Goal: Task Accomplishment & Management: Manage account settings

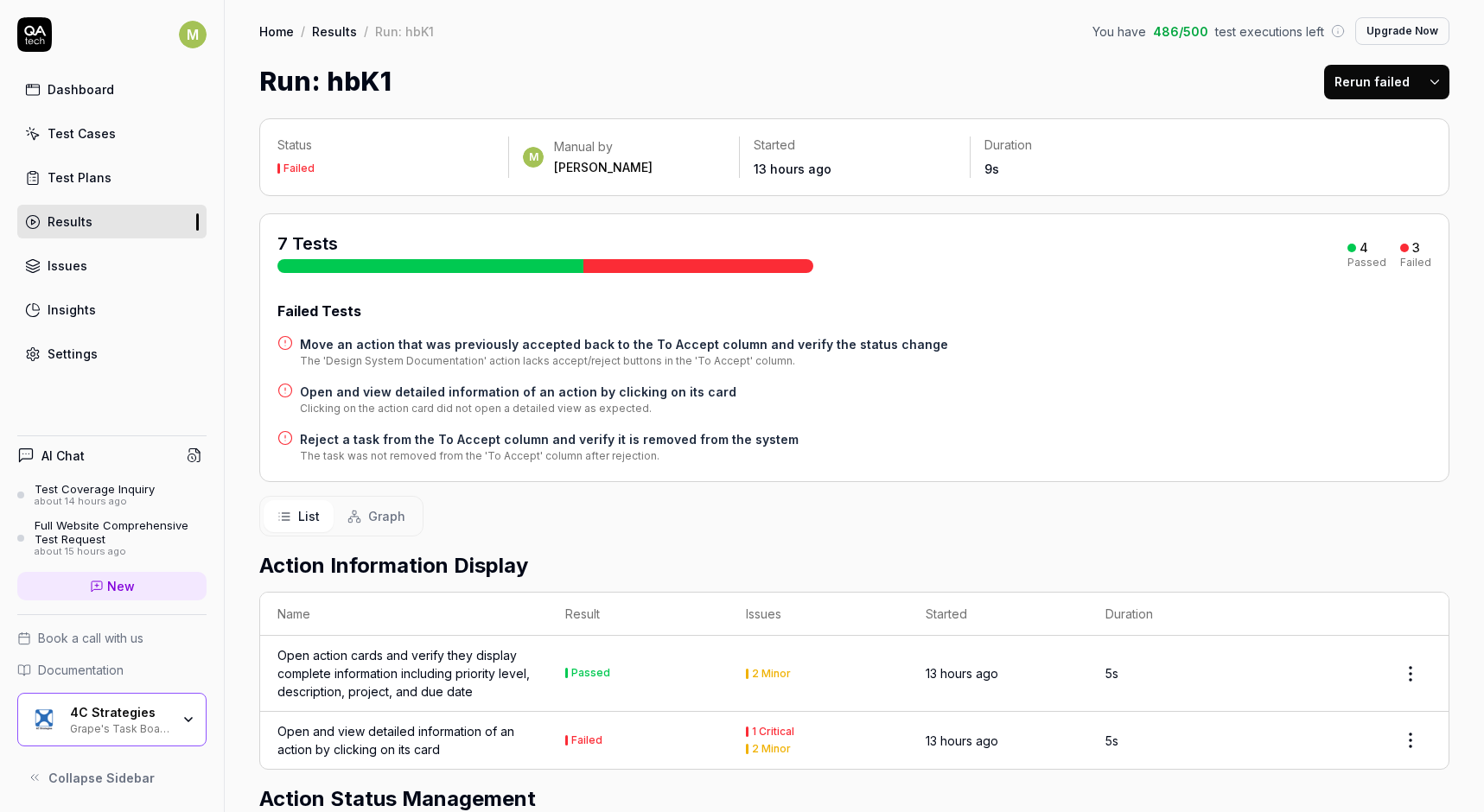
click at [71, 358] on div "Settings" at bounding box center [72, 353] width 50 height 18
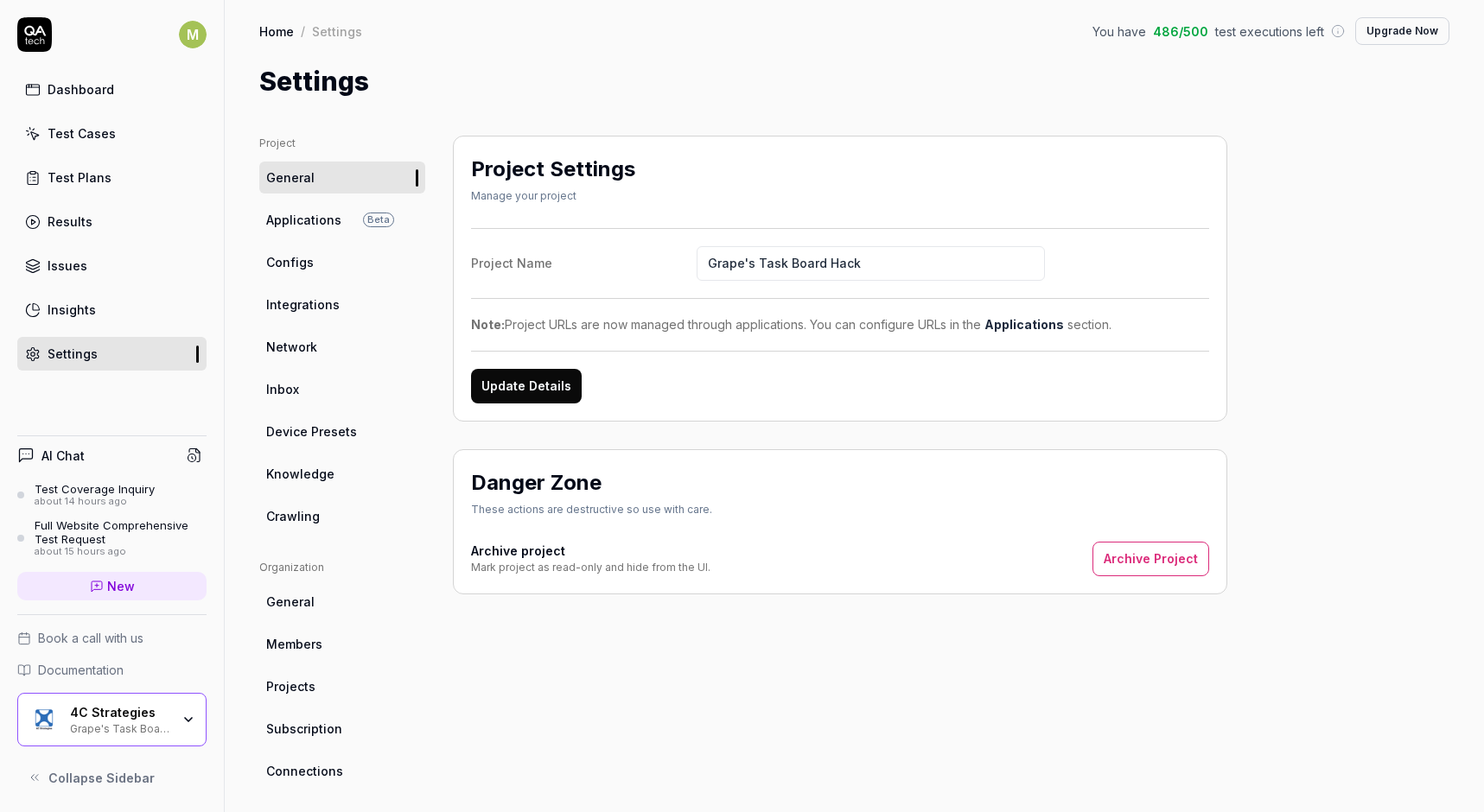
click at [310, 640] on span "Members" at bounding box center [294, 644] width 56 height 18
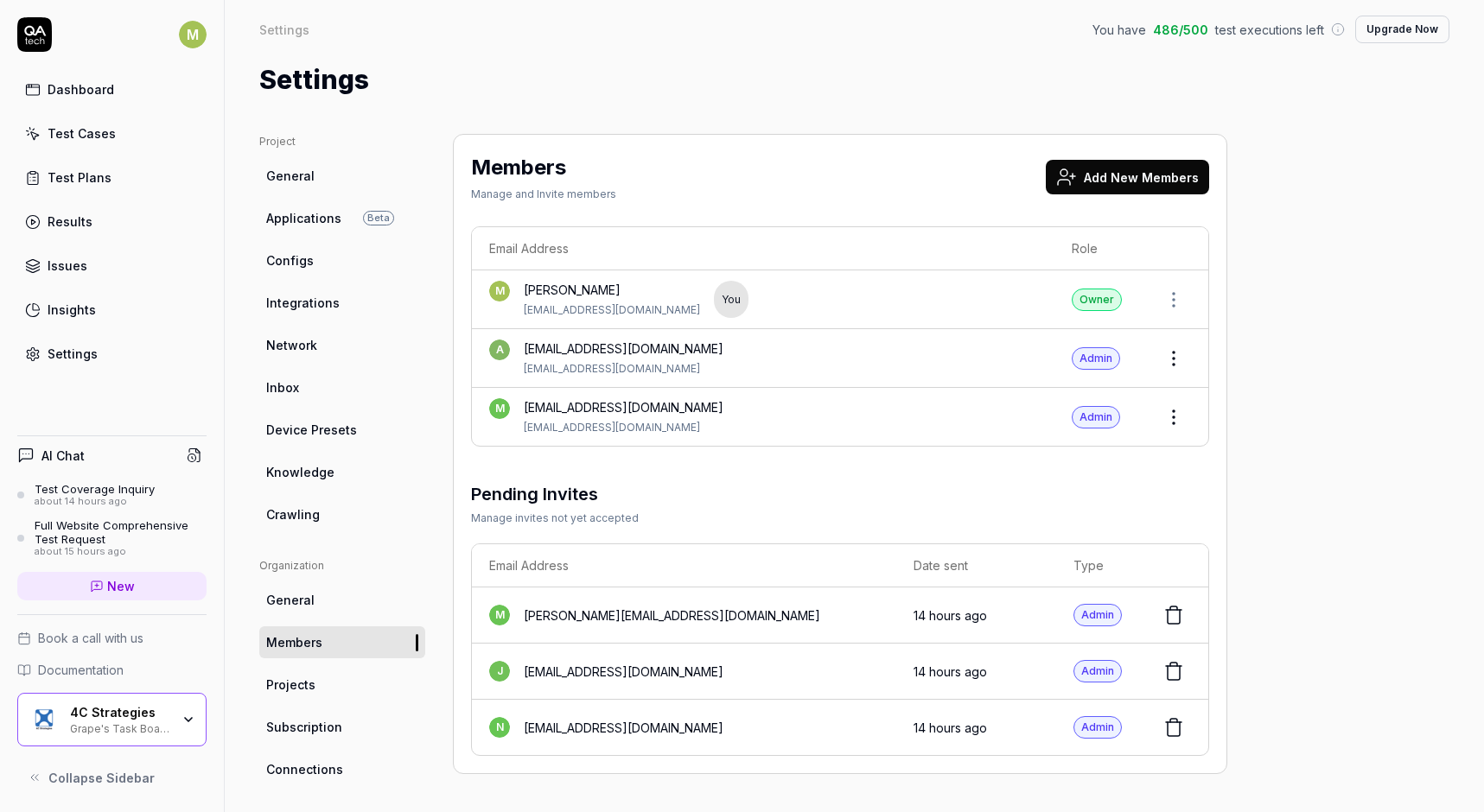
click at [191, 719] on icon "button" at bounding box center [189, 720] width 7 height 4
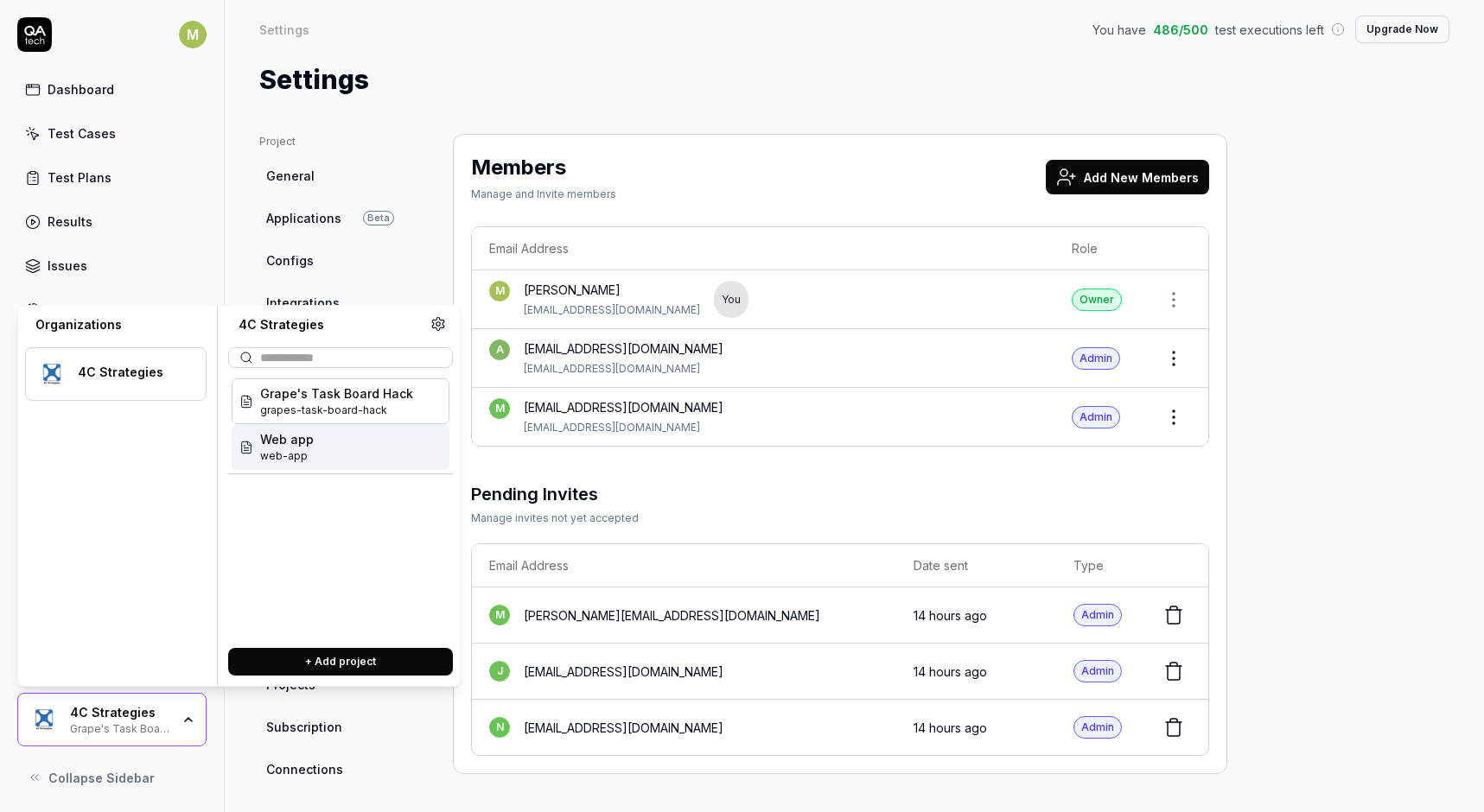
click at [301, 452] on span "web-app" at bounding box center [286, 456] width 54 height 16
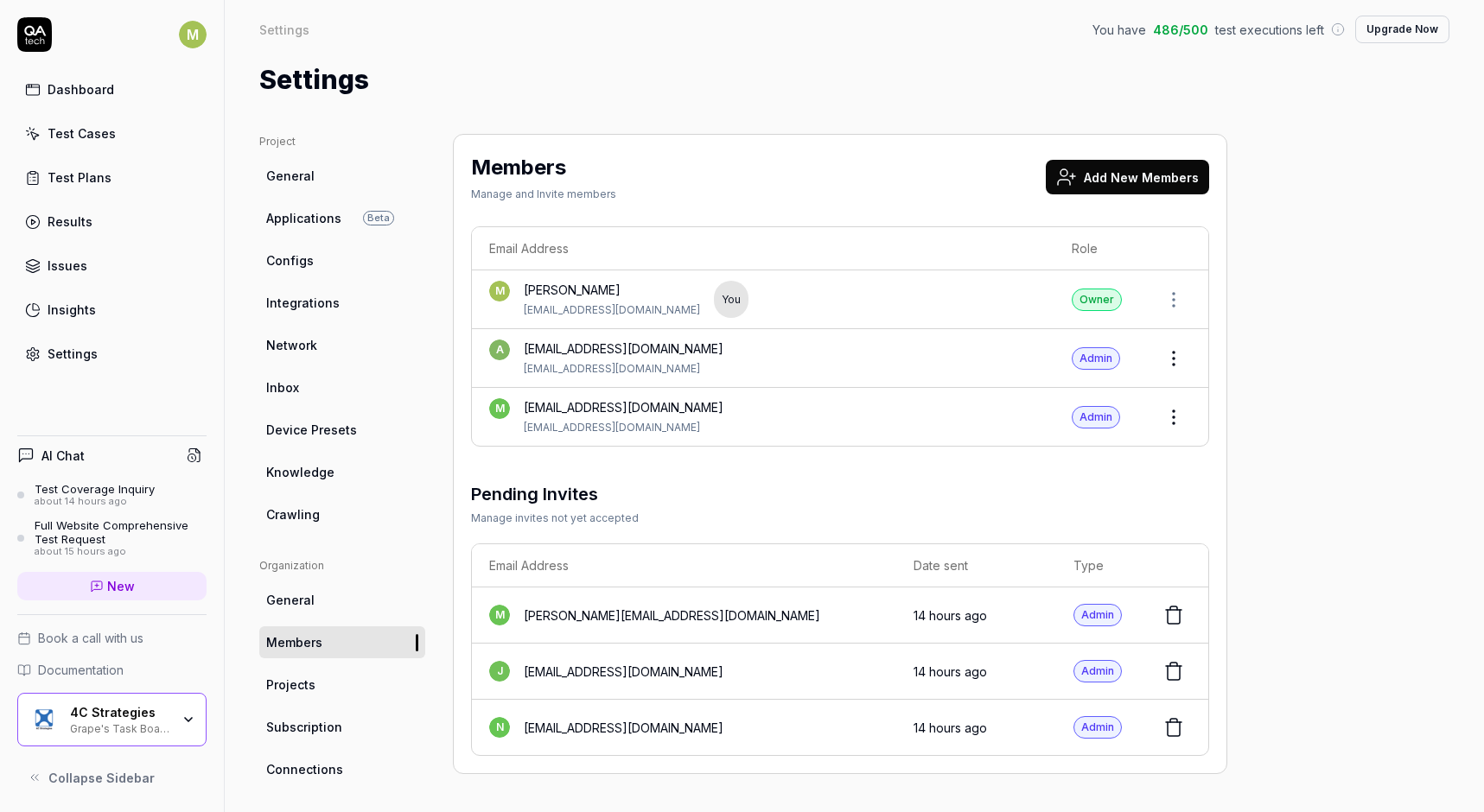
click at [179, 720] on div "4C Strategies Grape's Task Board Hack" at bounding box center [125, 719] width 112 height 29
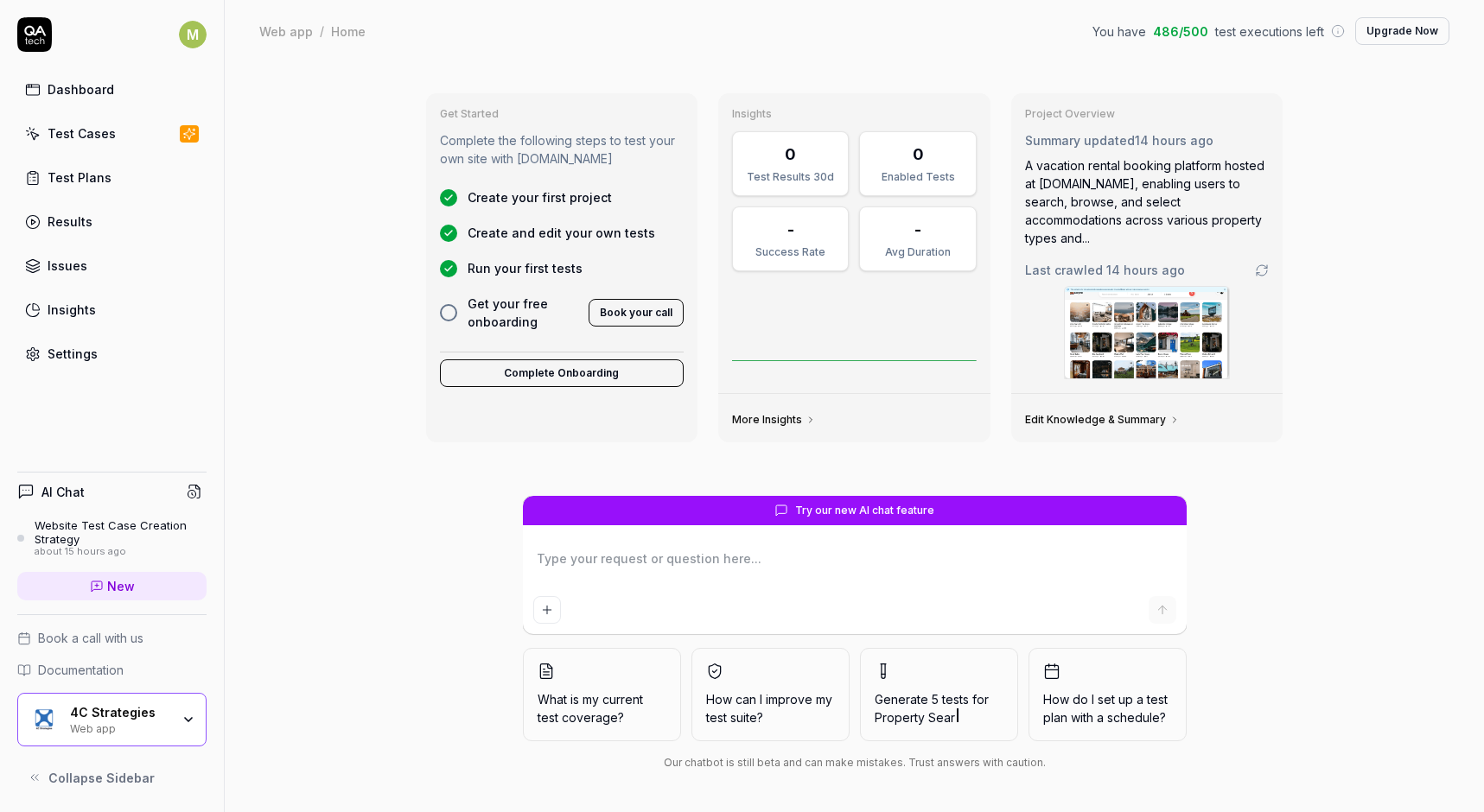
click at [188, 719] on icon "button" at bounding box center [189, 720] width 14 height 14
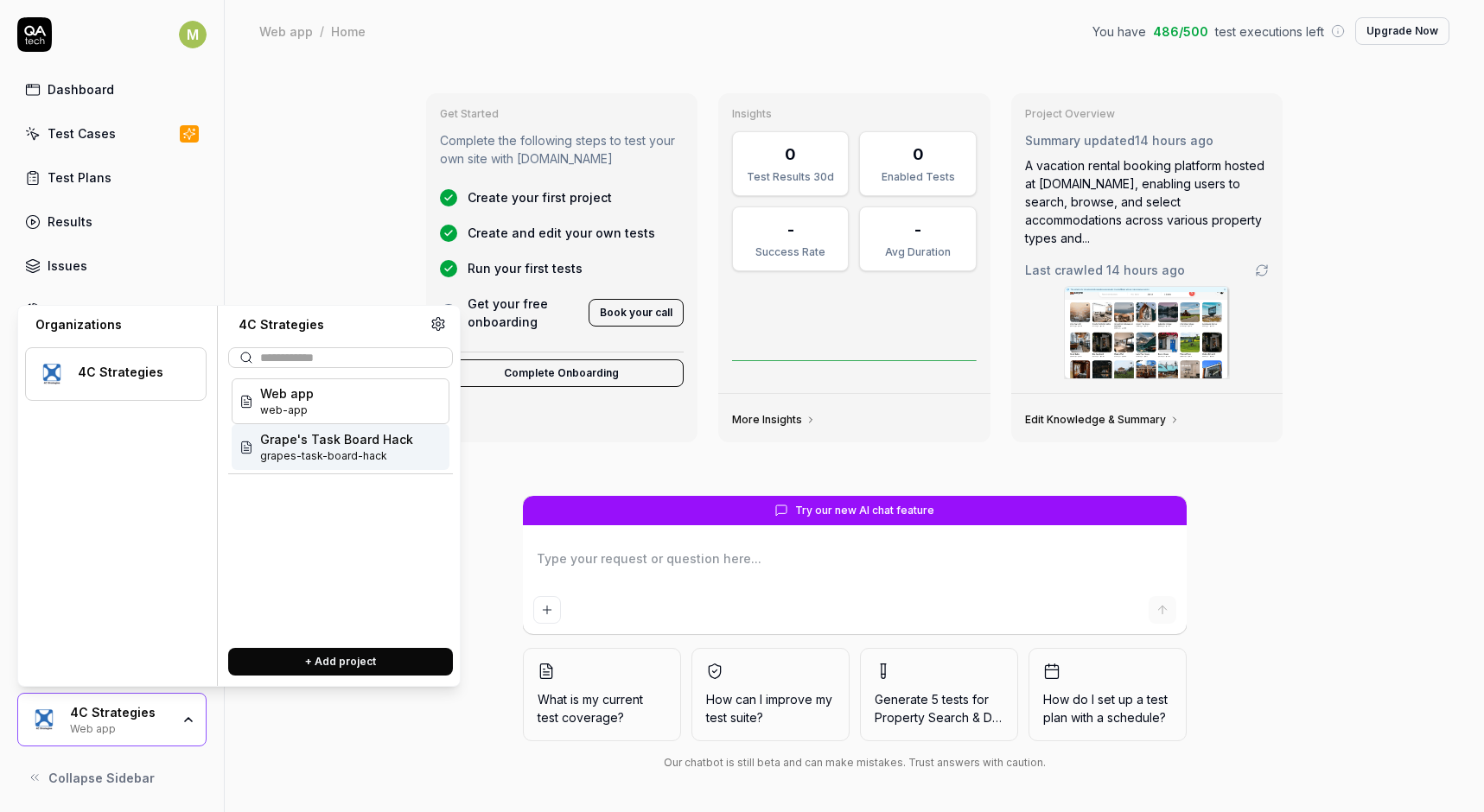
click at [317, 443] on span "Grape's Task Board Hack" at bounding box center [337, 439] width 153 height 18
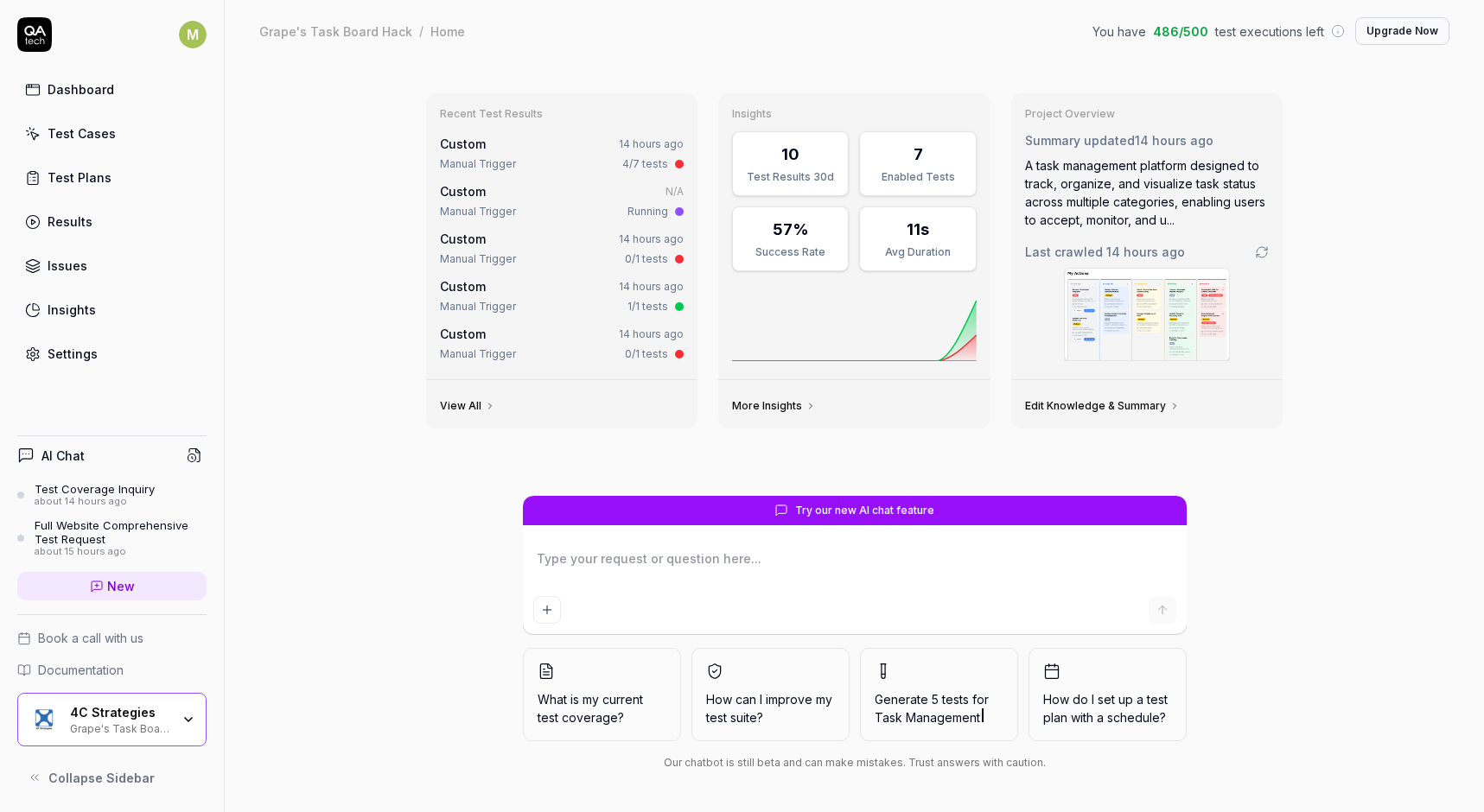
click at [284, 340] on div "Recent Test Results Custom 14 hours ago Manual Trigger 4/7 tests Custom N/A Man…" at bounding box center [854, 437] width 1259 height 749
click at [67, 92] on div "Dashboard" at bounding box center [81, 89] width 67 height 18
click at [63, 143] on link "Test Cases" at bounding box center [112, 133] width 189 height 33
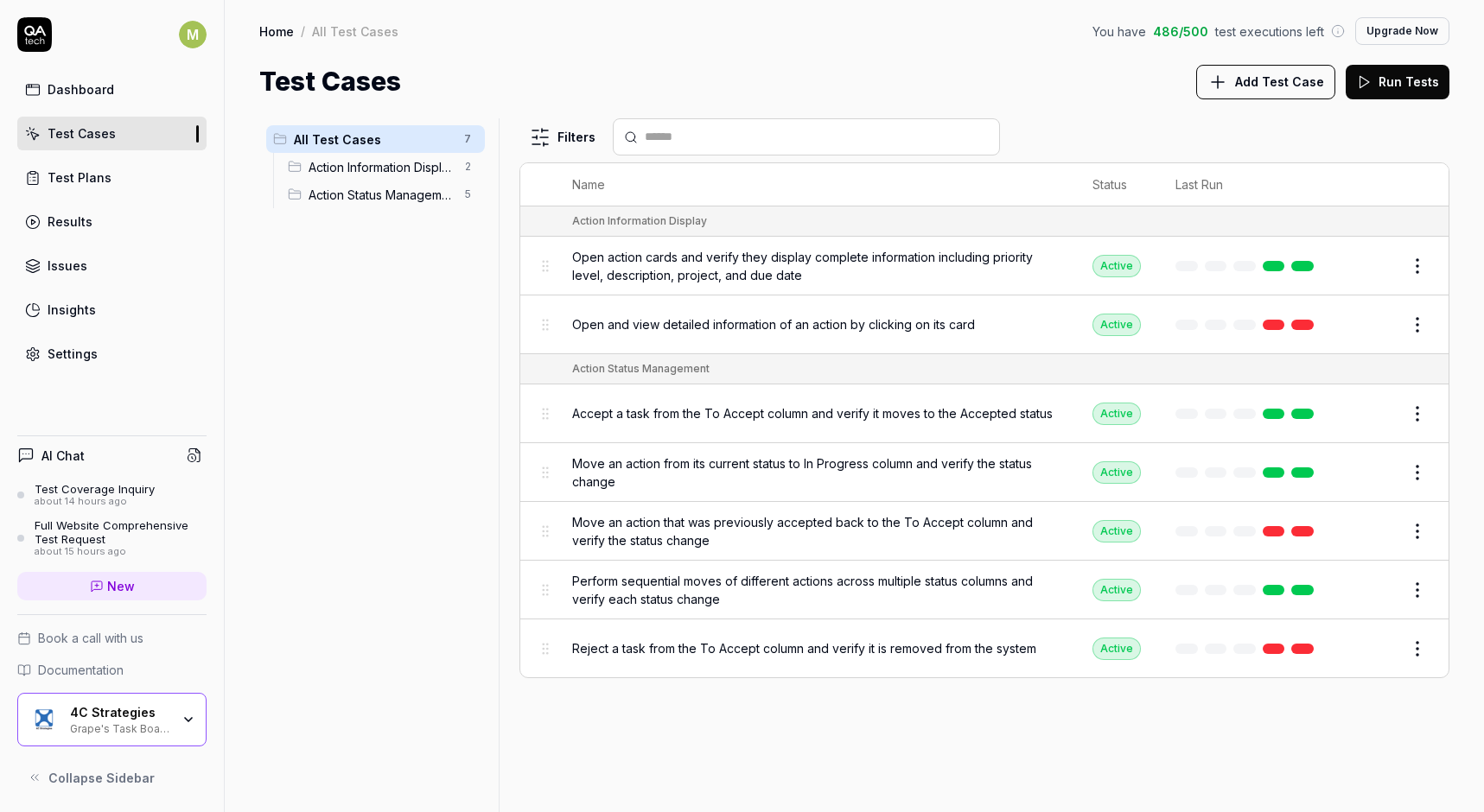
click at [768, 267] on span "Open action cards and verify they display complete information including priori…" at bounding box center [814, 266] width 486 height 36
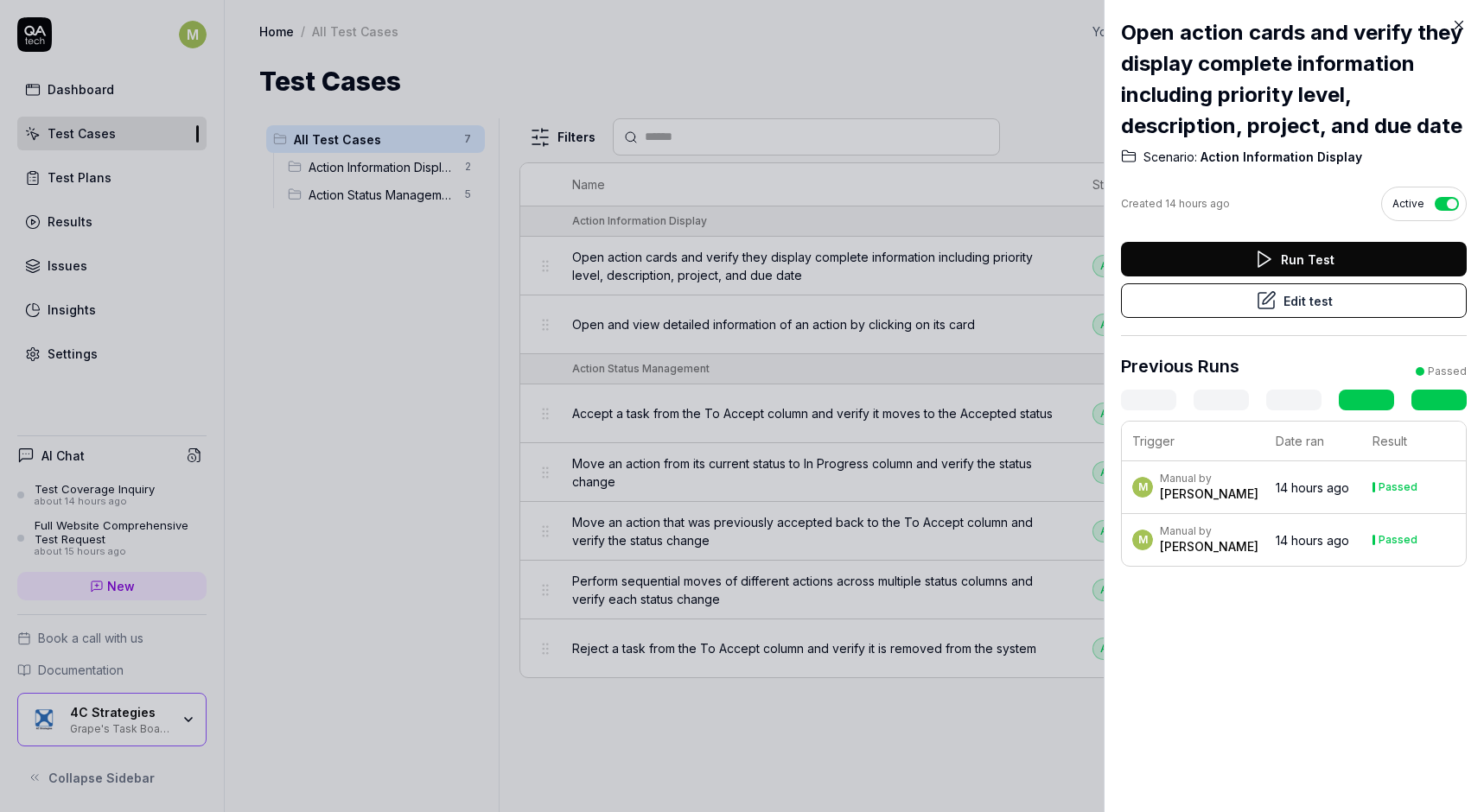
click at [943, 80] on div at bounding box center [742, 406] width 1484 height 812
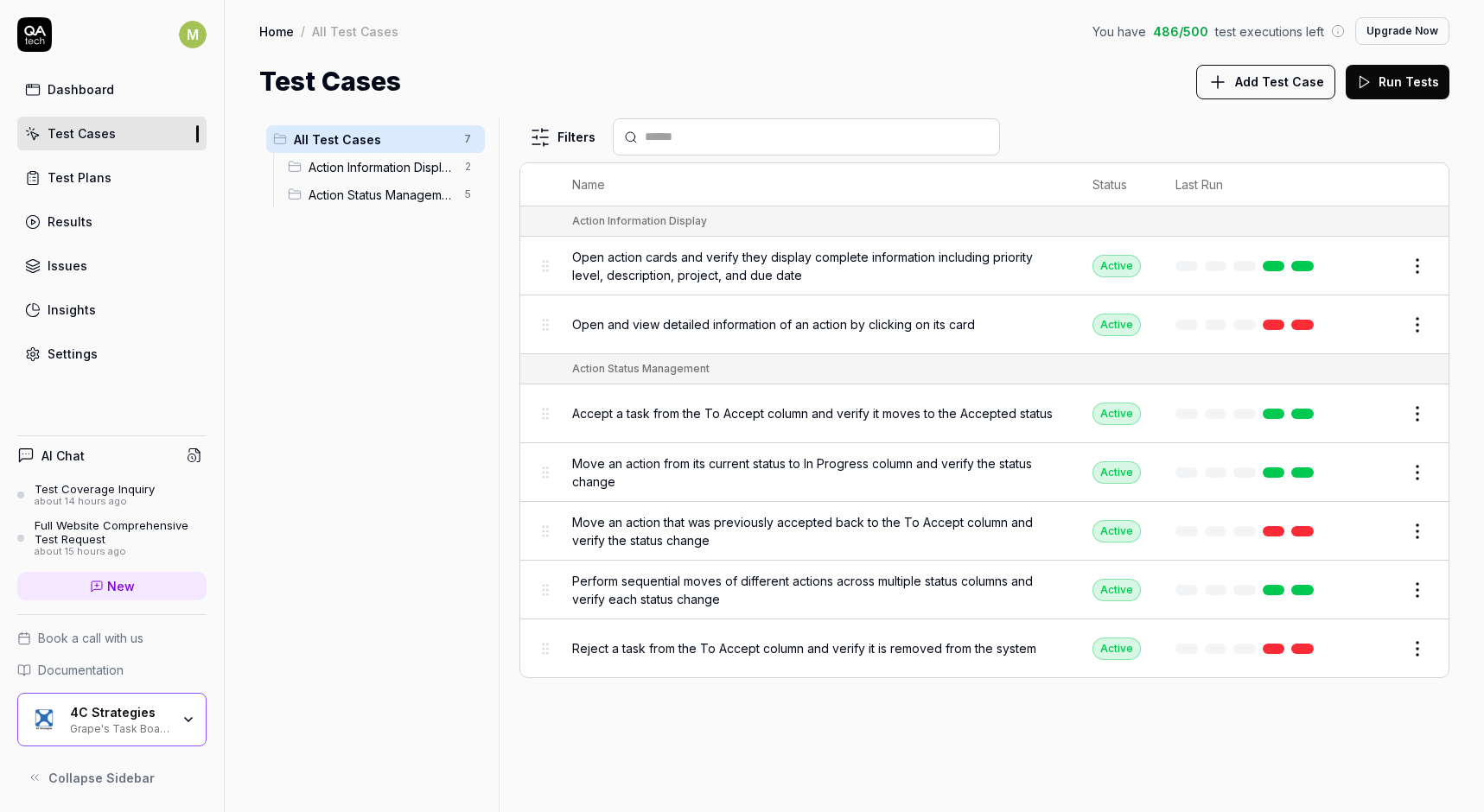
click at [1392, 84] on button "Run Tests" at bounding box center [1398, 82] width 104 height 34
click at [39, 225] on circle at bounding box center [33, 221] width 13 height 13
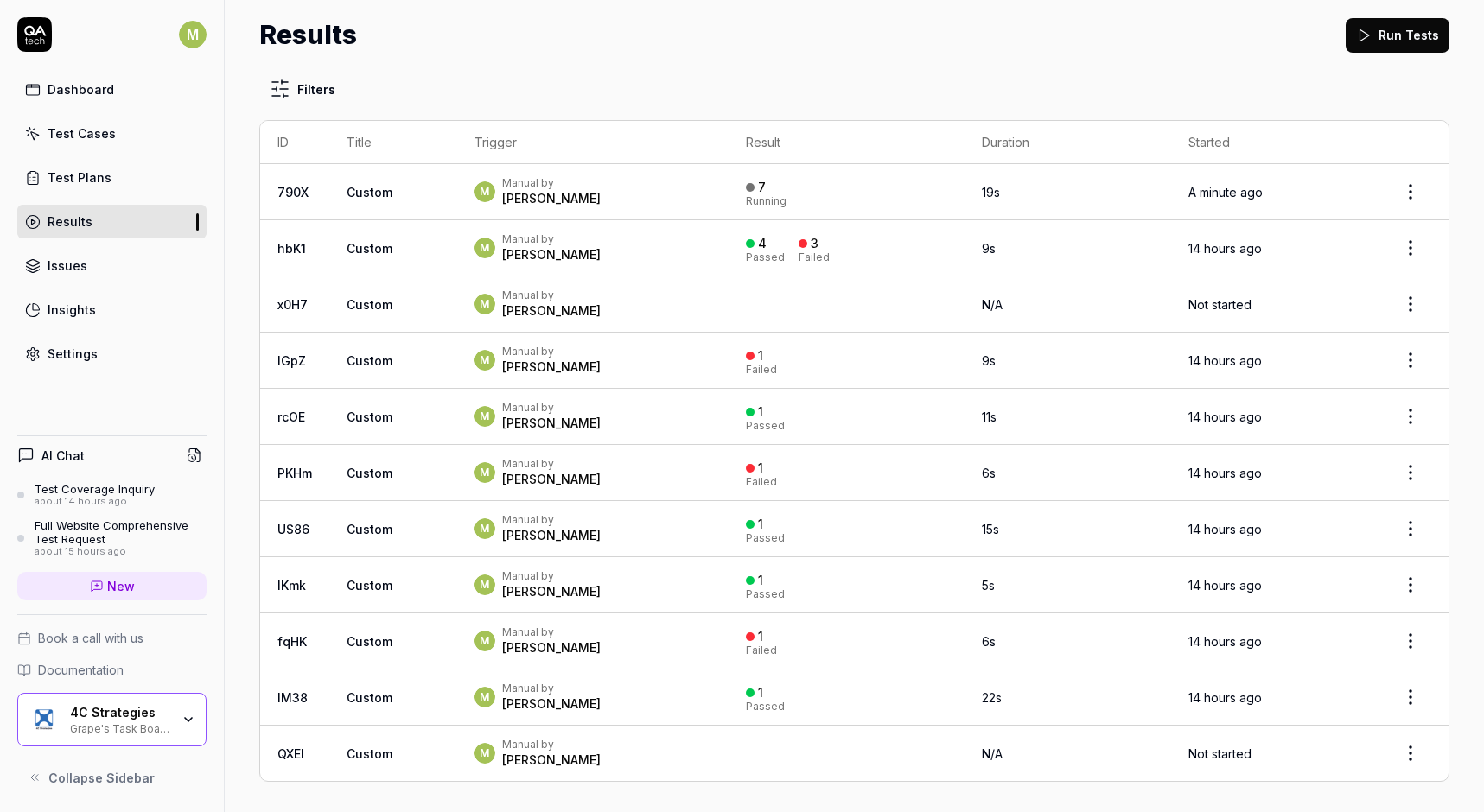
scroll to position [46, 0]
click at [69, 255] on link "Issues" at bounding box center [112, 266] width 189 height 33
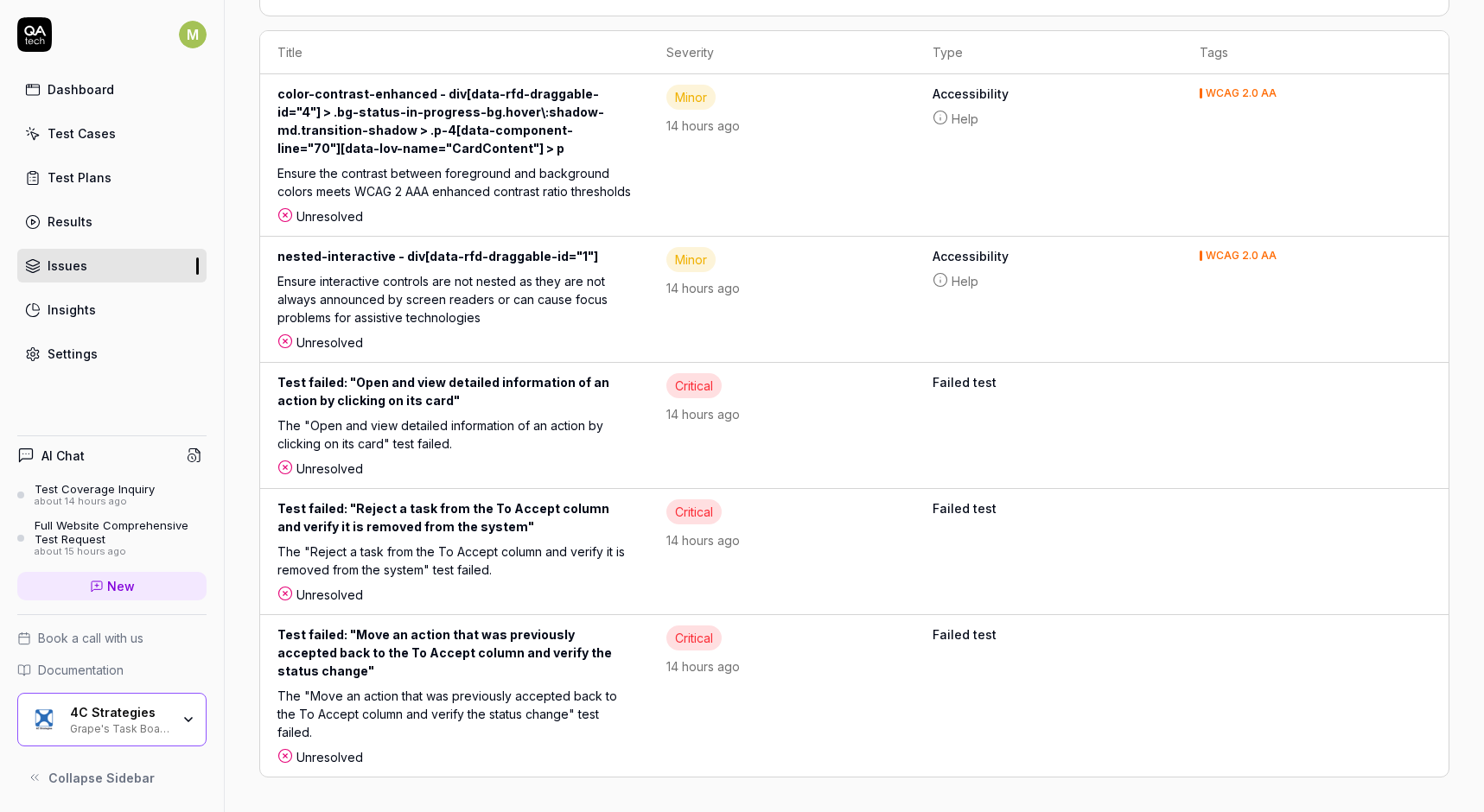
scroll to position [365, 0]
click at [61, 354] on div "Settings" at bounding box center [72, 353] width 50 height 18
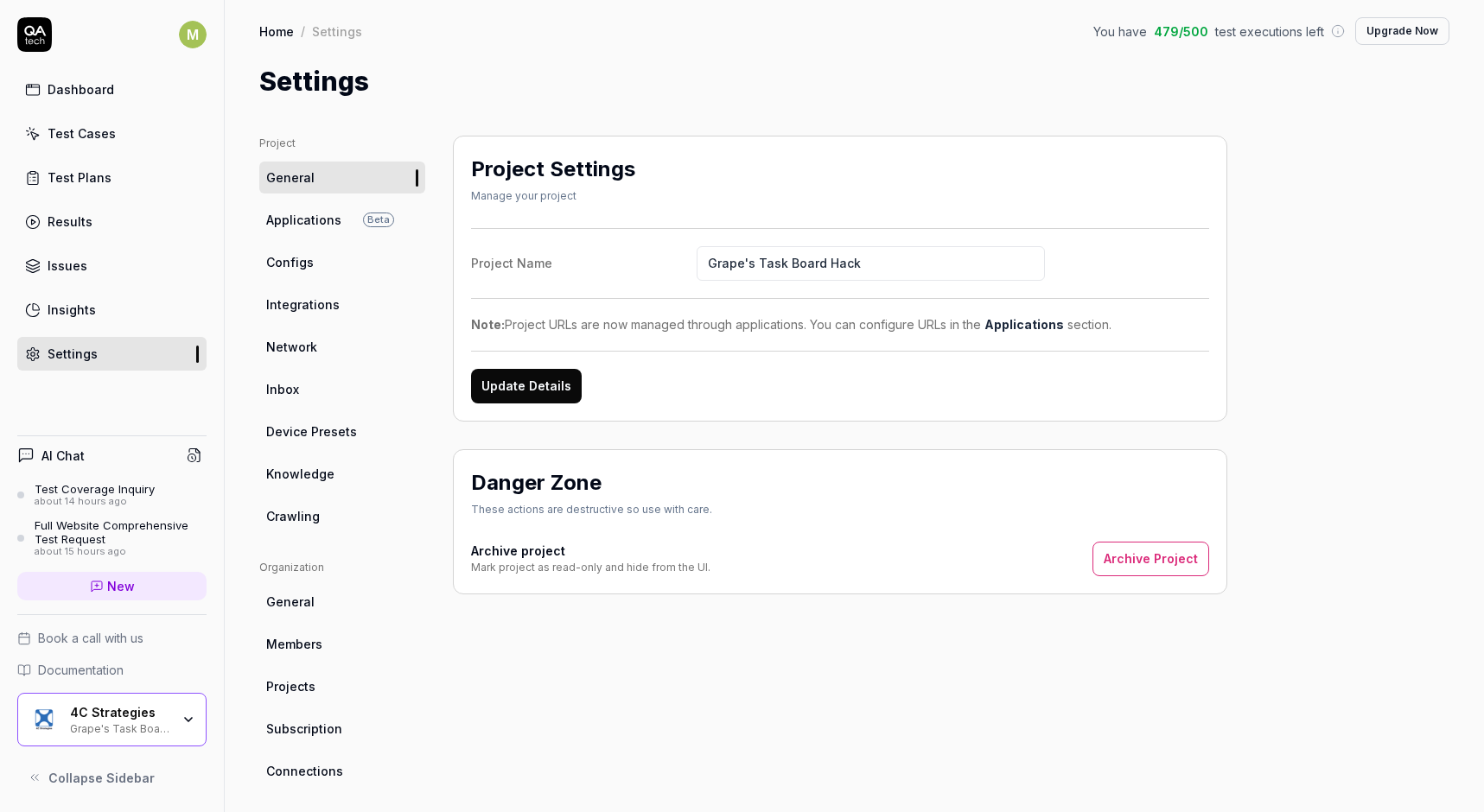
click at [290, 214] on span "Applications" at bounding box center [303, 219] width 75 height 18
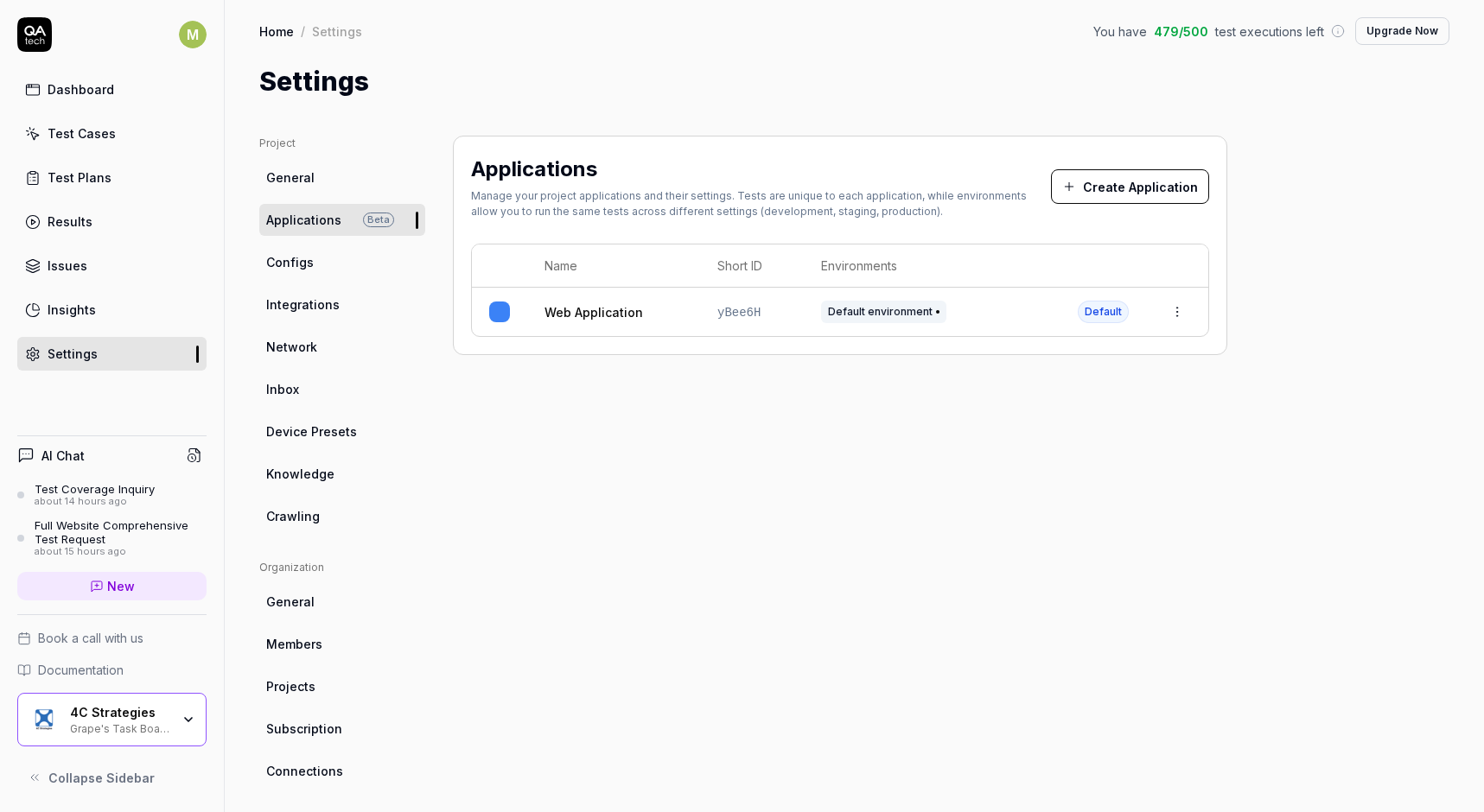
click at [284, 267] on span "Configs" at bounding box center [290, 262] width 48 height 18
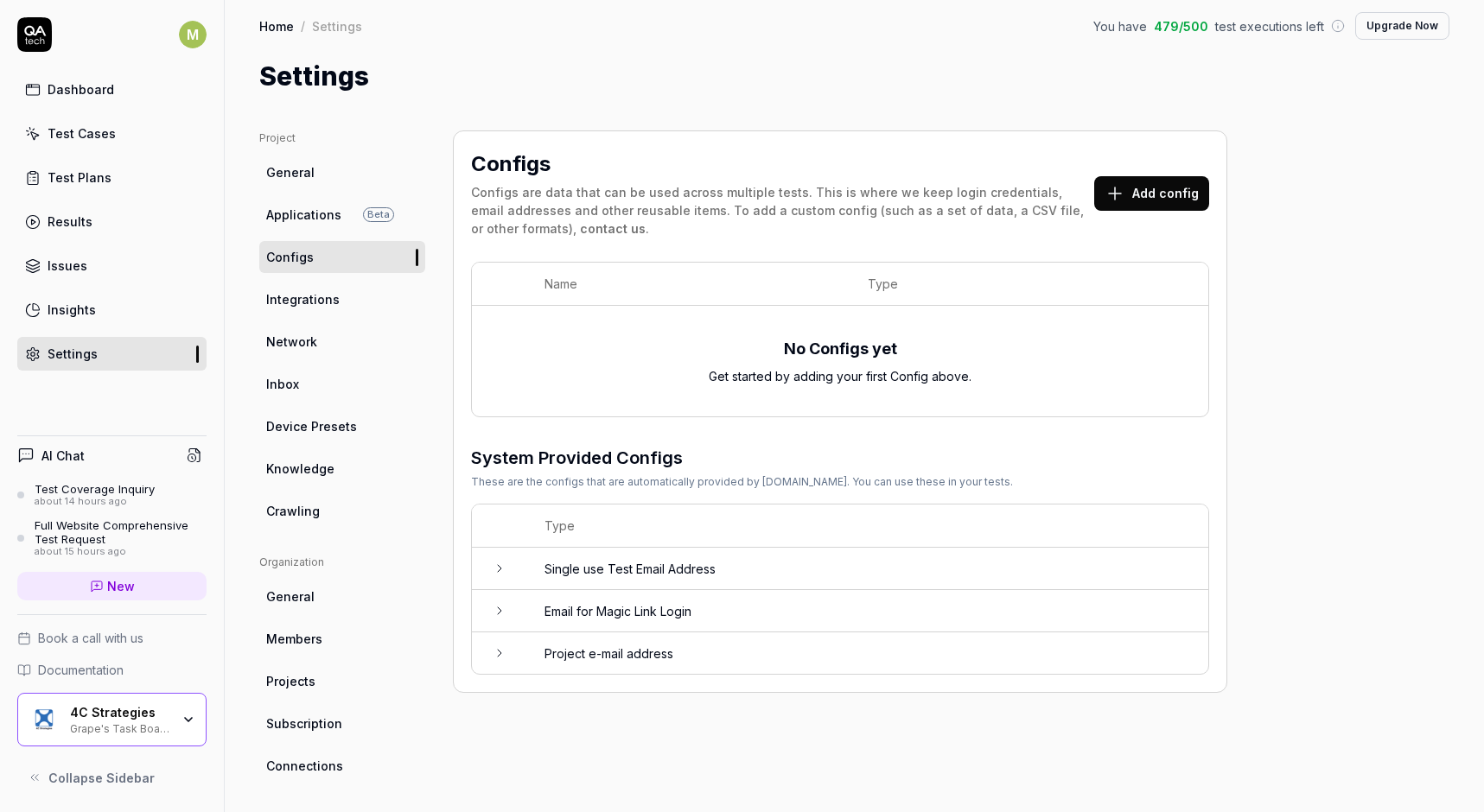
scroll to position [6, 0]
click at [315, 298] on span "Integrations" at bounding box center [302, 299] width 73 height 18
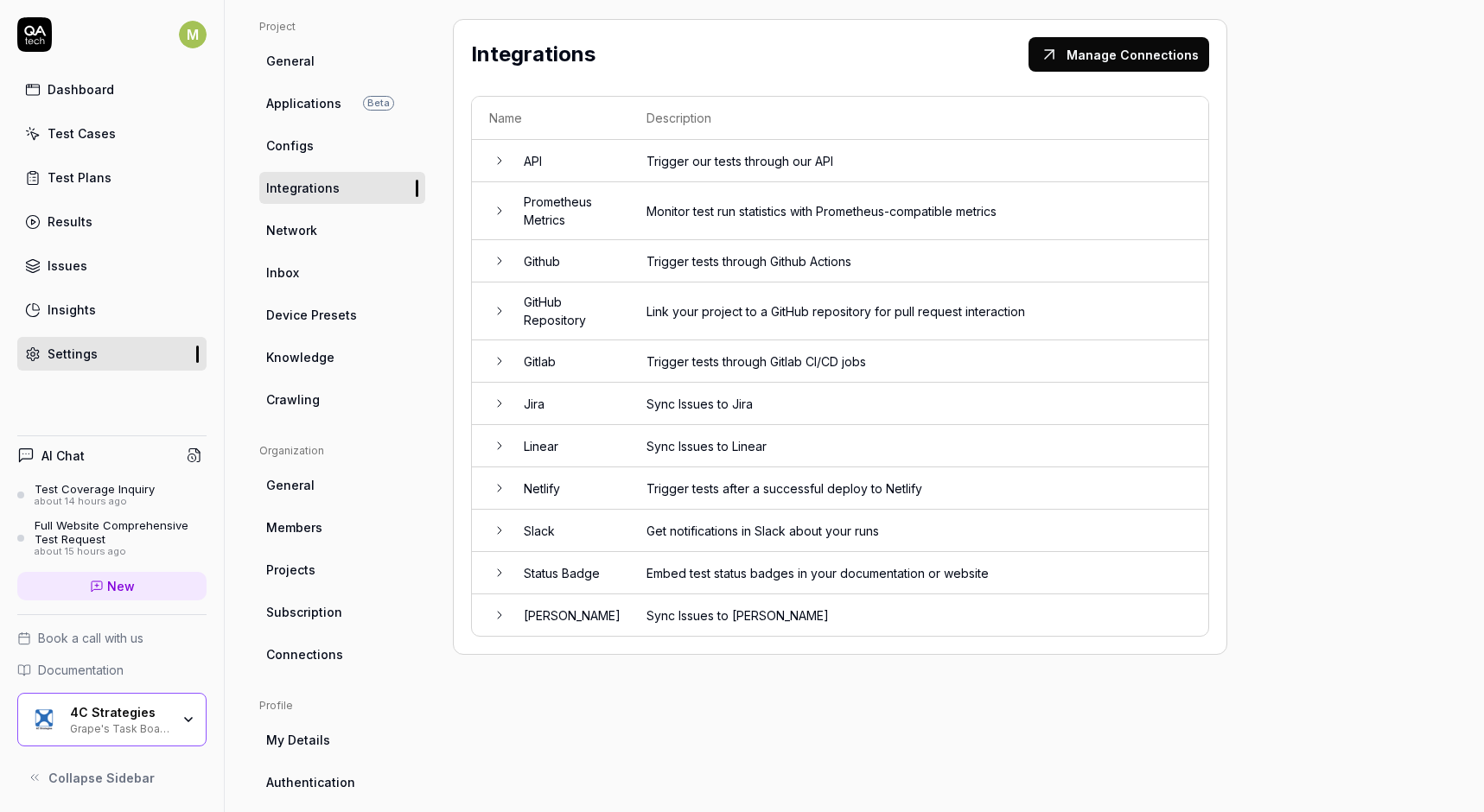
scroll to position [119, 0]
click at [499, 203] on icon at bounding box center [500, 209] width 14 height 14
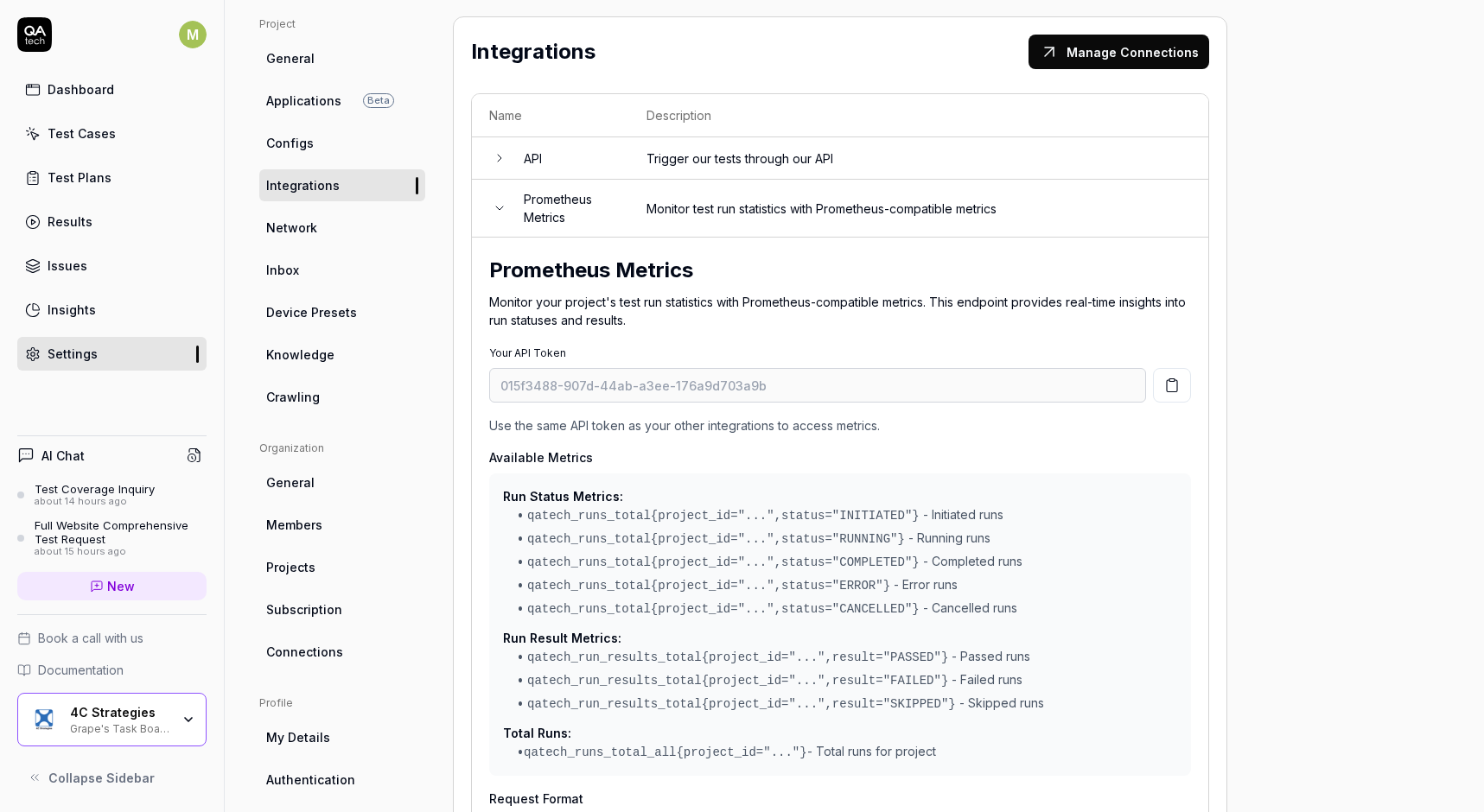
click at [499, 203] on icon at bounding box center [500, 209] width 14 height 14
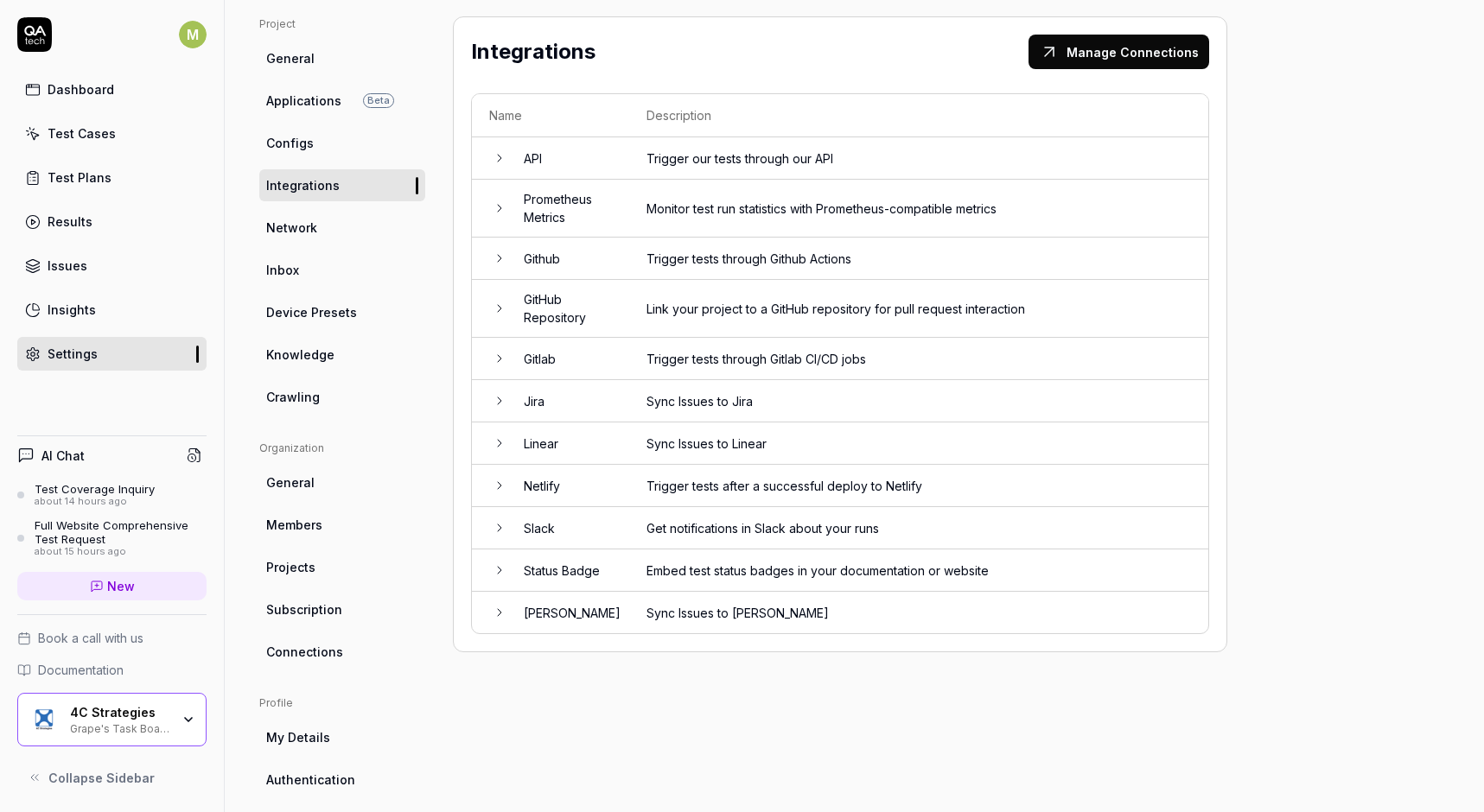
click at [493, 355] on icon at bounding box center [500, 358] width 14 height 14
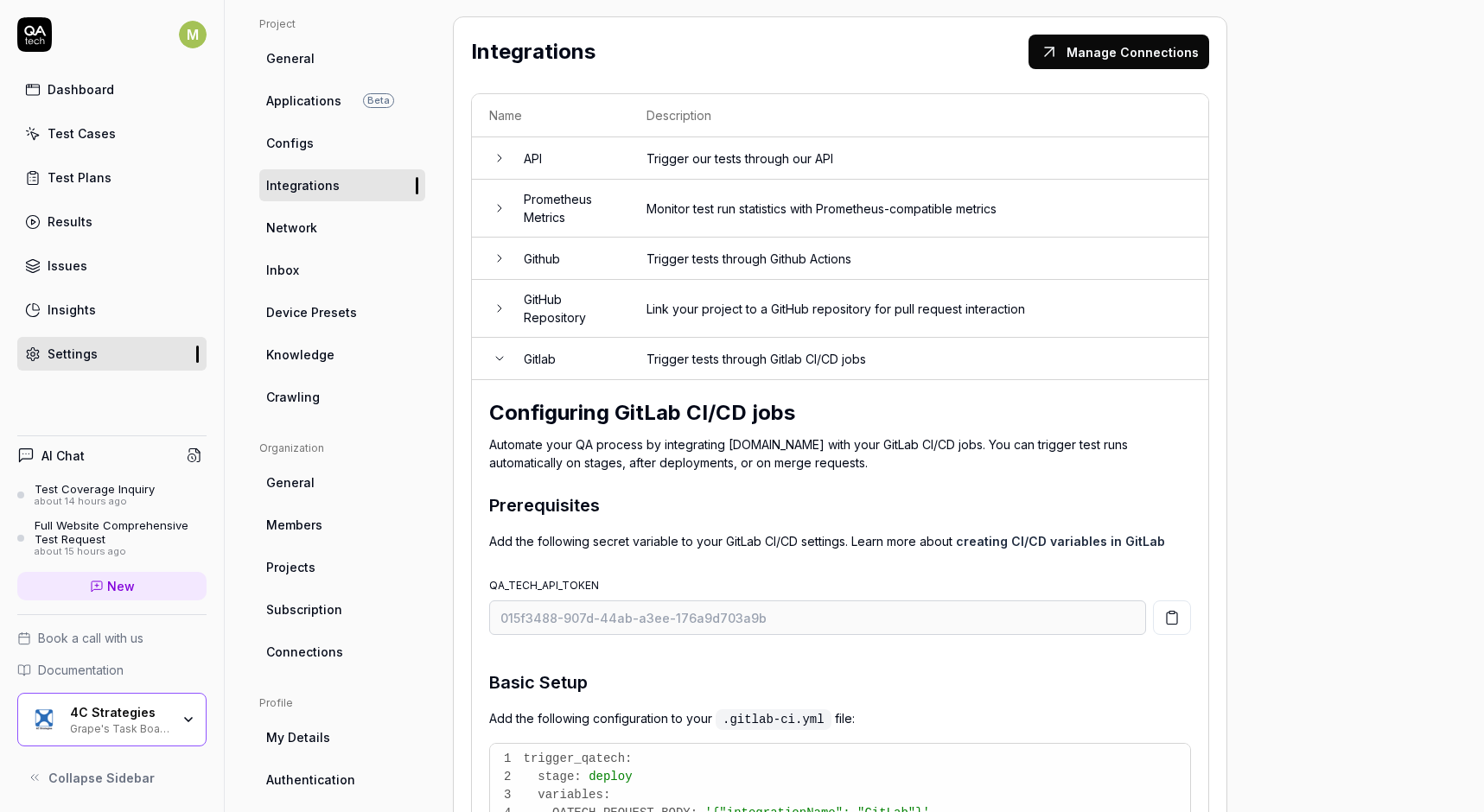
click at [505, 353] on icon at bounding box center [500, 358] width 14 height 14
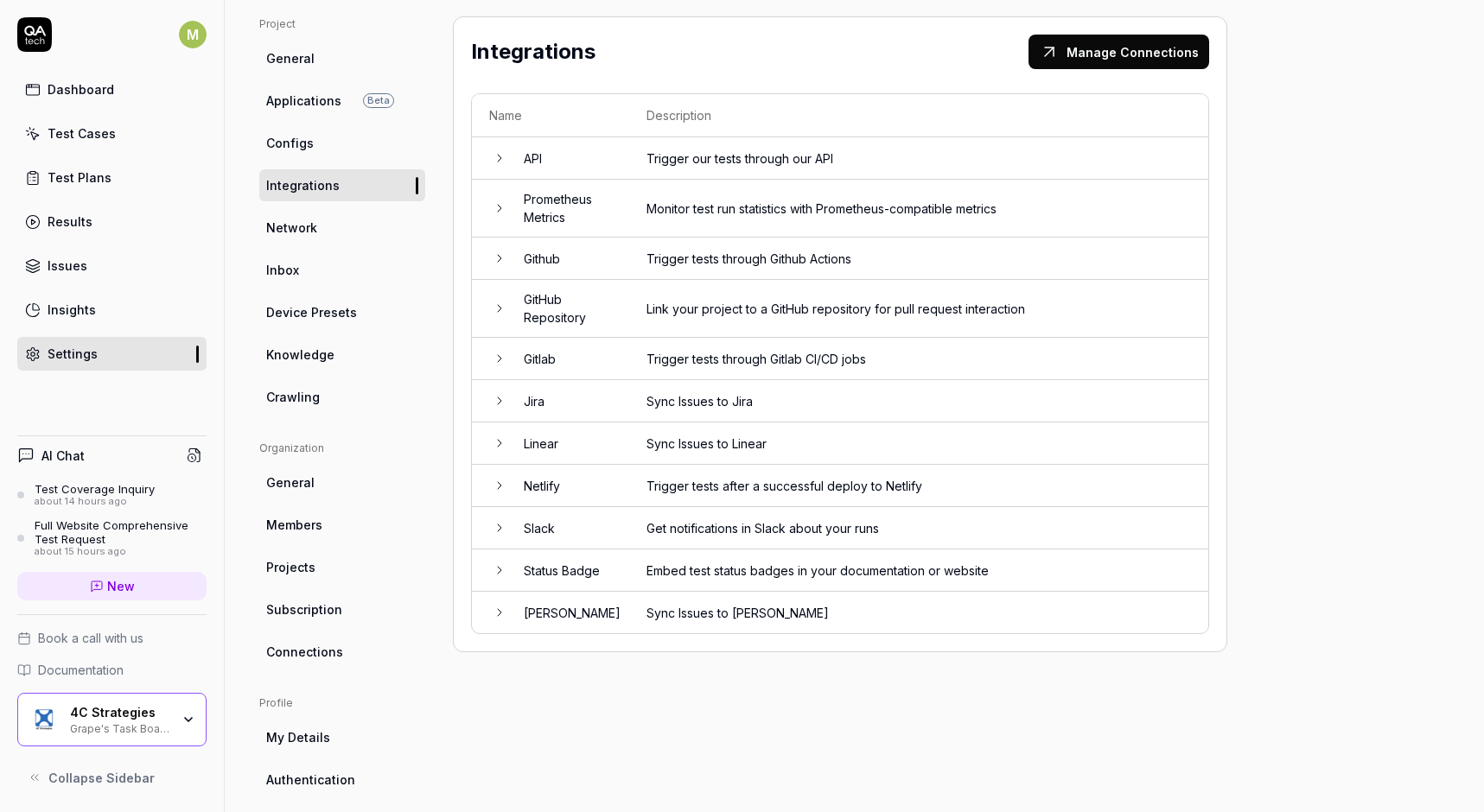
click at [501, 394] on icon at bounding box center [500, 401] width 14 height 14
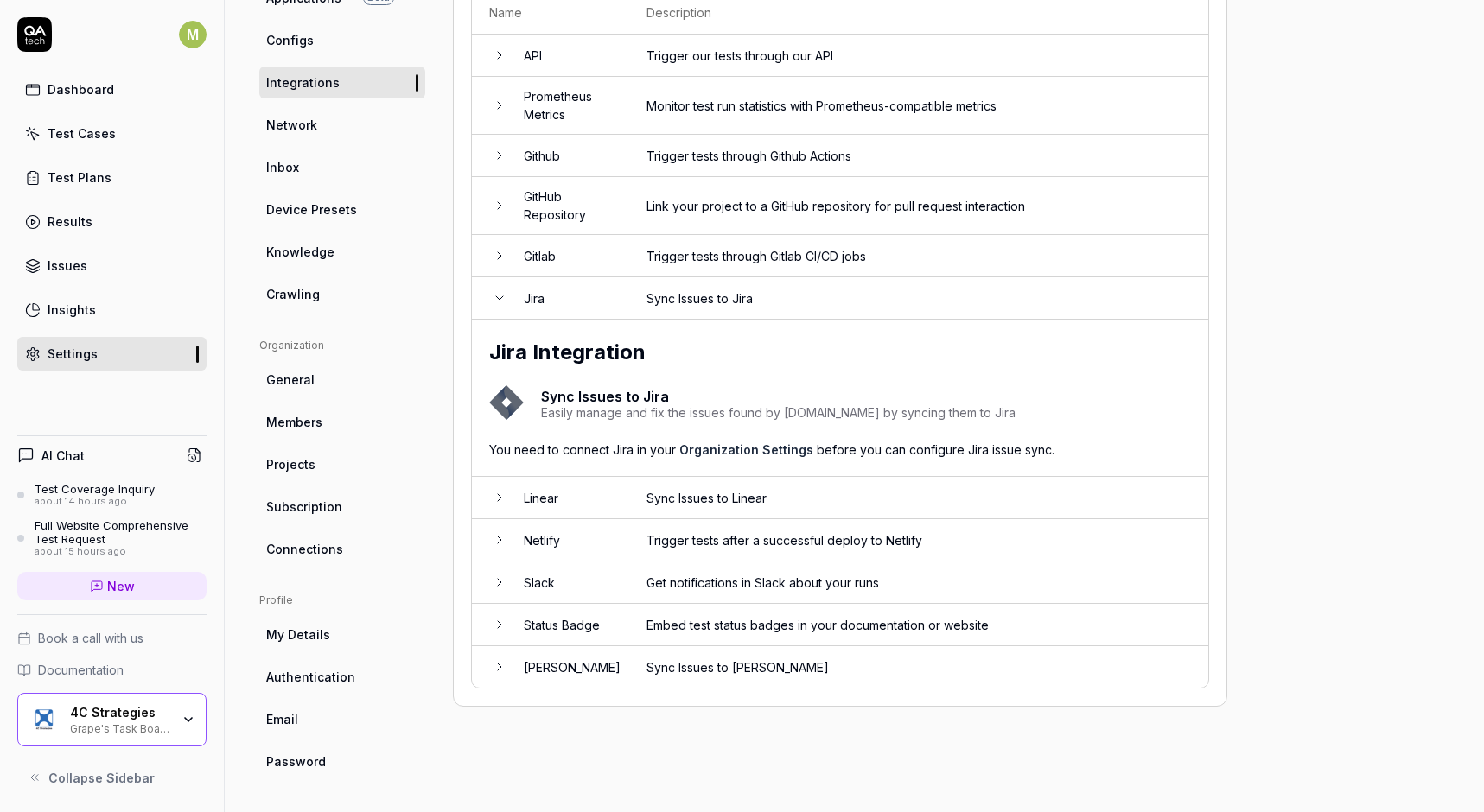
scroll to position [222, 0]
click at [299, 387] on span "General" at bounding box center [290, 380] width 48 height 18
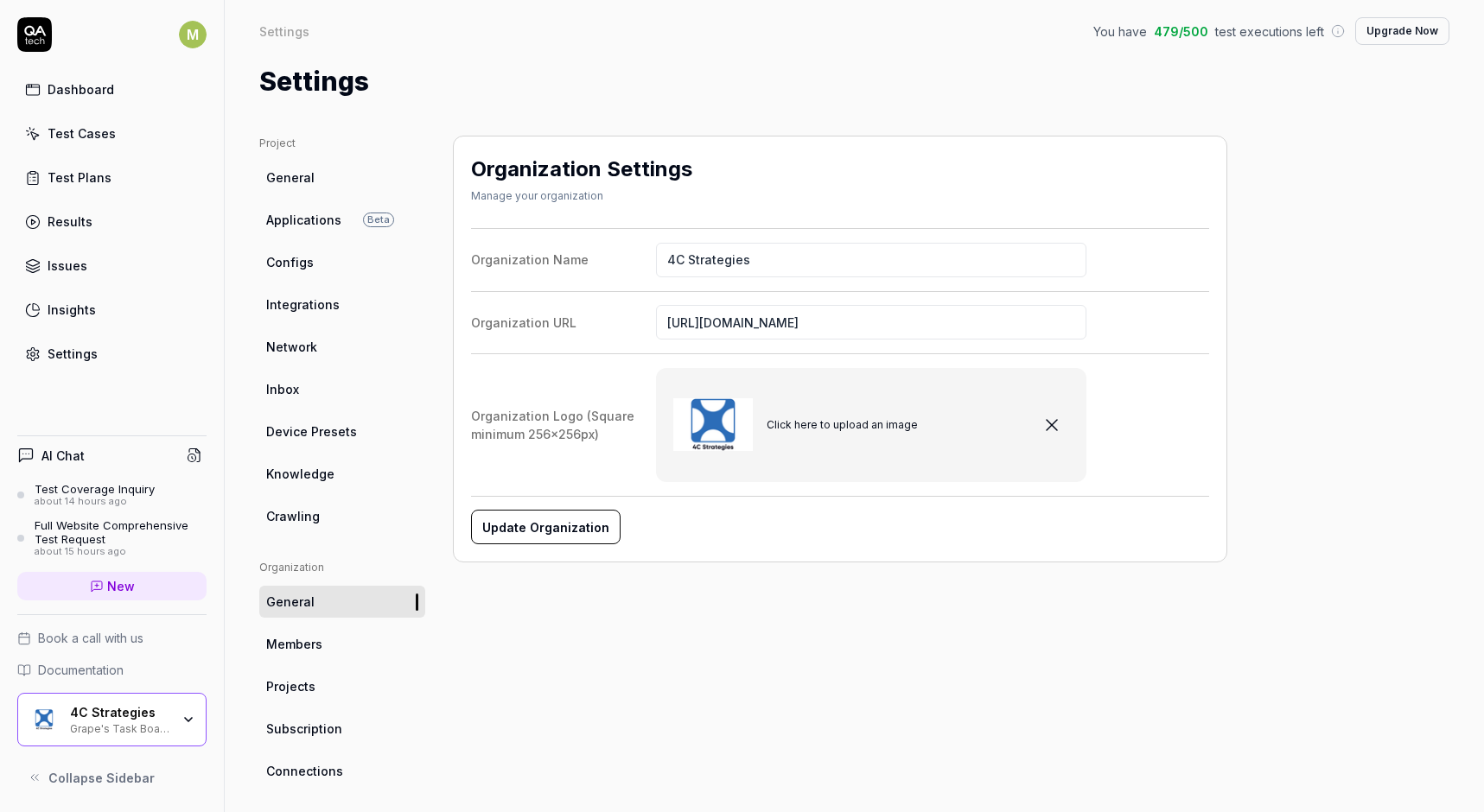
click at [293, 427] on span "Device Presets" at bounding box center [311, 432] width 91 height 18
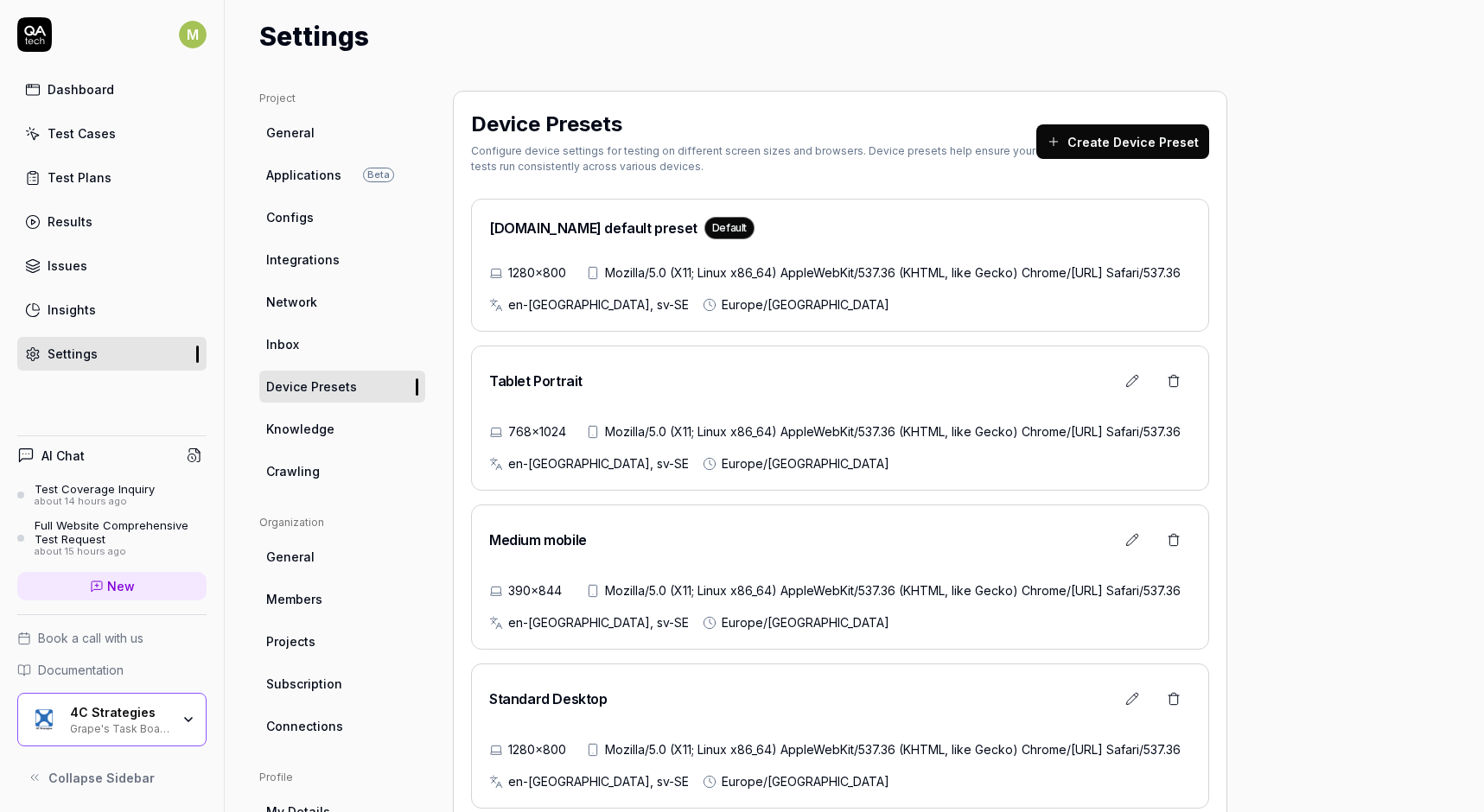
scroll to position [44, 0]
click at [323, 427] on span "Knowledge" at bounding box center [300, 430] width 68 height 18
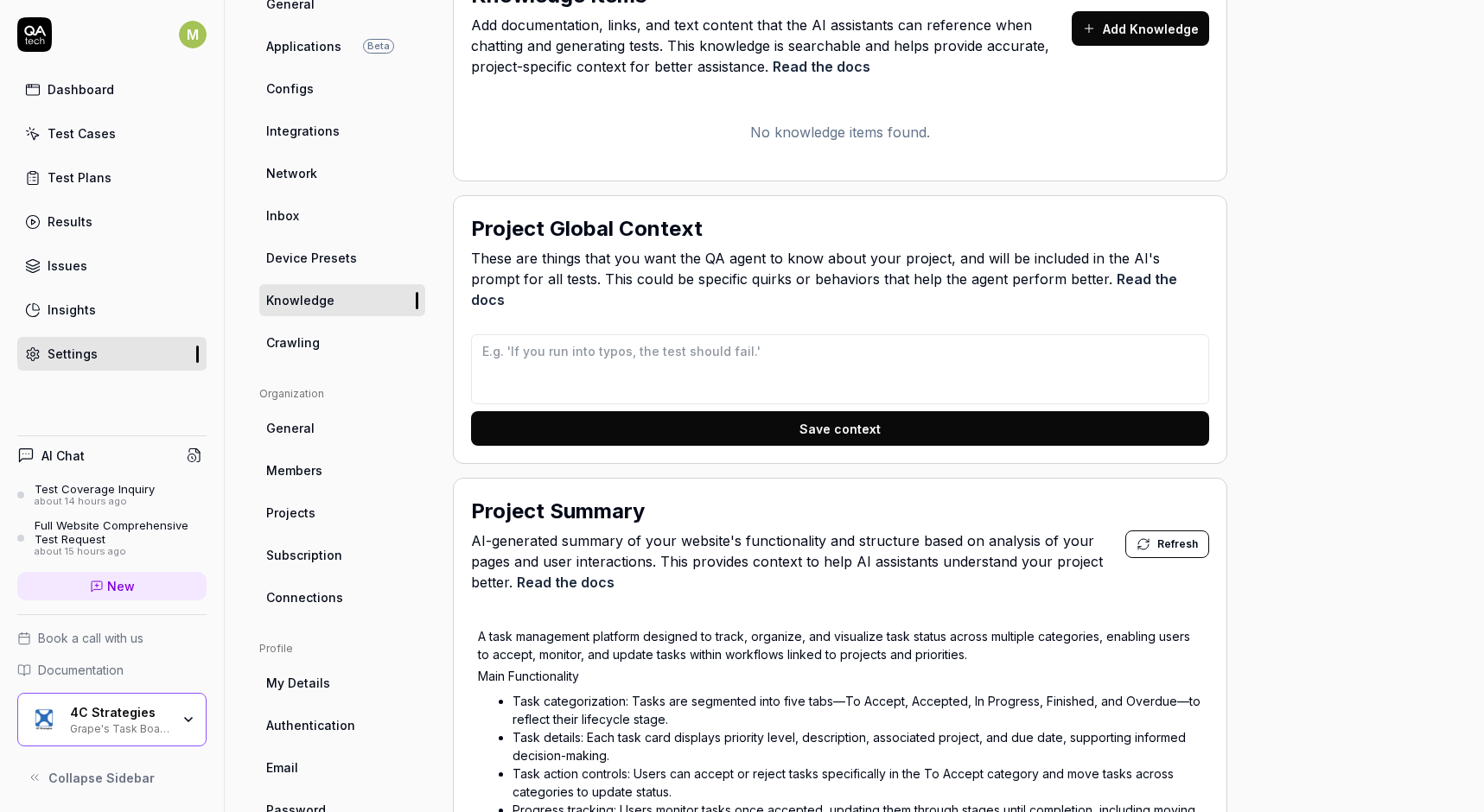
scroll to position [158, 0]
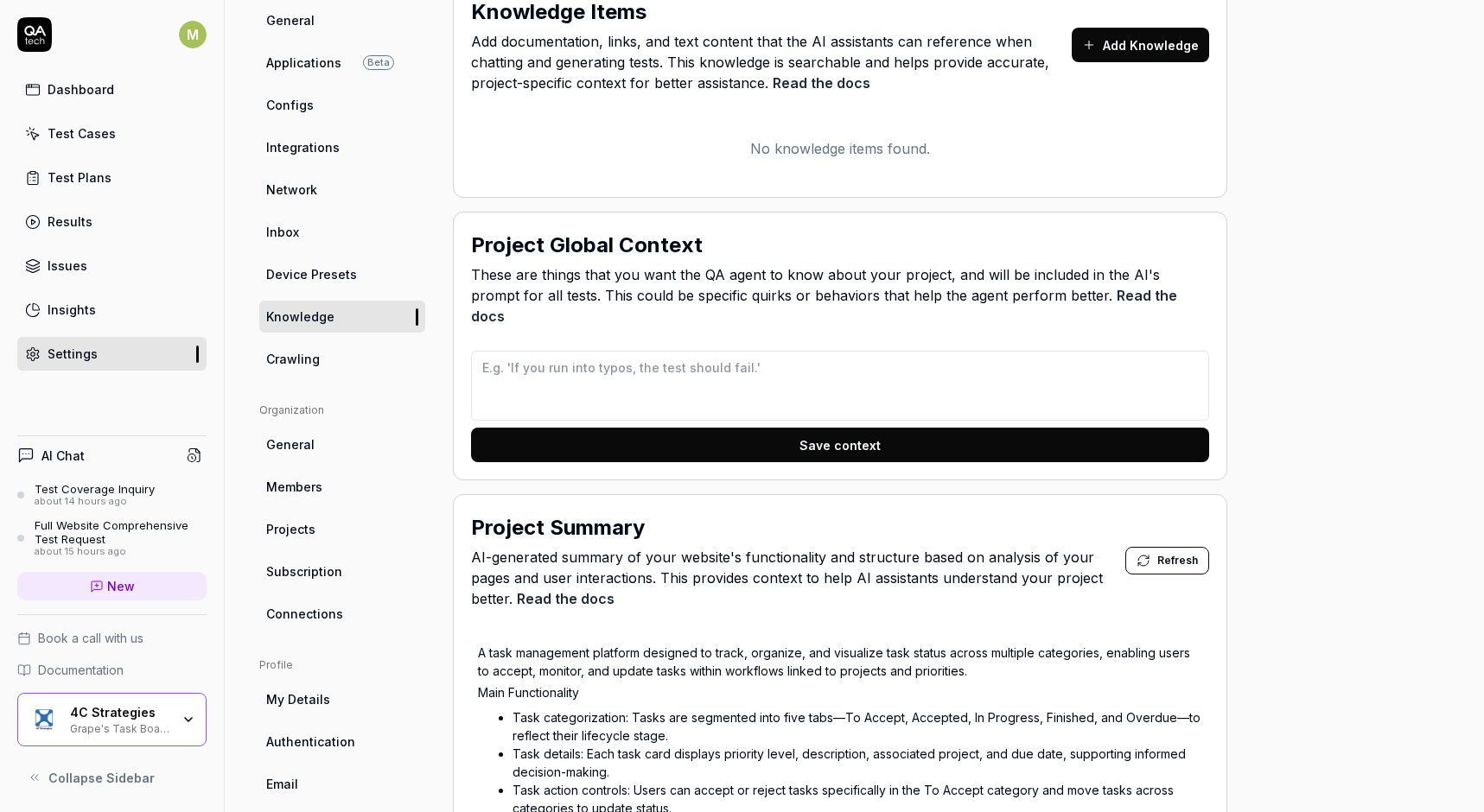
click at [314, 351] on span "Crawling" at bounding box center [293, 358] width 54 height 18
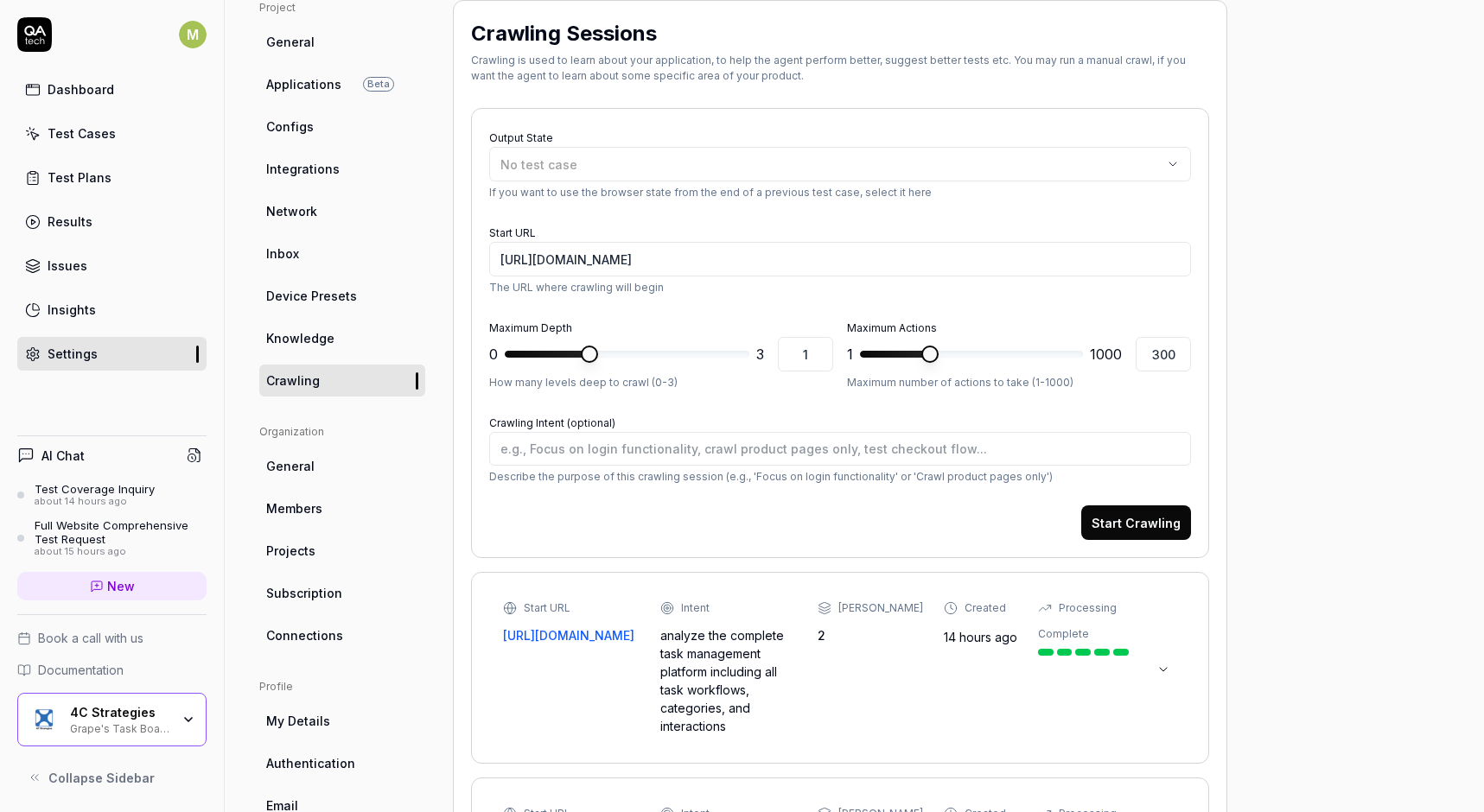
click at [286, 471] on span "General" at bounding box center [290, 466] width 48 height 18
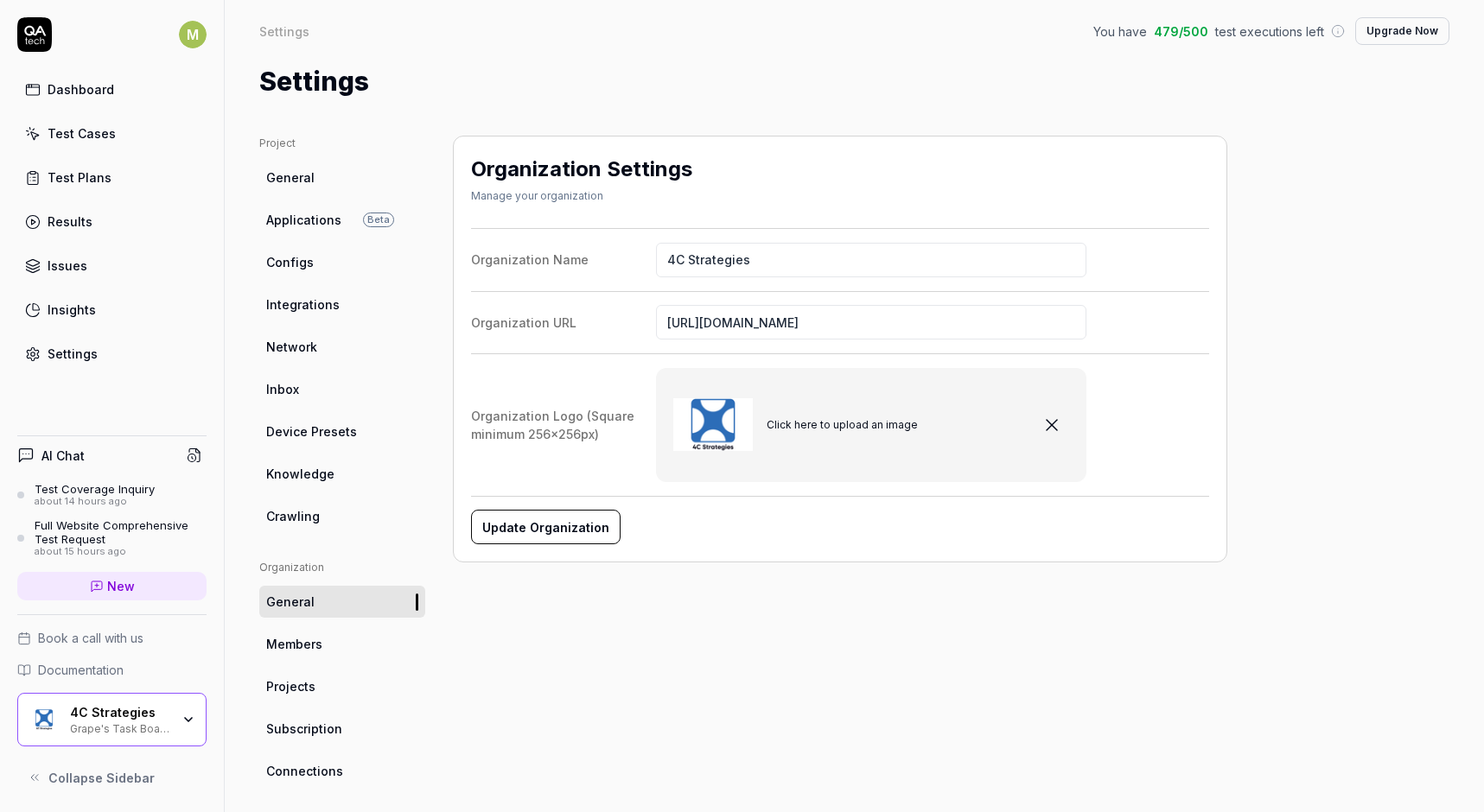
click at [284, 514] on span "Crawling" at bounding box center [293, 516] width 54 height 18
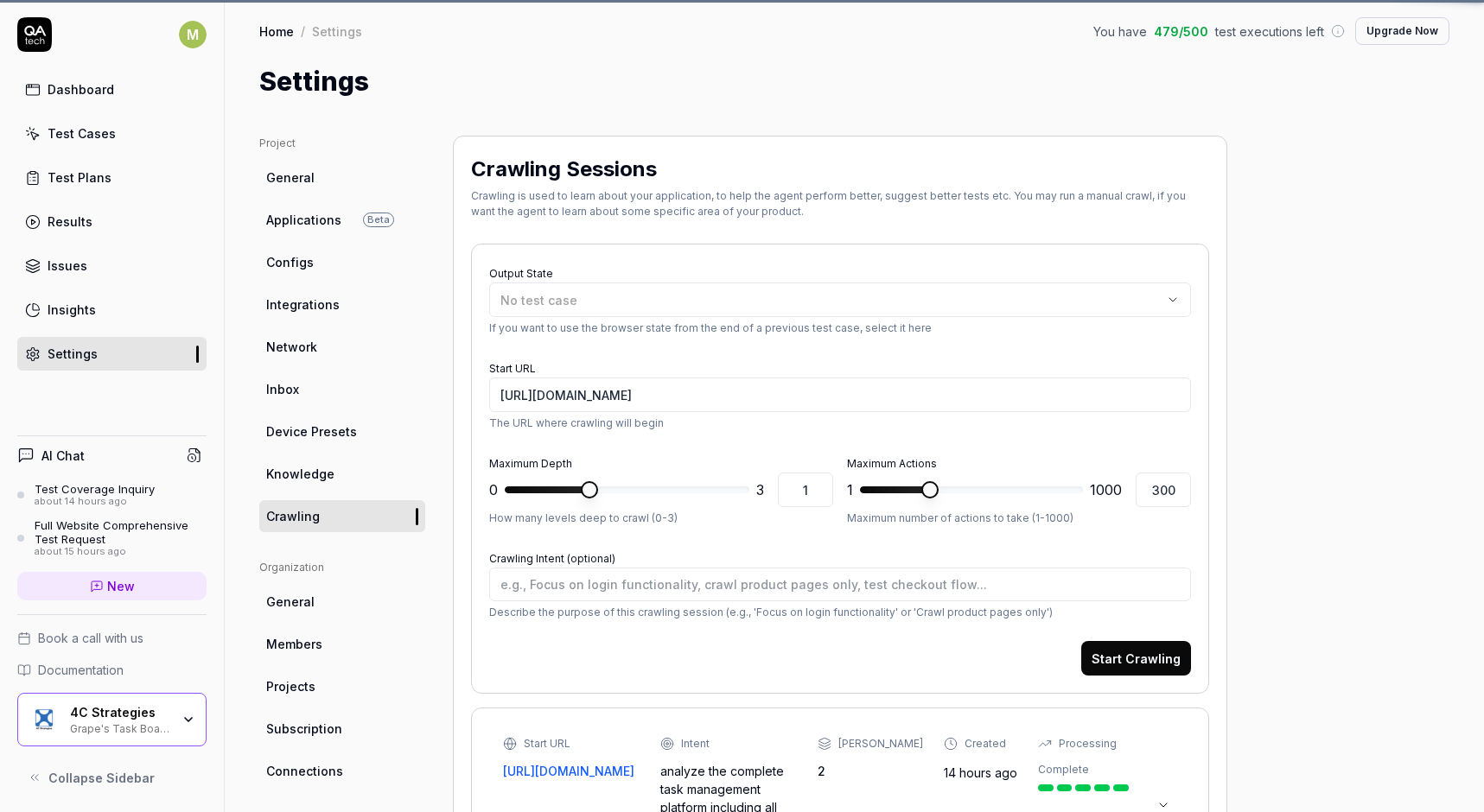
type textarea "*"
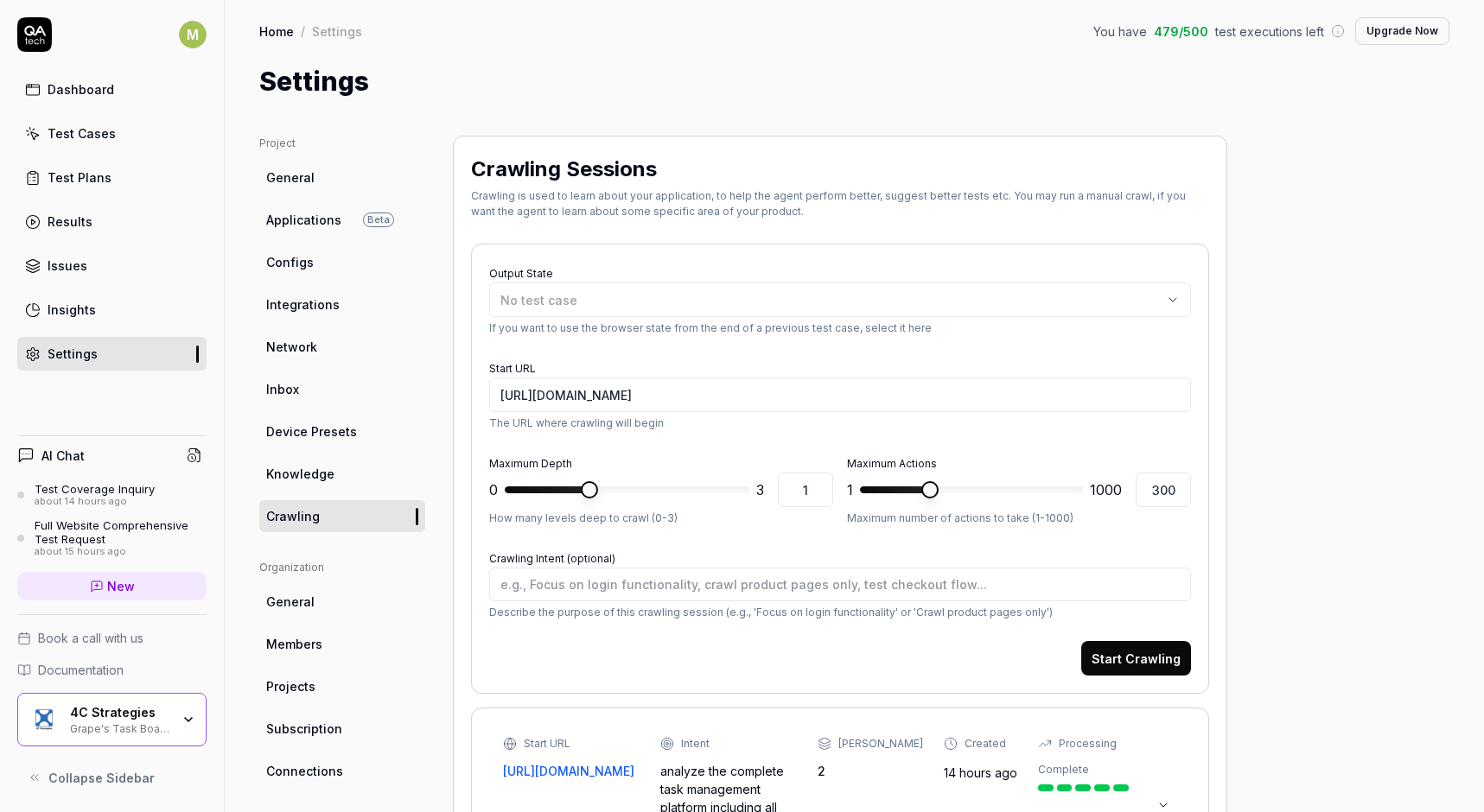
click at [286, 609] on span "General" at bounding box center [290, 602] width 48 height 18
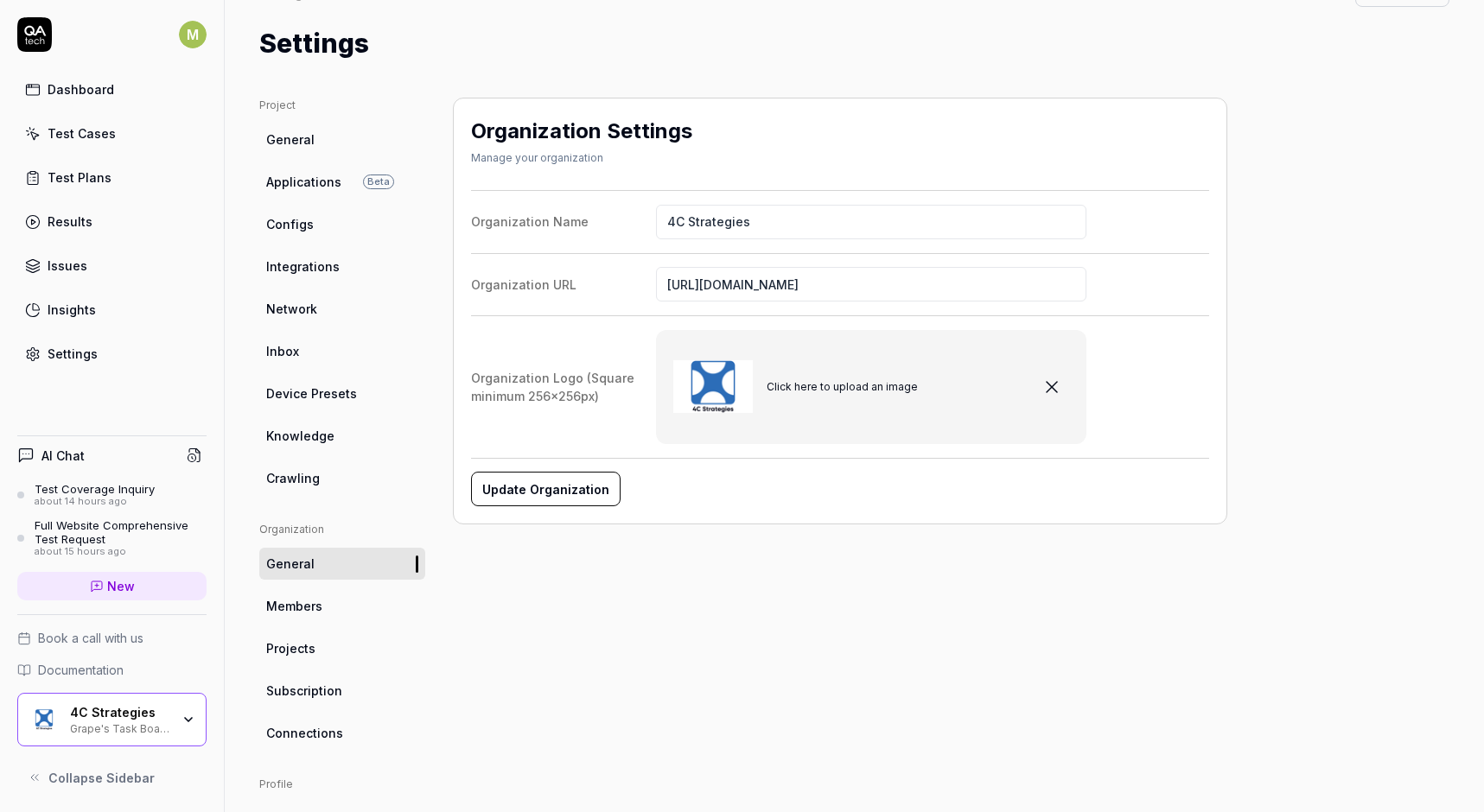
scroll to position [58, 0]
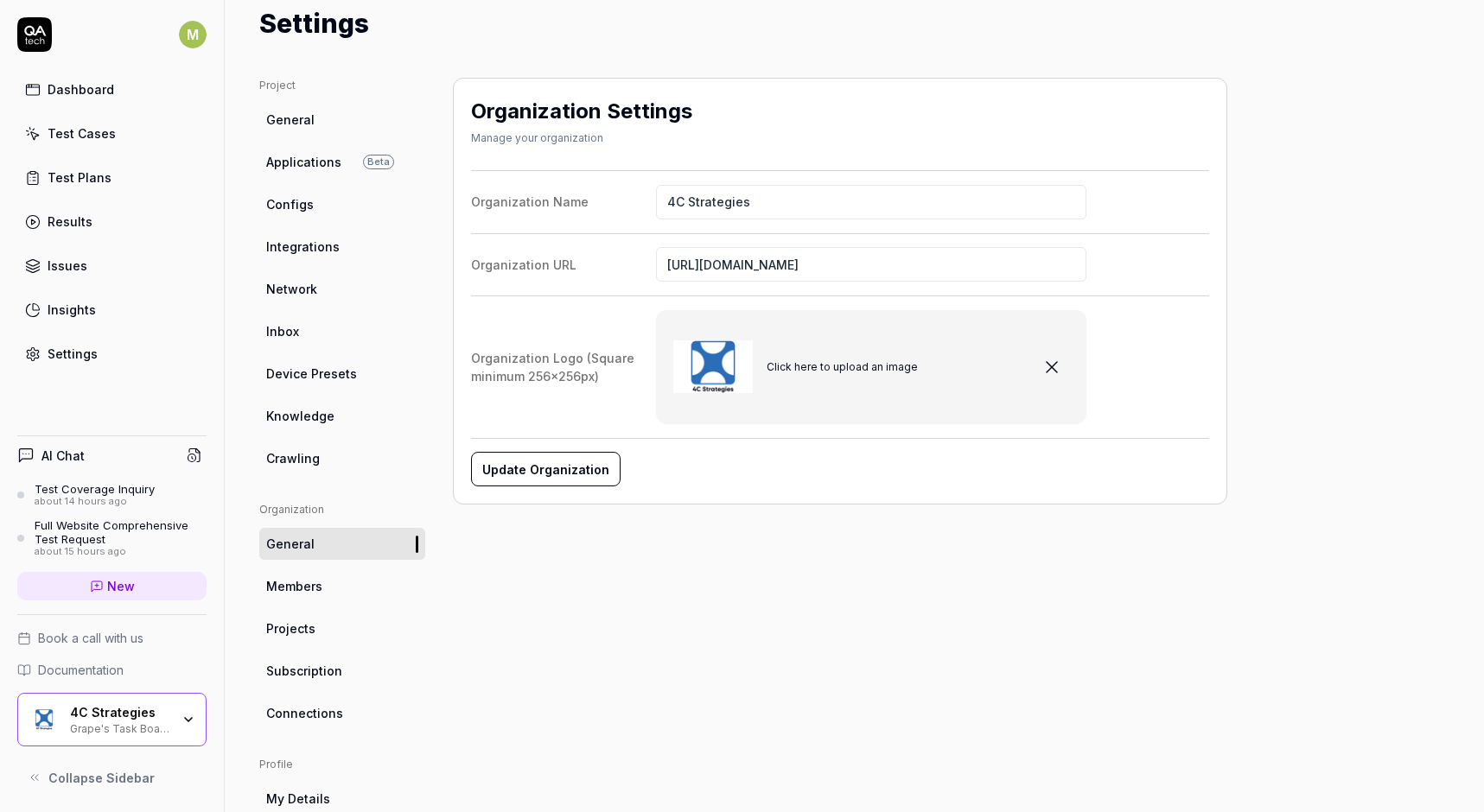
click at [309, 587] on span "Members" at bounding box center [294, 586] width 56 height 18
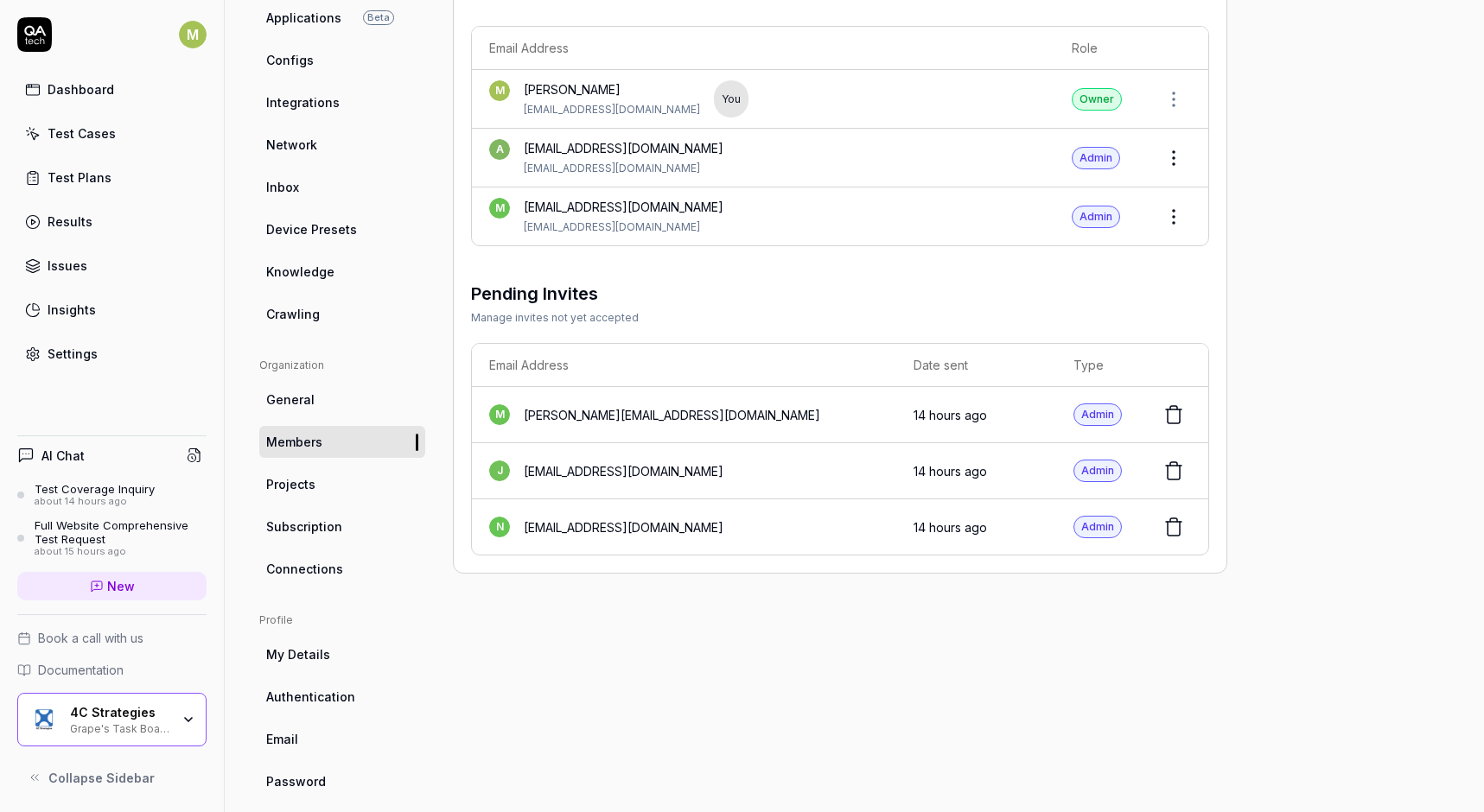
scroll to position [212, 0]
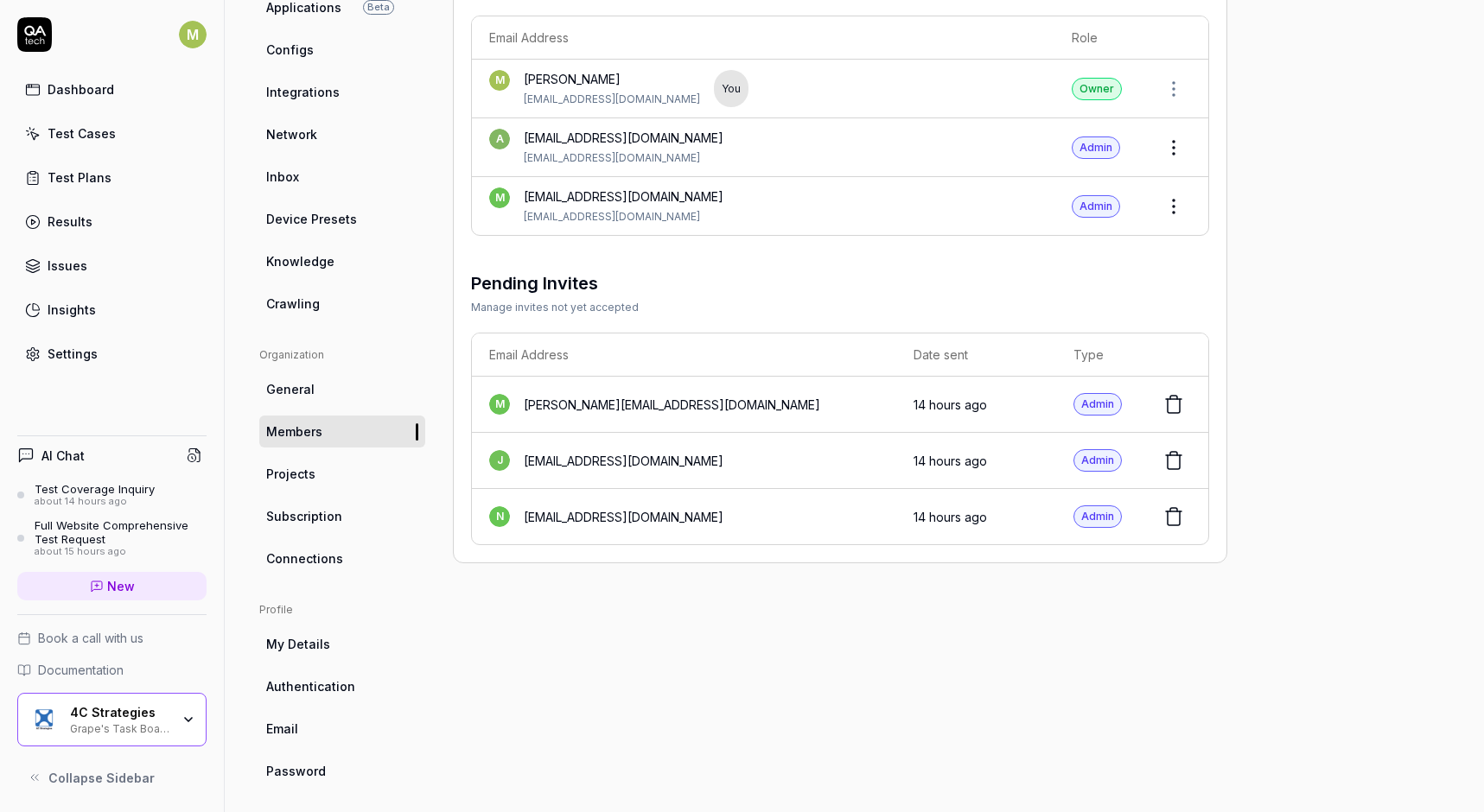
click at [313, 477] on span "Projects" at bounding box center [291, 474] width 49 height 18
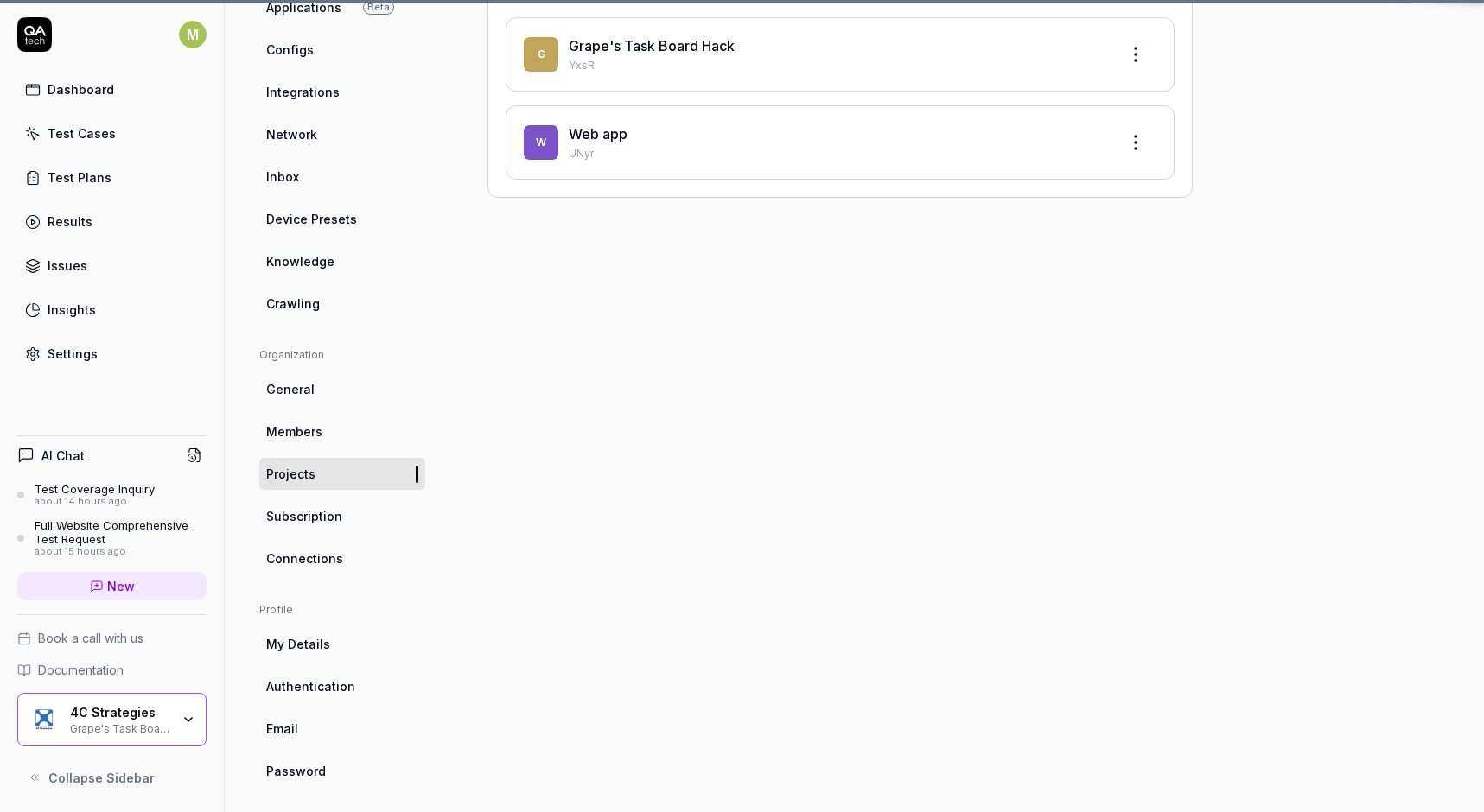
scroll to position [136, 0]
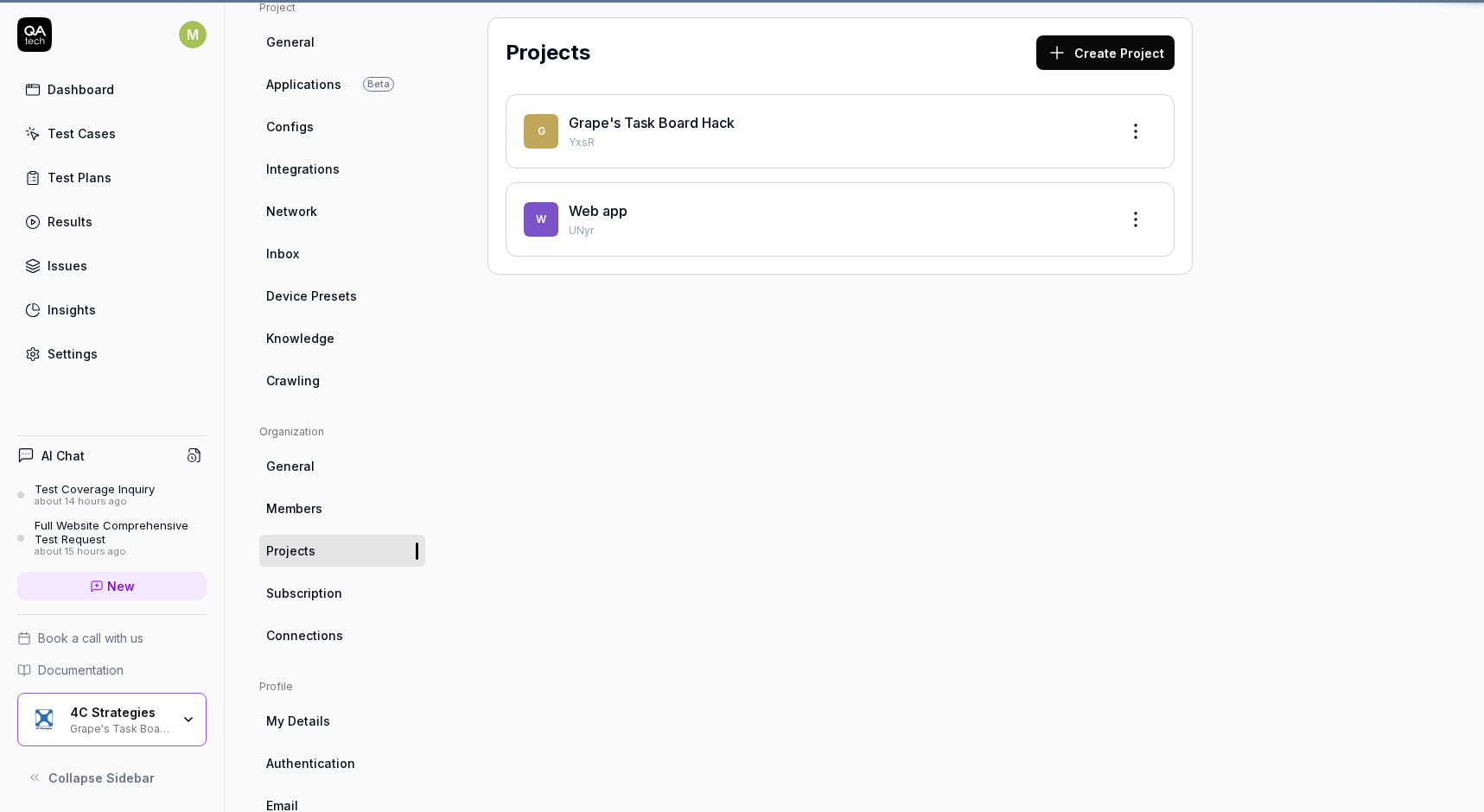
click at [322, 516] on link "Members" at bounding box center [342, 508] width 166 height 32
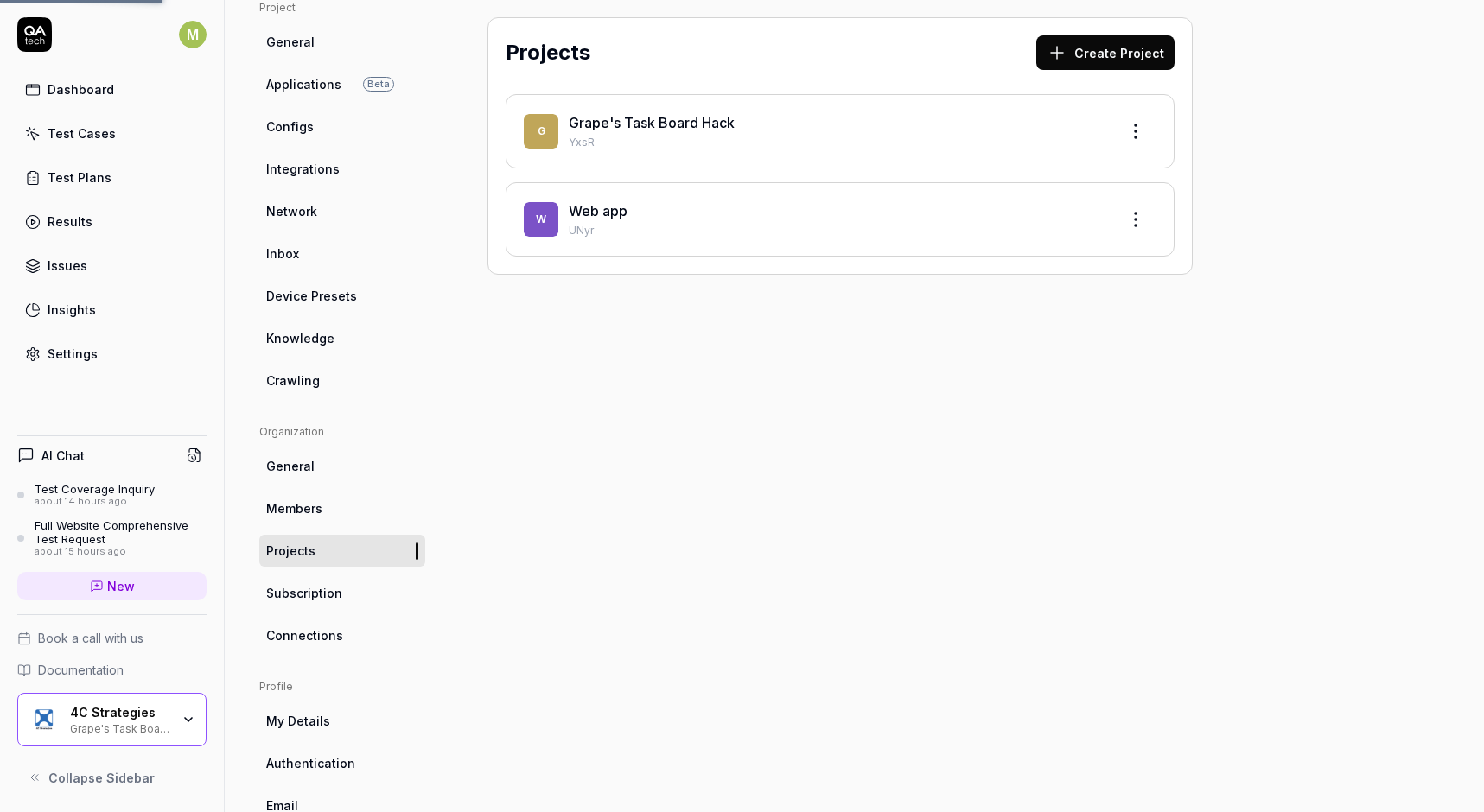
click at [320, 592] on span "Subscription" at bounding box center [304, 593] width 76 height 18
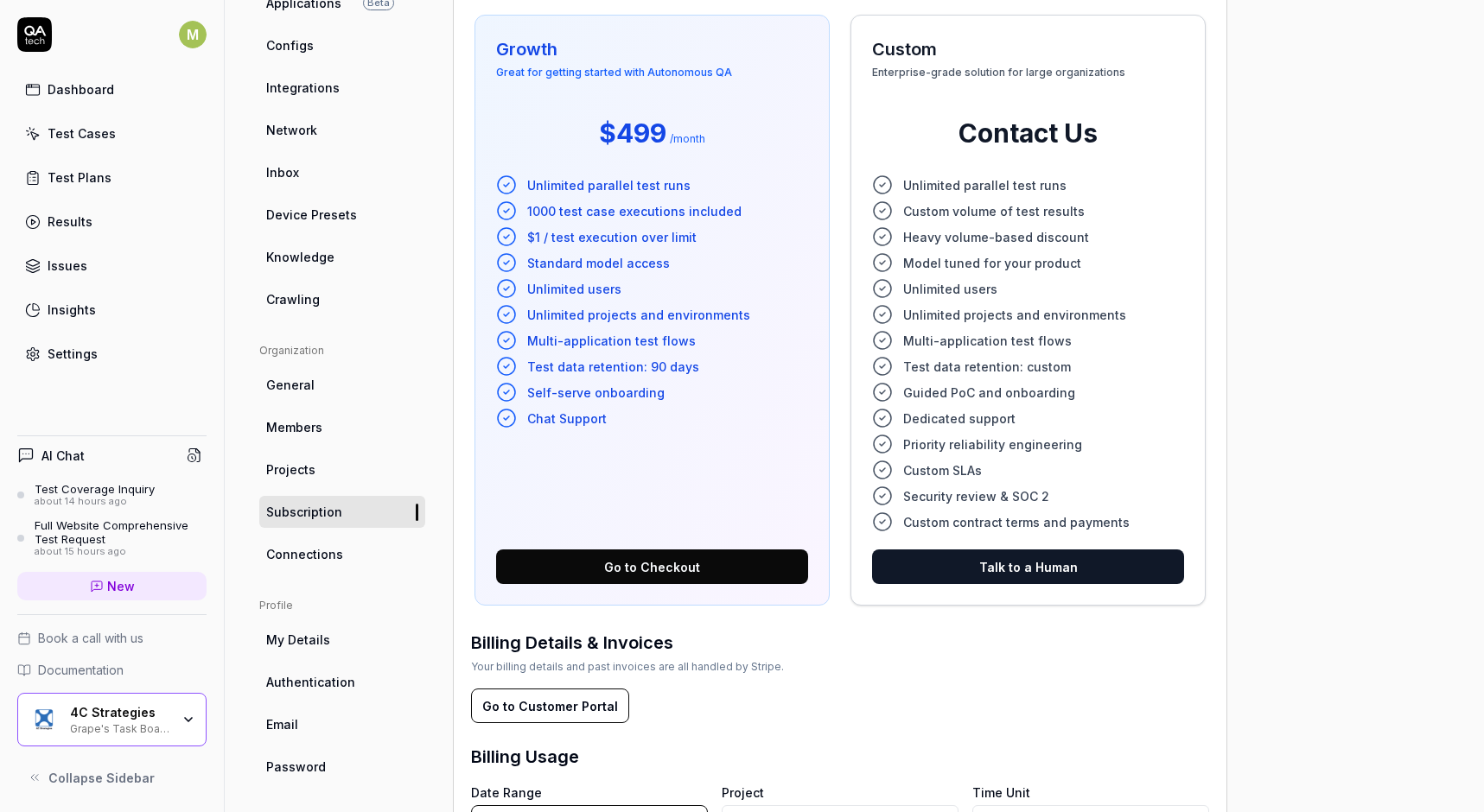
scroll to position [218, 0]
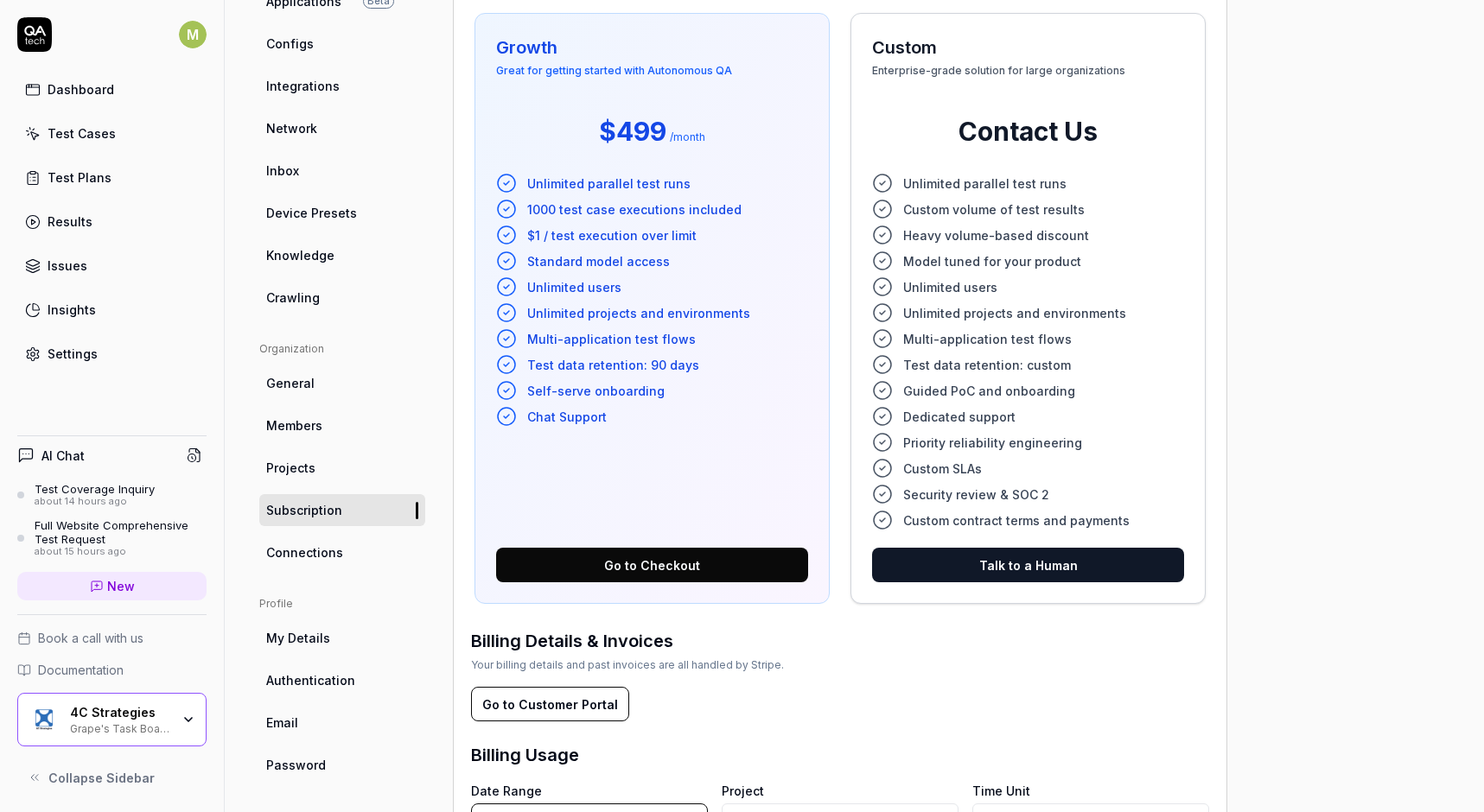
click at [308, 571] on div "Project General Applications Beta Configs Integrations Network Inbox Device Pre…" at bounding box center [342, 602] width 166 height 1369
click at [302, 553] on span "Connections" at bounding box center [304, 552] width 77 height 18
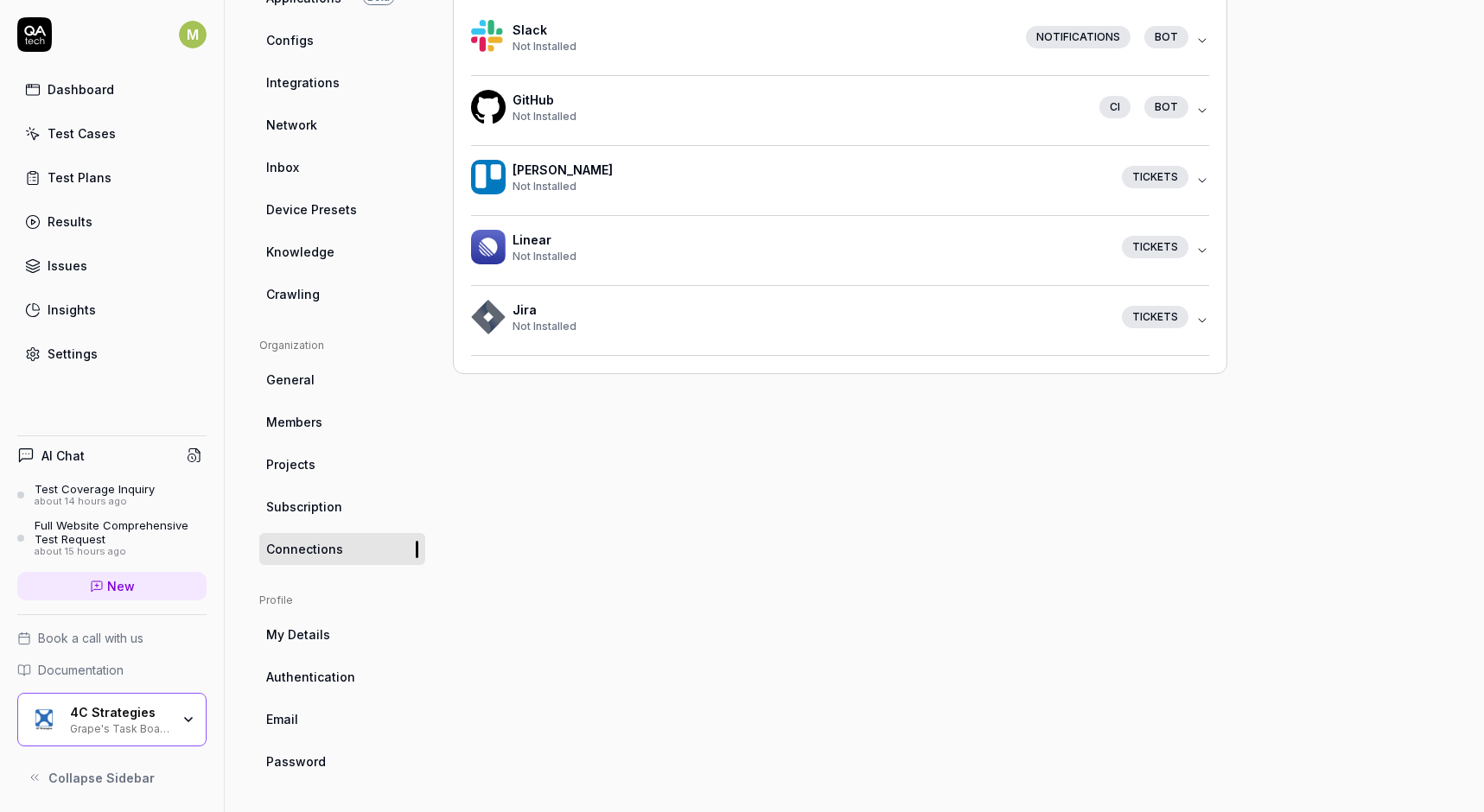
scroll to position [222, 0]
click at [91, 183] on div "Test Plans" at bounding box center [79, 177] width 64 height 18
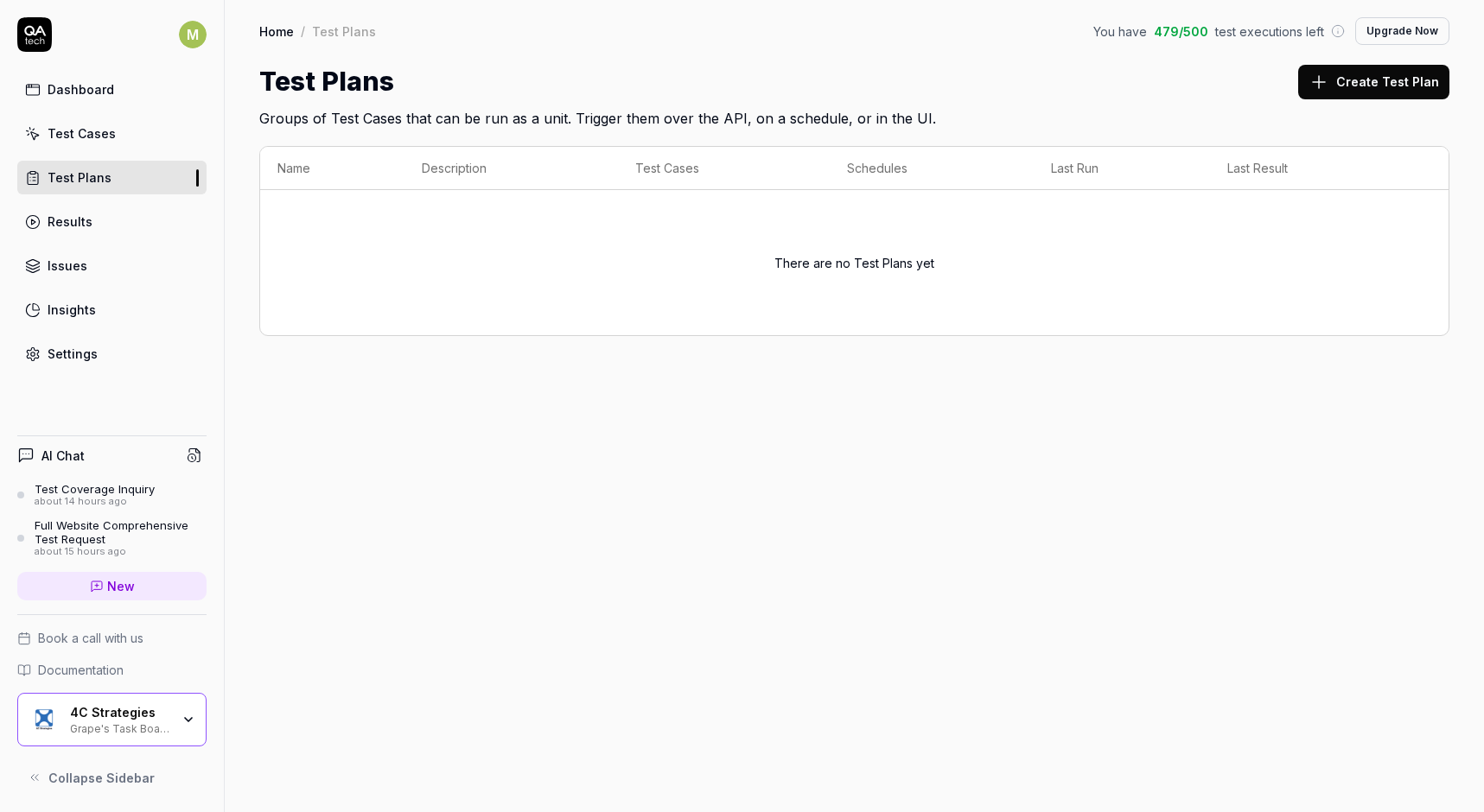
click at [67, 344] on div "Settings" at bounding box center [72, 353] width 50 height 18
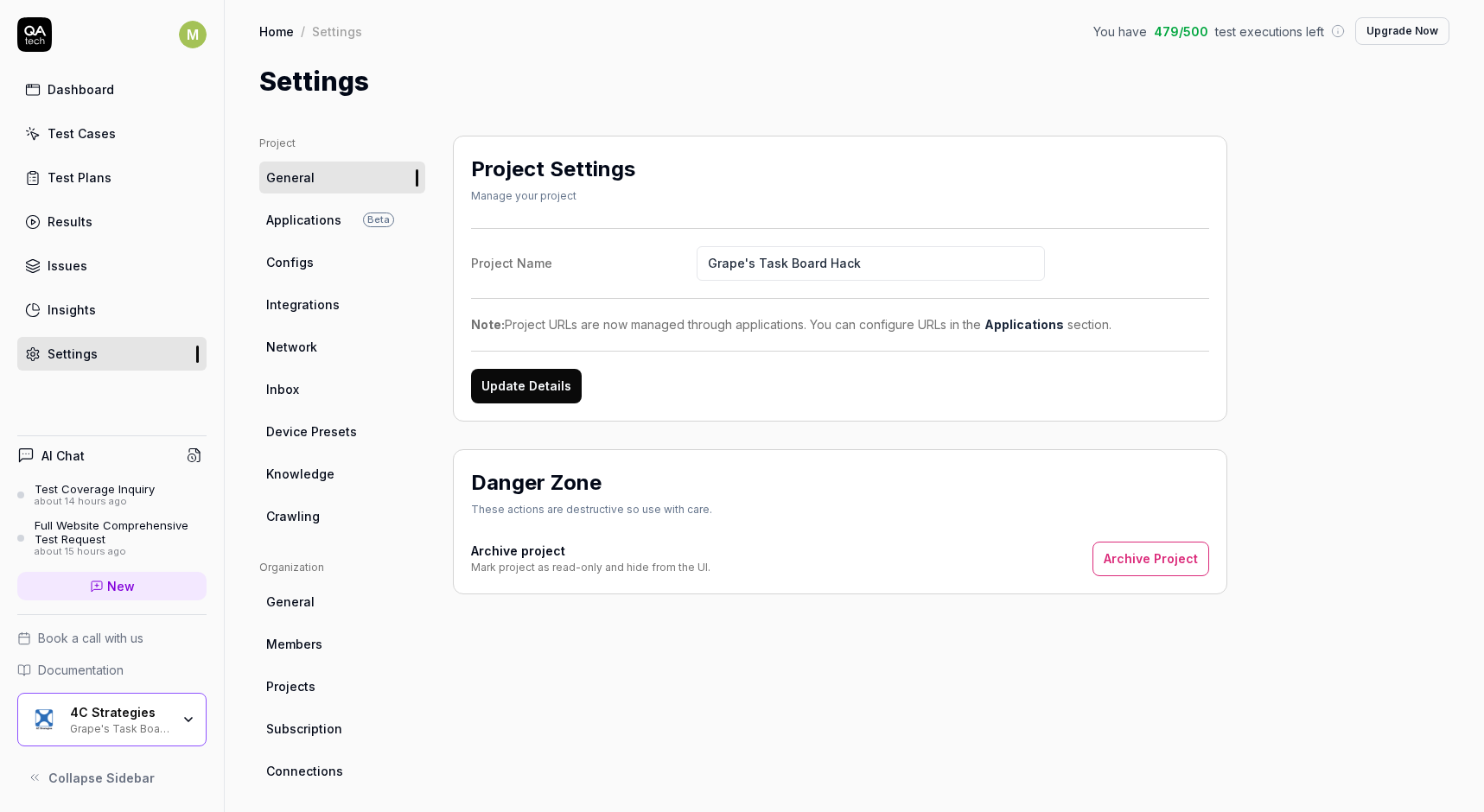
click at [314, 651] on span "Members" at bounding box center [294, 644] width 56 height 18
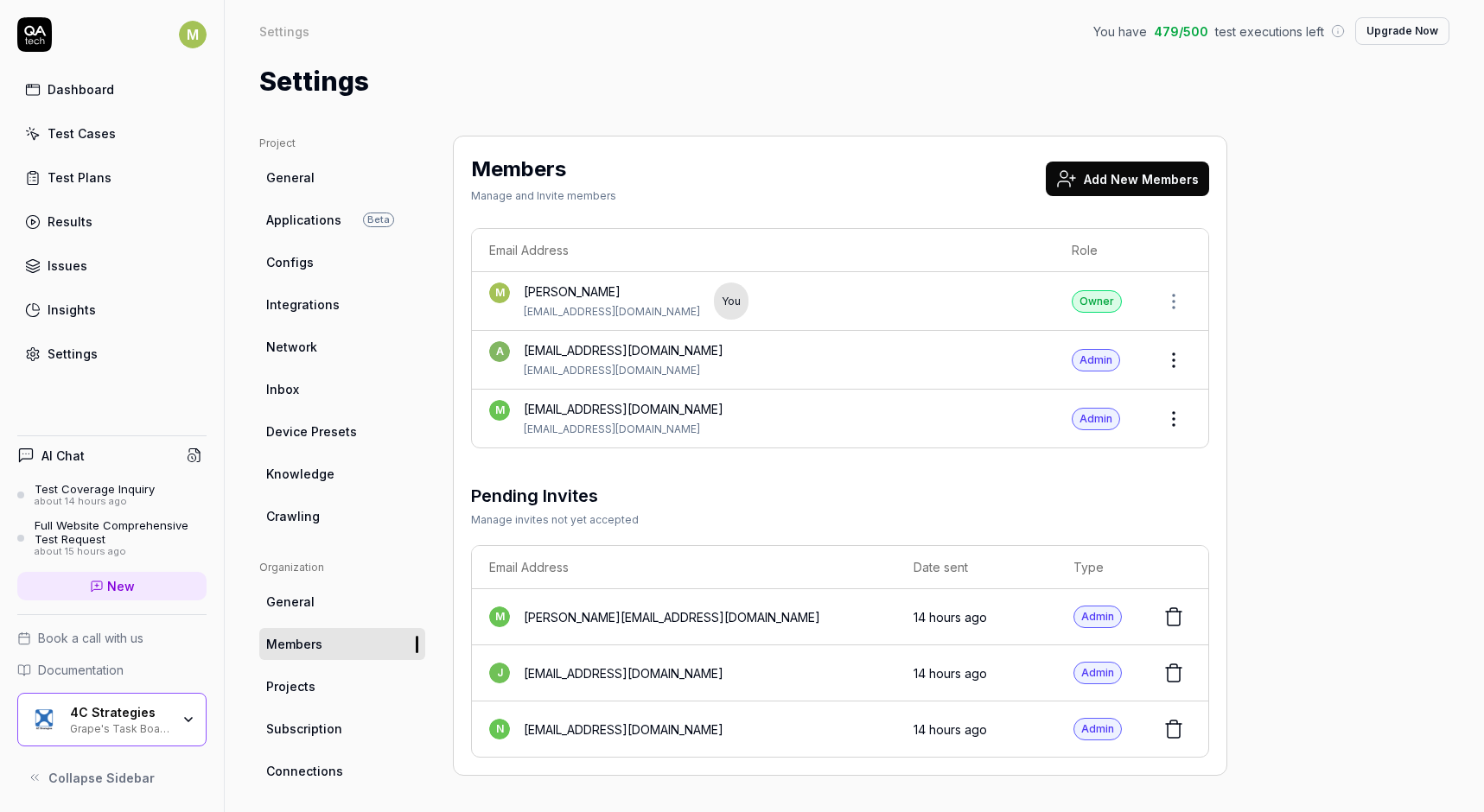
click at [1126, 182] on button "Add New Members" at bounding box center [1127, 178] width 163 height 34
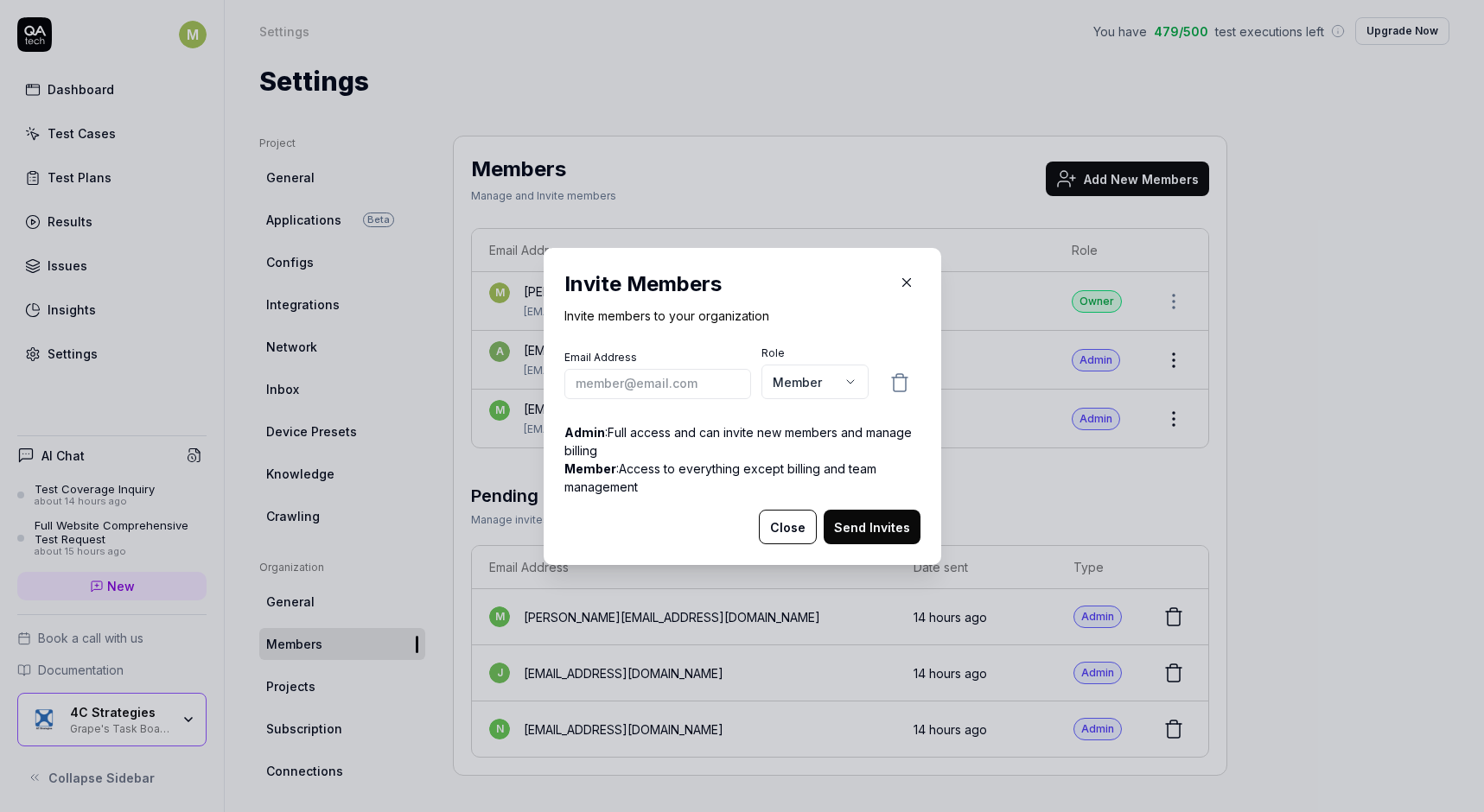
click at [812, 302] on div "Invite Members Invite members to your organization" at bounding box center [743, 297] width 356 height 56
click at [656, 399] on div "Email Address Role Member ***** ******" at bounding box center [743, 373] width 356 height 57
click at [655, 391] on input "email" at bounding box center [658, 383] width 187 height 30
click at [631, 389] on input "toby.lyon@4cstrategies.com" at bounding box center [658, 383] width 187 height 30
click at [627, 389] on input "toby.lyon@4cstrategies.com" at bounding box center [658, 383] width 187 height 30
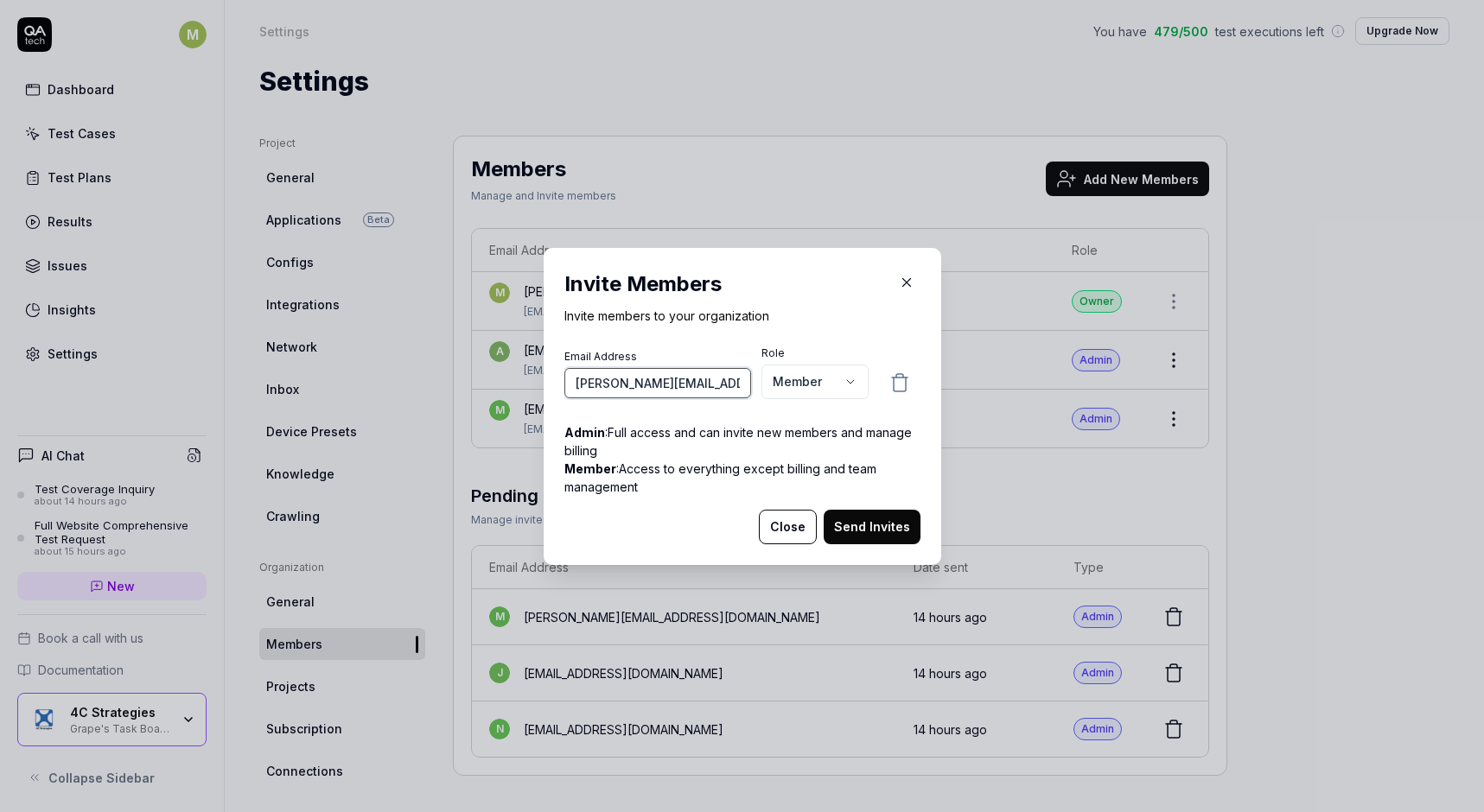
type input "toby.lyon@4cstrategies.com"
click at [855, 384] on body "M Dashboard Test Cases Test Plans Results Issues Insights Settings AI Chat Test…" at bounding box center [742, 406] width 1484 height 812
select select "*"
click at [877, 523] on button "Send Invites" at bounding box center [872, 527] width 97 height 34
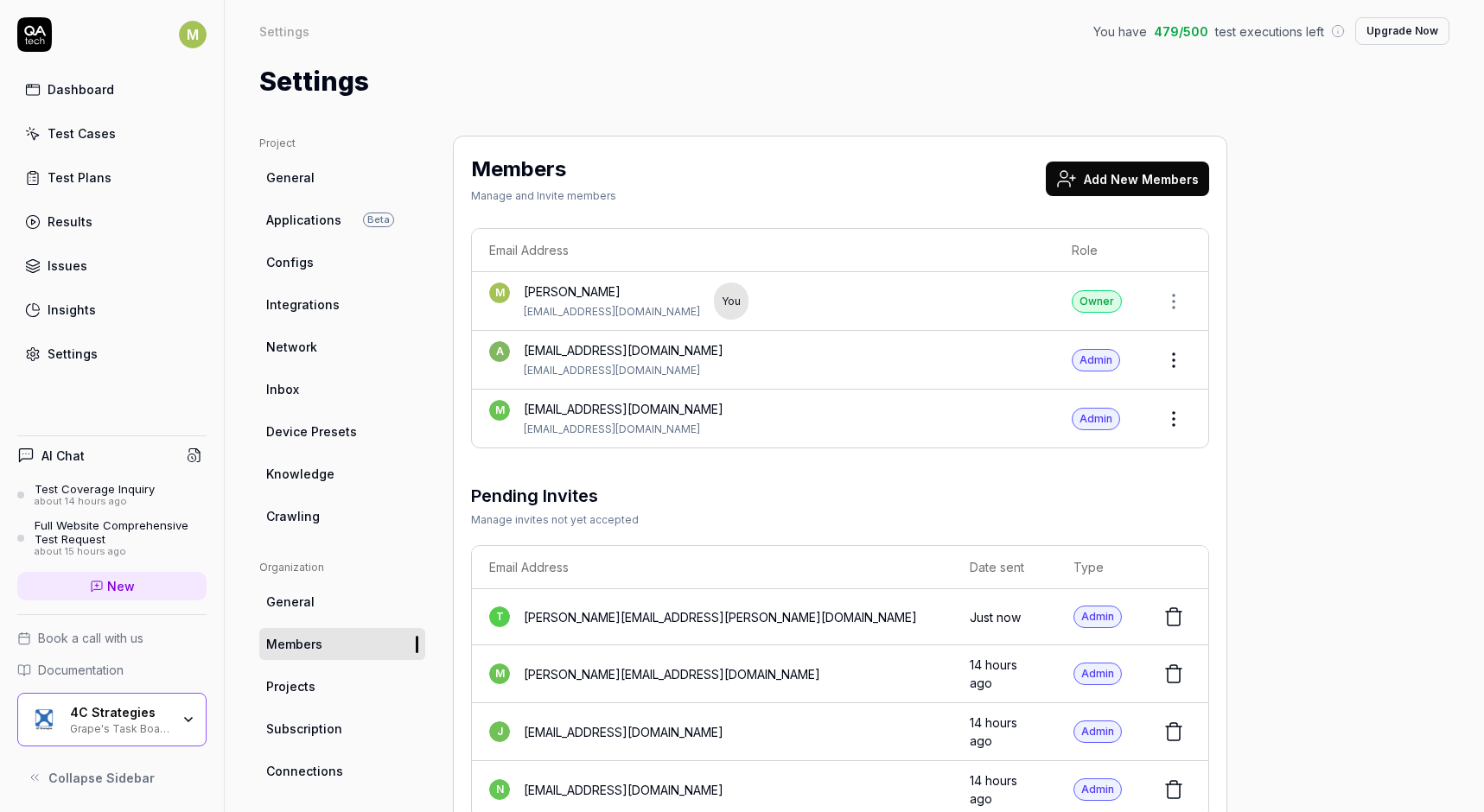
click at [1115, 172] on button "Add New Members" at bounding box center [1127, 178] width 163 height 34
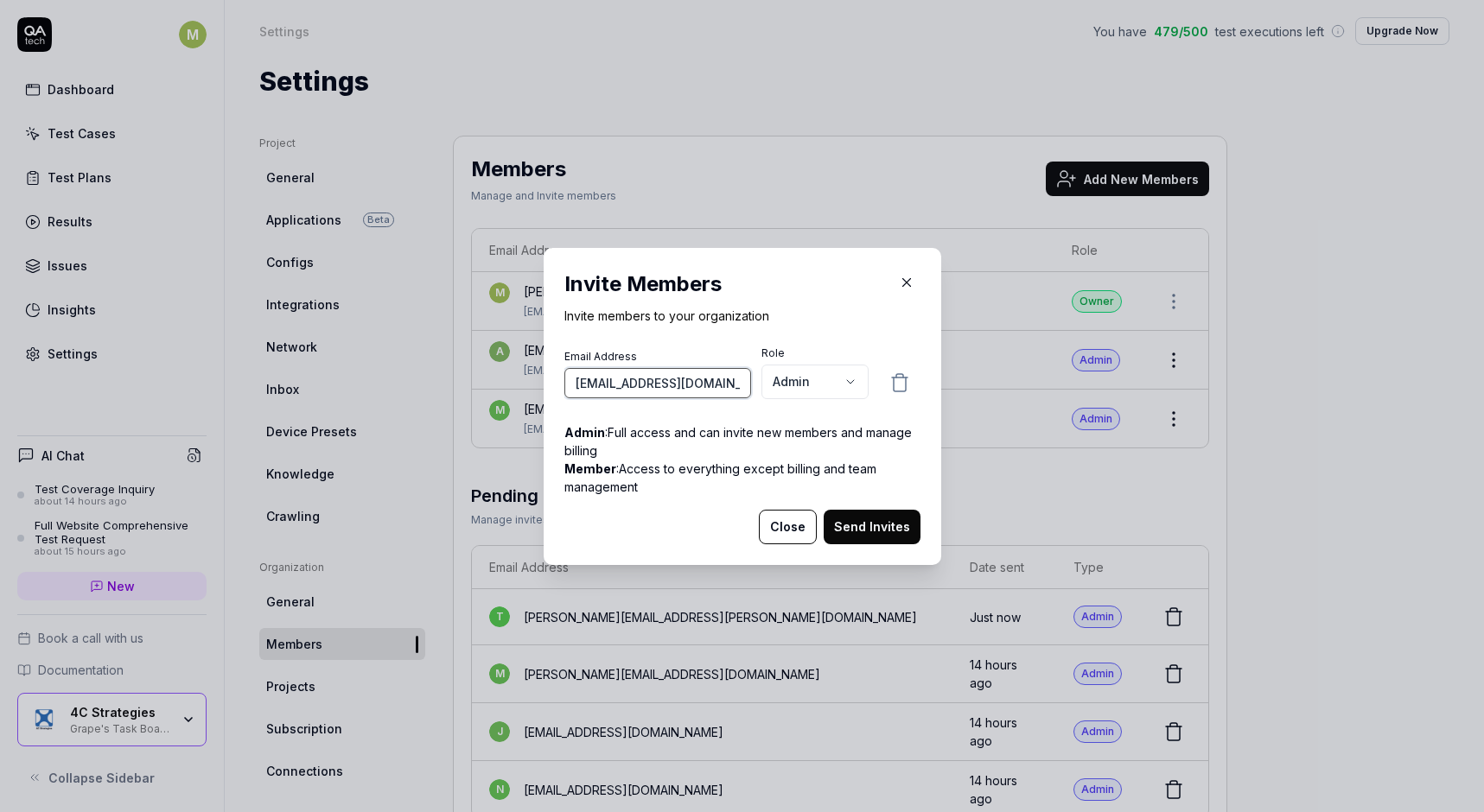
click at [624, 386] on input "mikael.johanssin@4cstrategies.com" at bounding box center [658, 383] width 187 height 30
type input "mikael.johanssin@4cstrategies.com"
click at [879, 518] on button "Send Invites" at bounding box center [872, 527] width 97 height 34
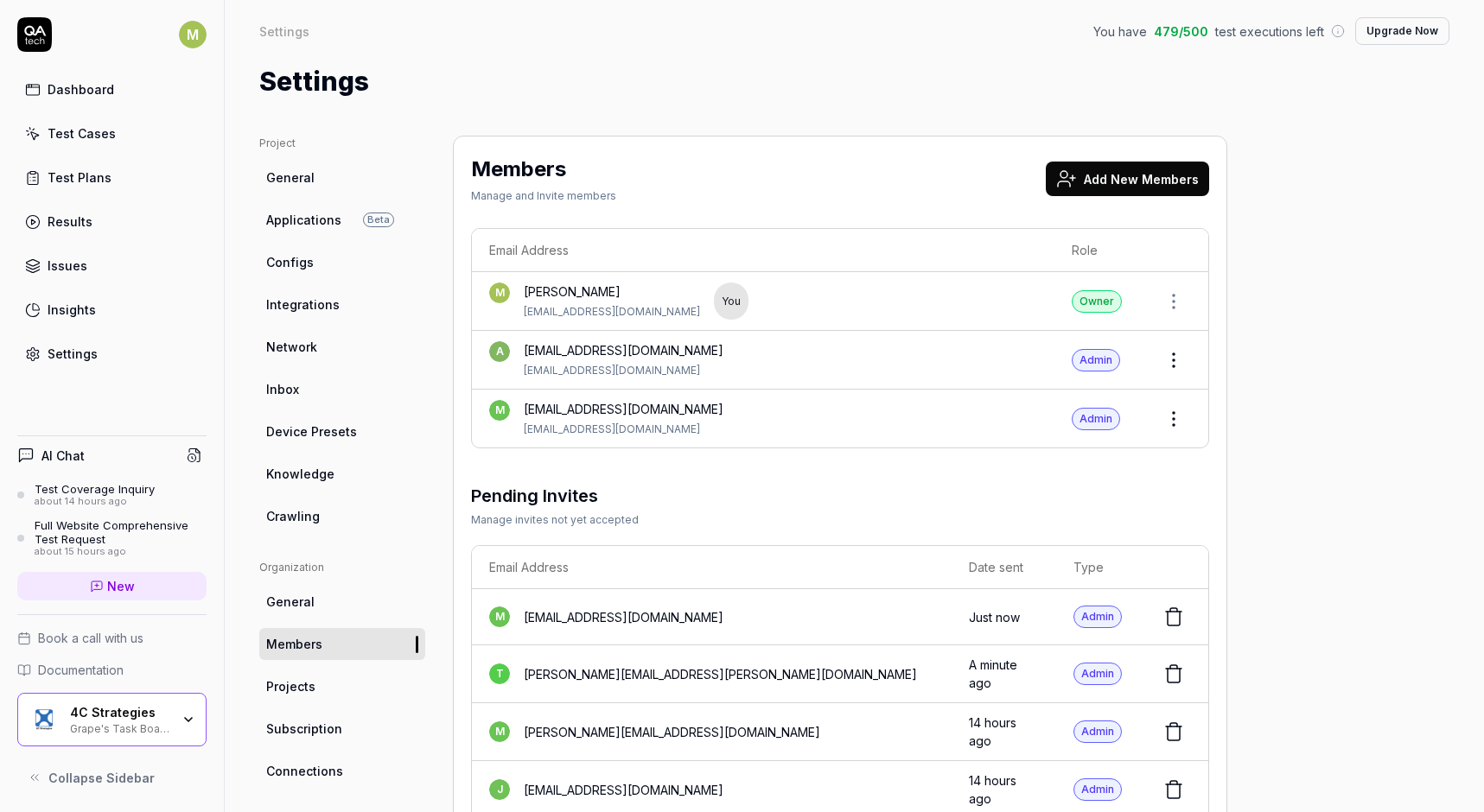
click at [1132, 181] on button "Add New Members" at bounding box center [1127, 178] width 163 height 34
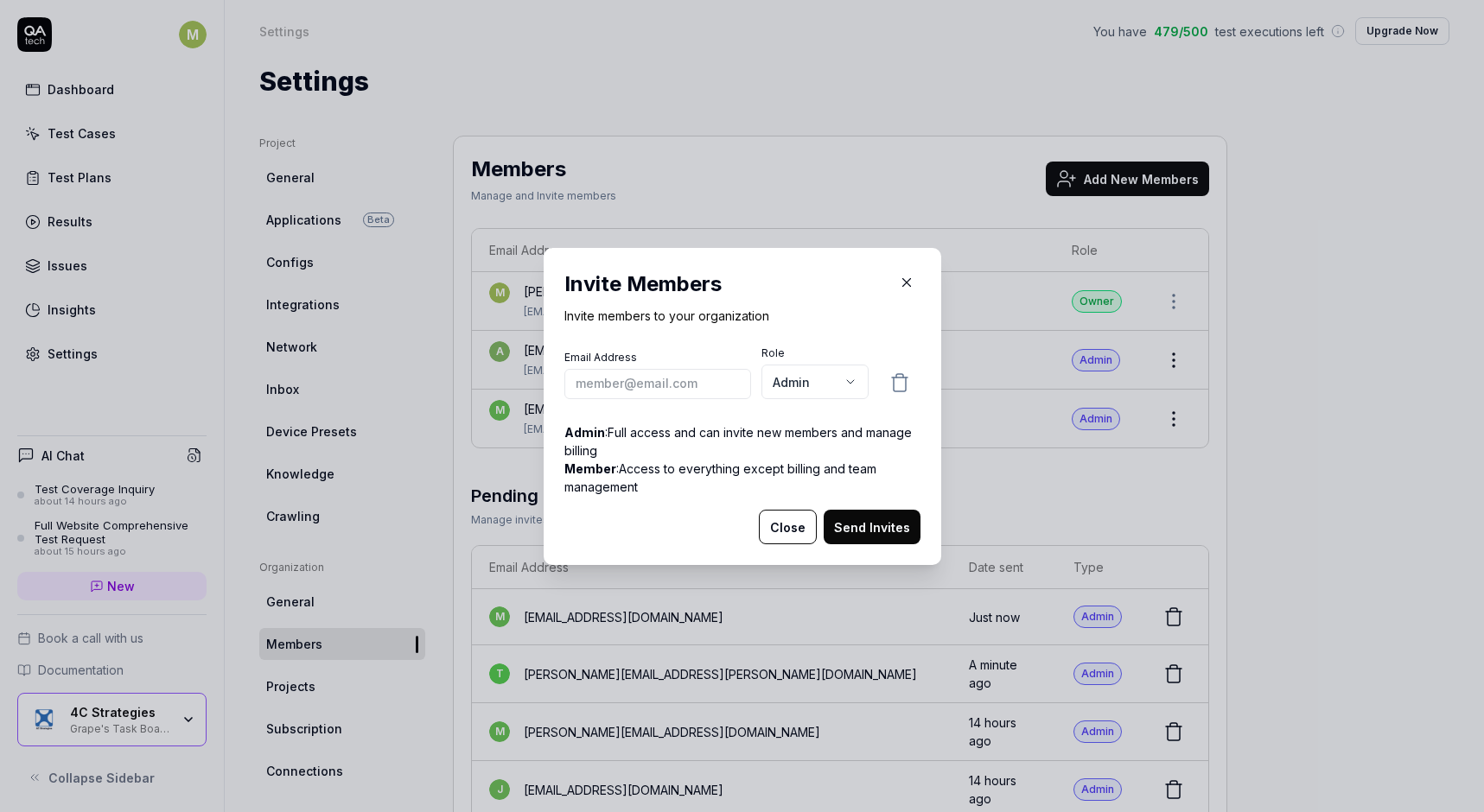
click at [709, 383] on input "email" at bounding box center [658, 383] width 187 height 30
type input "fabian.tang@4cstrategies.com"
click at [877, 517] on button "Send Invites" at bounding box center [872, 527] width 97 height 34
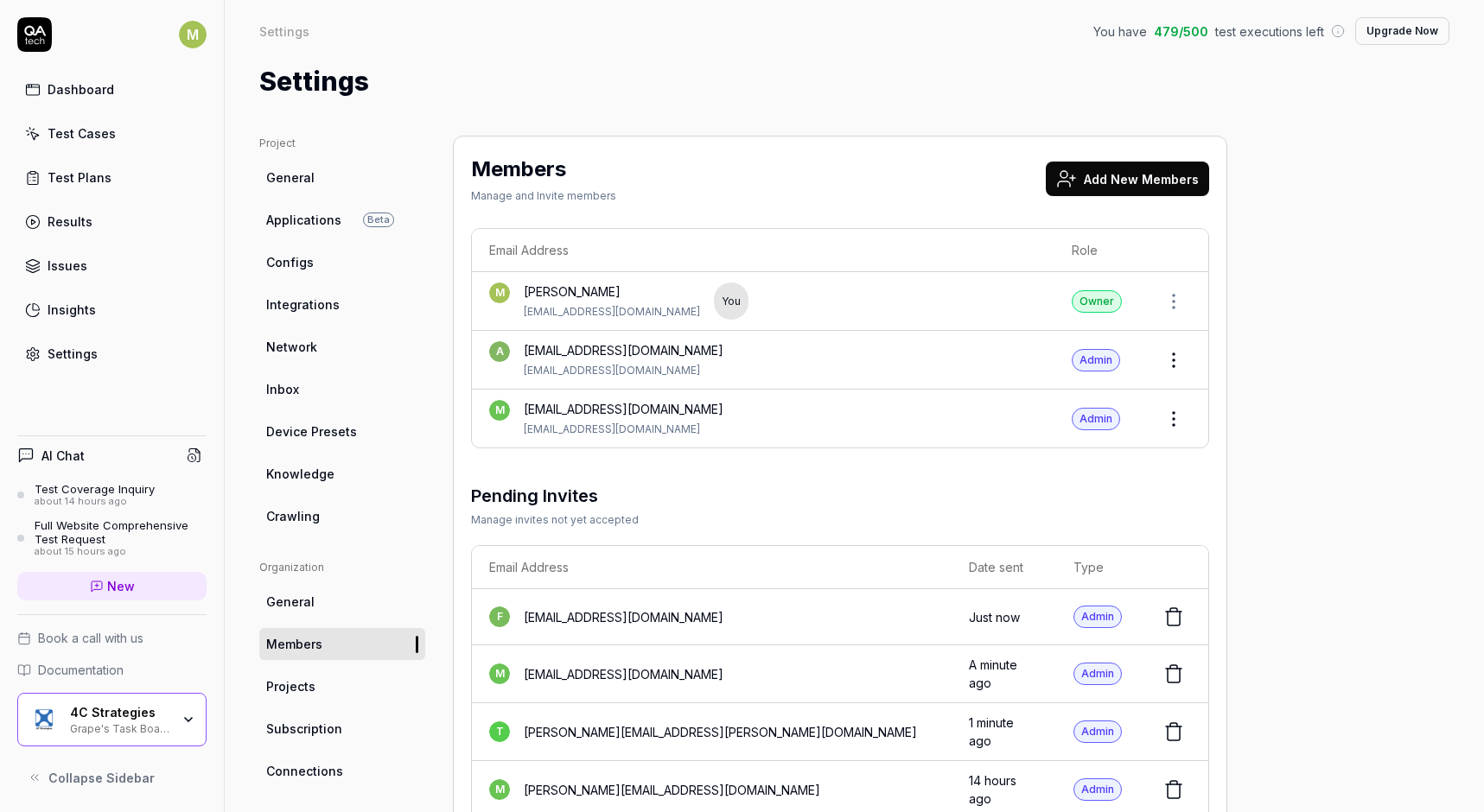
click at [1141, 181] on button "Add New Members" at bounding box center [1127, 178] width 163 height 34
click at [1126, 181] on button "Add New Members" at bounding box center [1127, 178] width 163 height 34
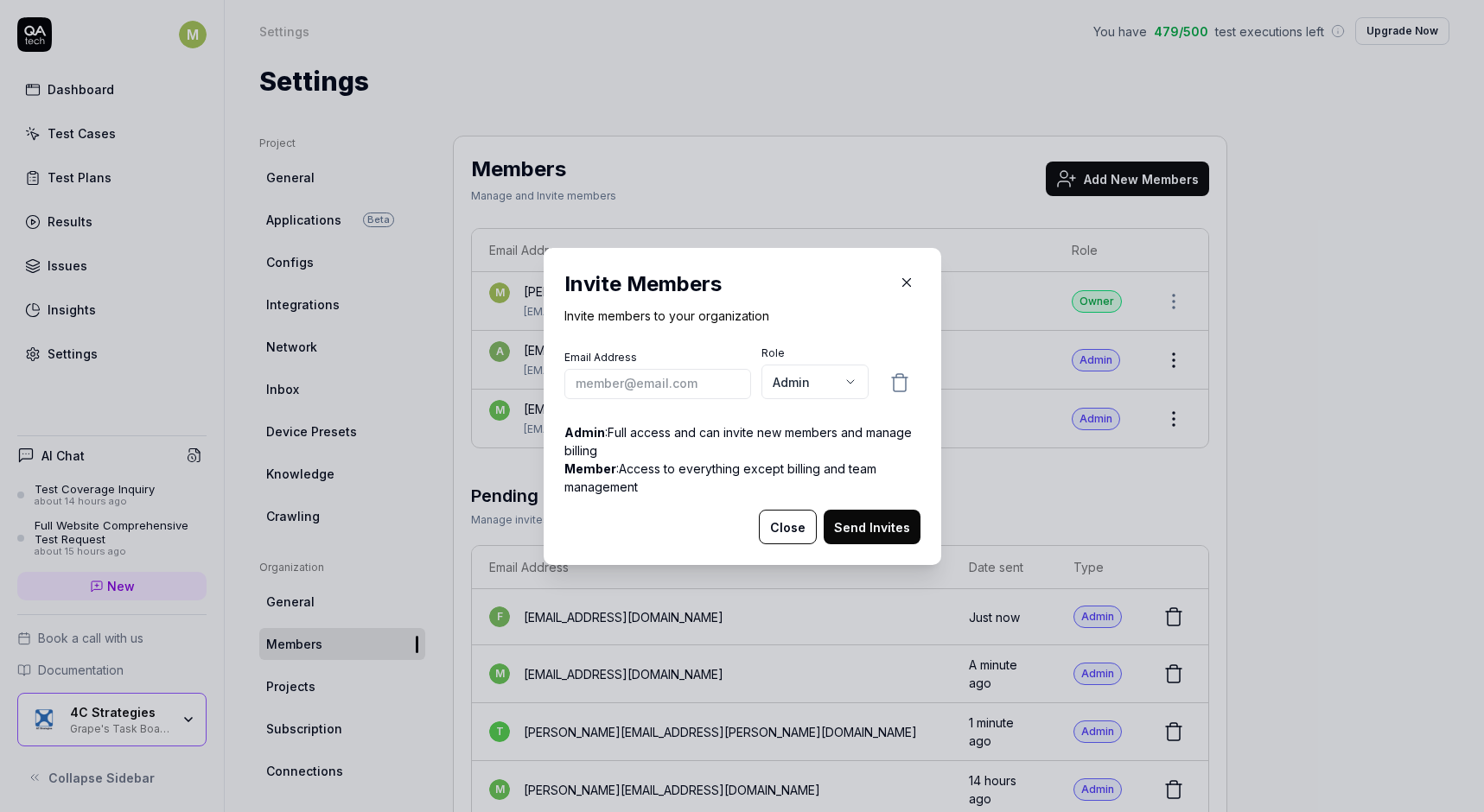
click at [686, 379] on input "email" at bounding box center [658, 383] width 187 height 30
paste input "cstrategies.com"
type input "elias.jonsson@cstrategies.com"
click at [855, 518] on button "Send Invites" at bounding box center [872, 527] width 97 height 34
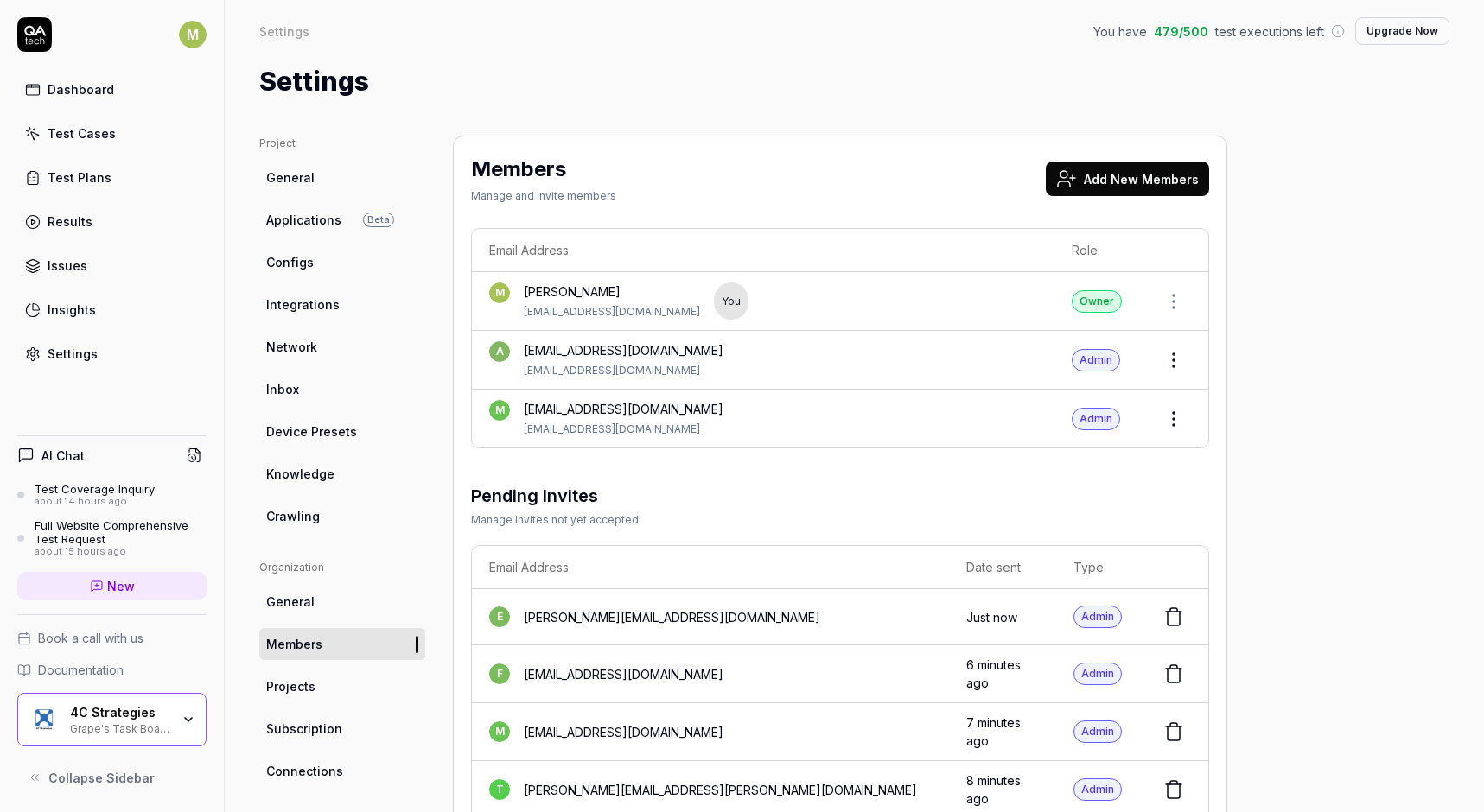
click at [1144, 190] on button "Add New Members" at bounding box center [1127, 178] width 163 height 34
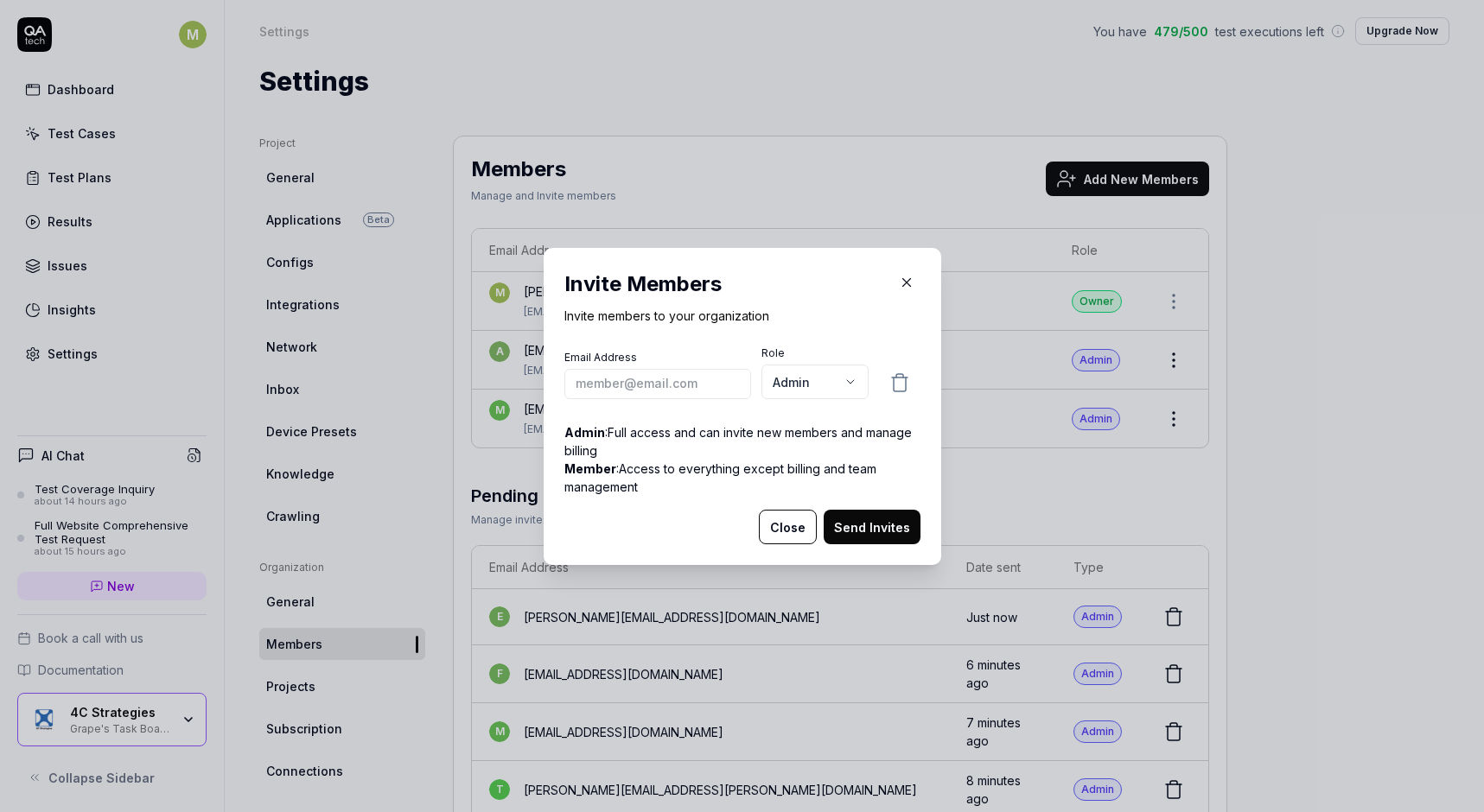
click at [661, 379] on input "email" at bounding box center [658, 383] width 187 height 30
click at [836, 272] on h2 "Invite Members" at bounding box center [743, 284] width 356 height 31
click at [672, 376] on input "email" at bounding box center [658, 383] width 187 height 30
click at [912, 277] on icon "button" at bounding box center [907, 283] width 16 height 16
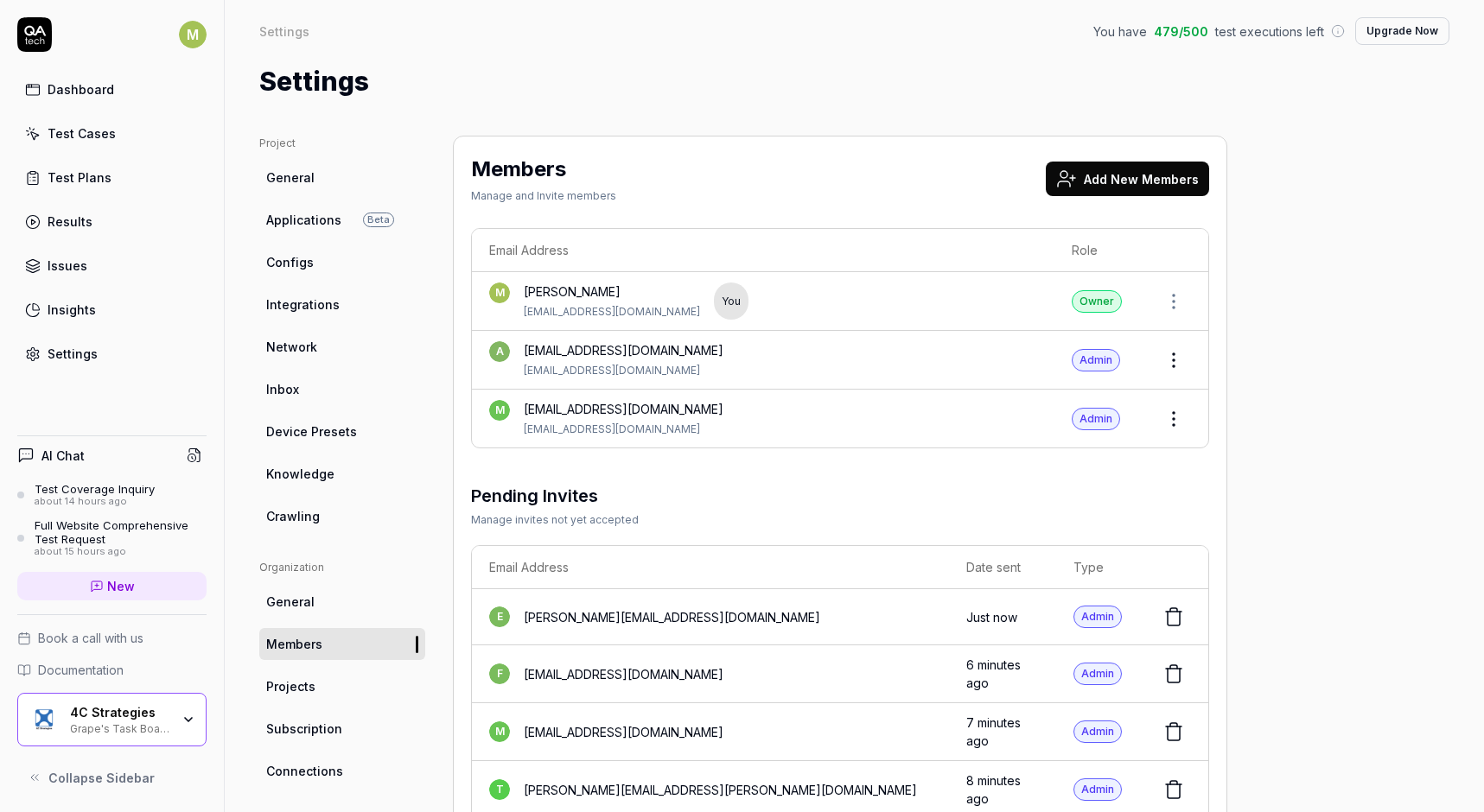
click at [81, 192] on link "Test Plans" at bounding box center [112, 177] width 189 height 33
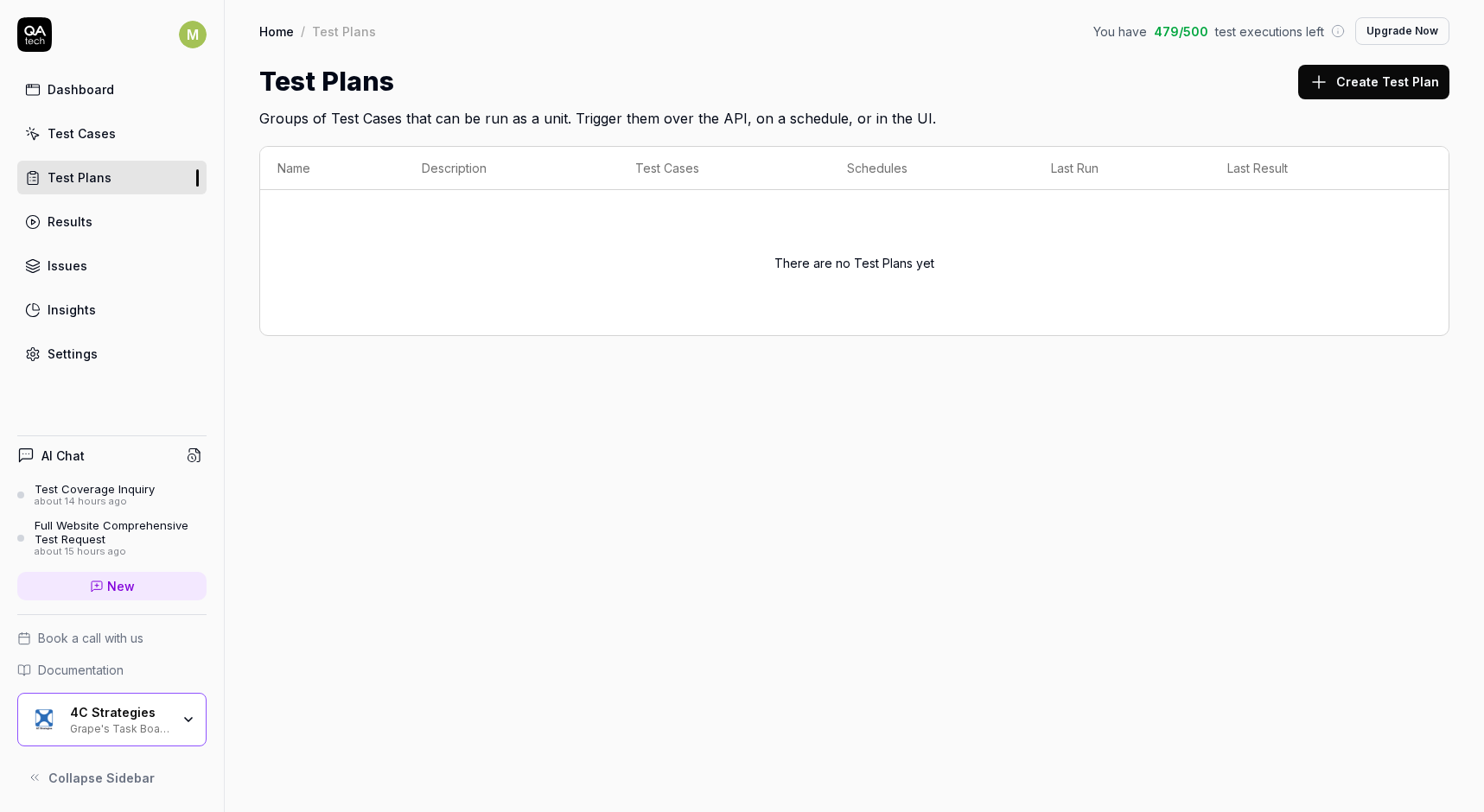
click at [1400, 78] on button "Create Test Plan" at bounding box center [1374, 82] width 152 height 34
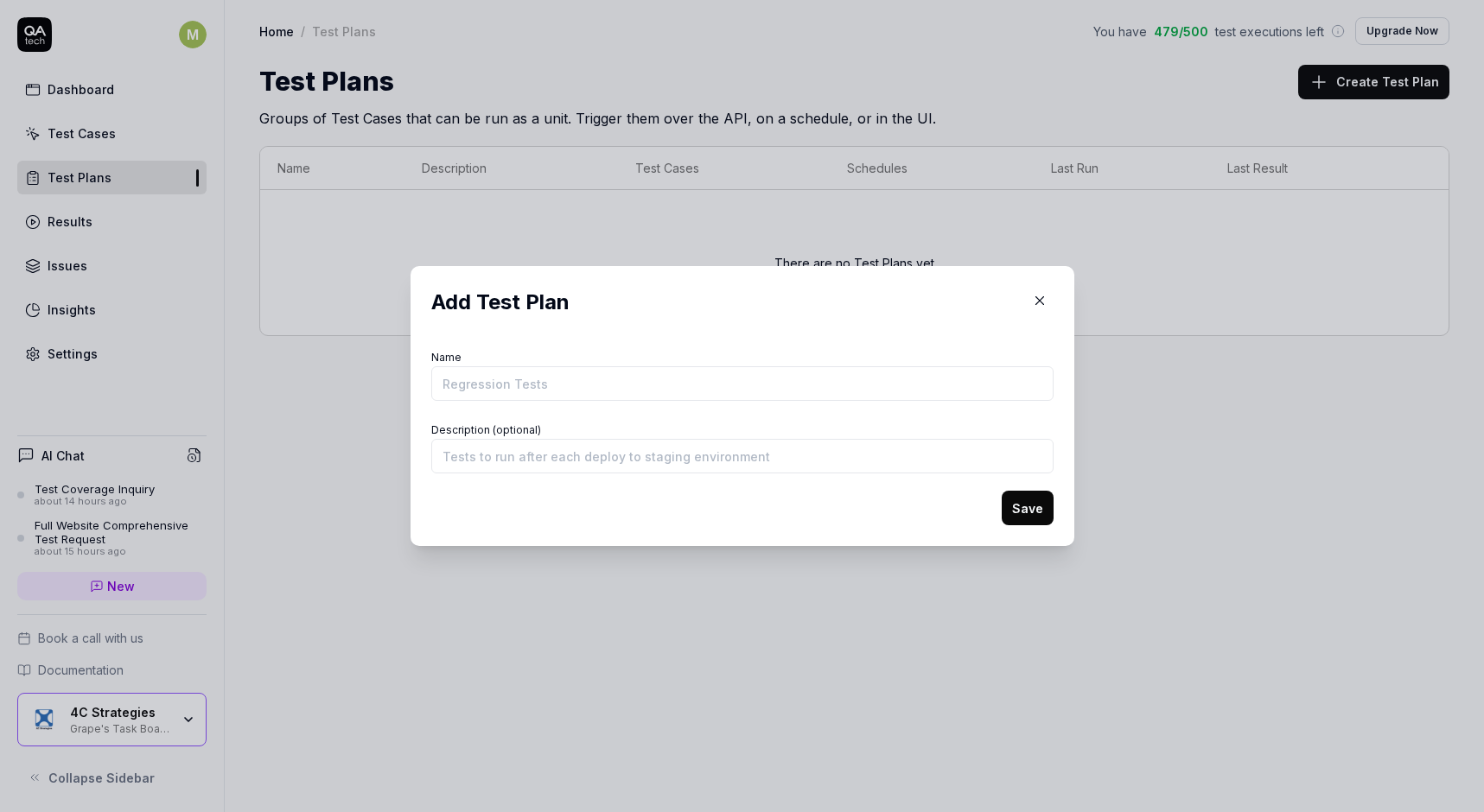
click at [1040, 297] on icon "button" at bounding box center [1040, 301] width 16 height 16
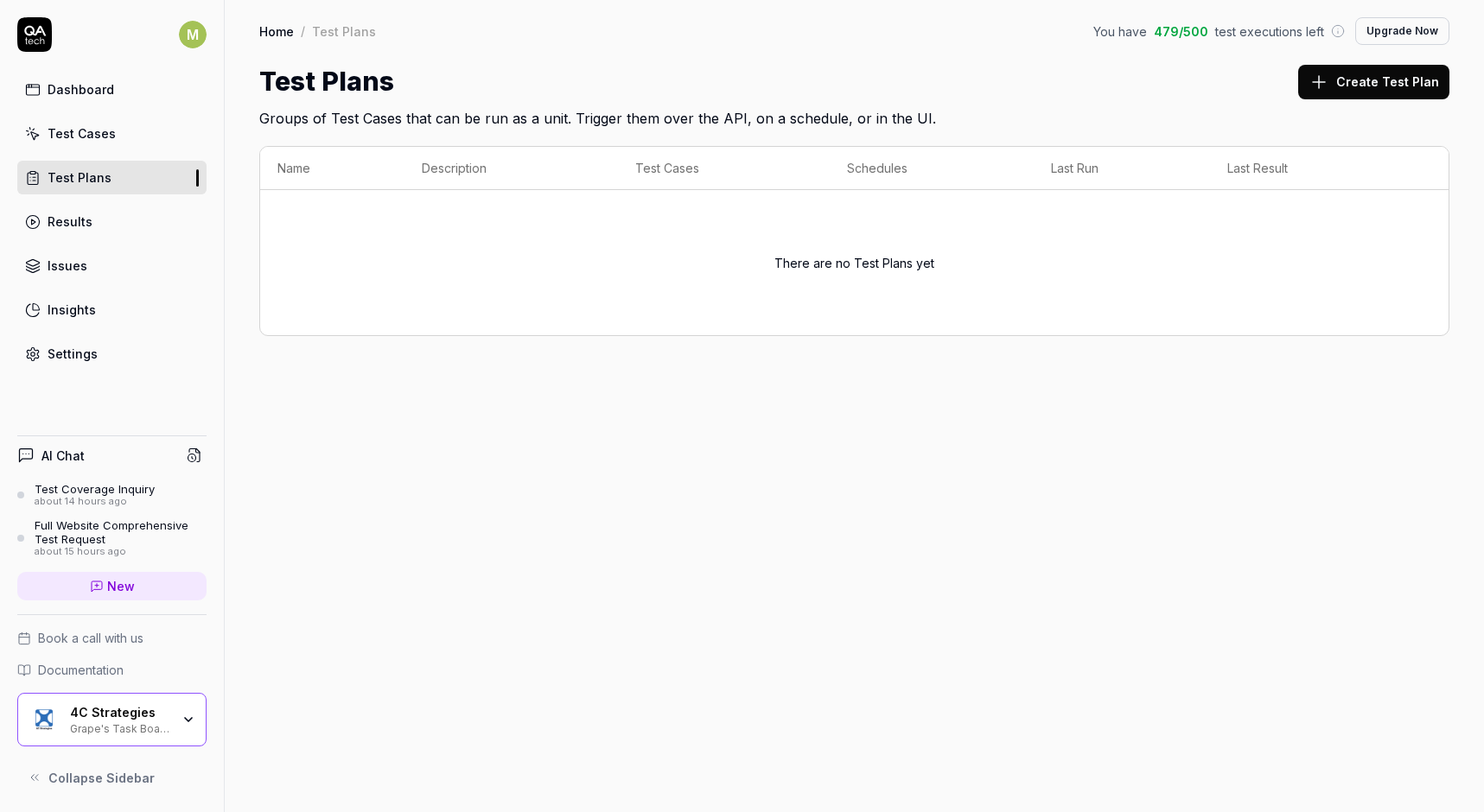
click at [500, 460] on div "Home / Test Plans You have 479 / 500 test executions left Upgrade Now Home / Te…" at bounding box center [854, 406] width 1259 height 812
click at [538, 330] on td "There are no Test Plans yet" at bounding box center [854, 262] width 1189 height 145
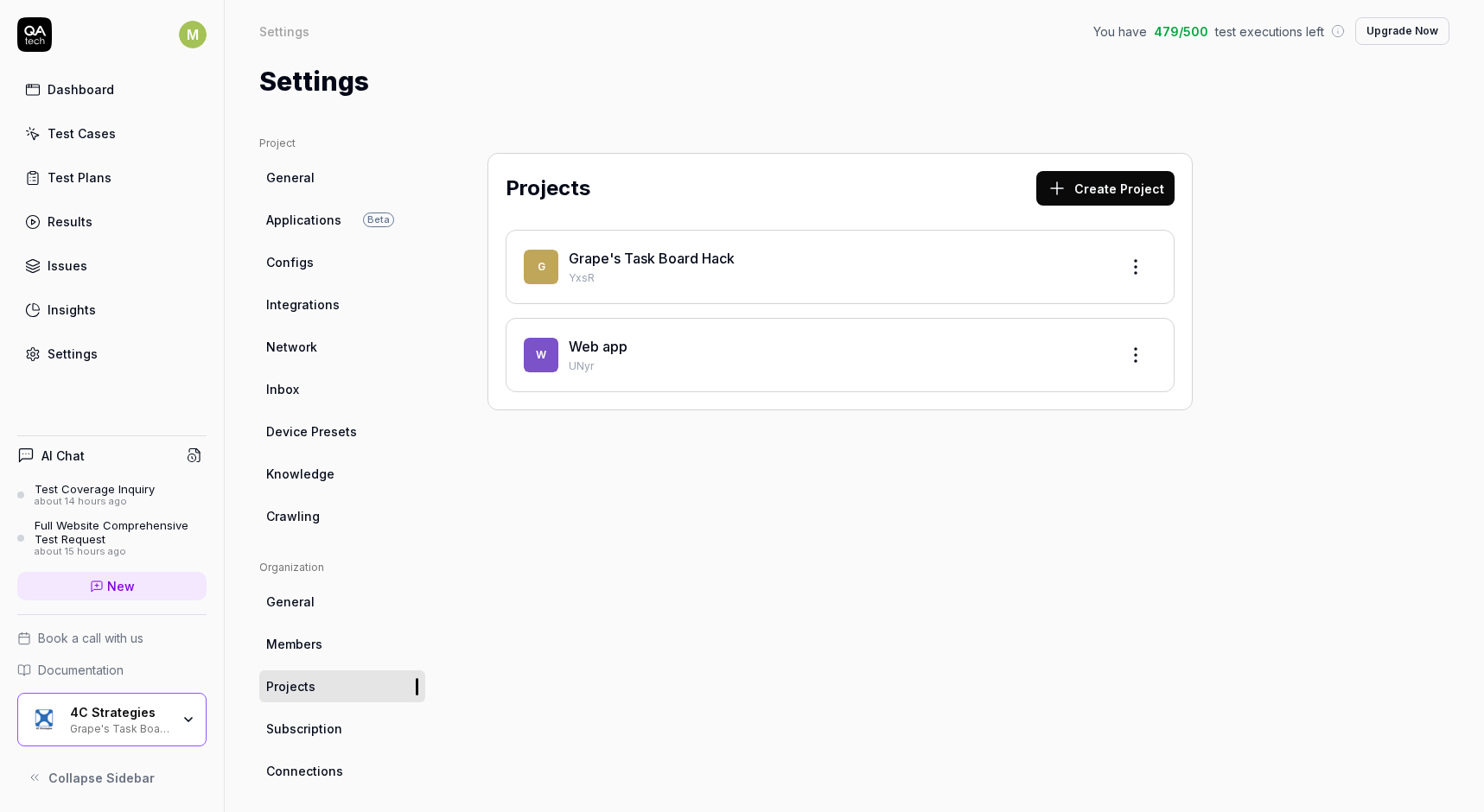
click at [814, 520] on div "Projects Create Project G Grape's Task Board Hack YxsR W Web app UNyr" at bounding box center [840, 567] width 775 height 864
click at [1139, 364] on html "M Dashboard Test Cases Test Plans Results Issues Insights Settings AI Chat Test…" at bounding box center [742, 406] width 1484 height 812
click at [808, 501] on html "M Dashboard Test Cases Test Plans Results Issues Insights Settings AI Chat Test…" at bounding box center [742, 406] width 1484 height 812
click at [31, 27] on icon at bounding box center [34, 31] width 22 height 11
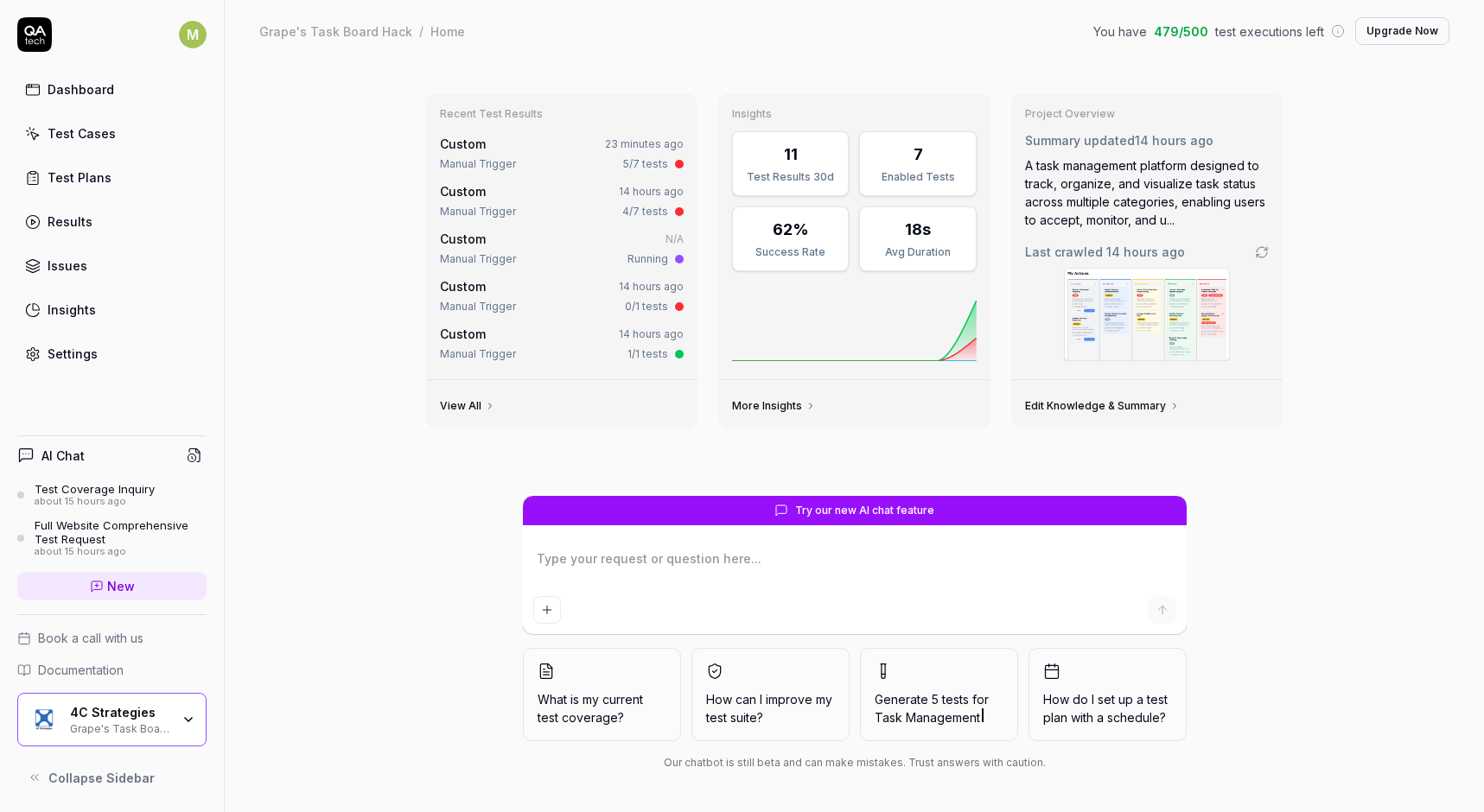
click at [303, 324] on div "Recent Test Results Custom 23 minutes ago Manual Trigger 5/7 tests Custom 14 ho…" at bounding box center [854, 437] width 1259 height 749
type textarea "*"
